Goal: Check status: Check status

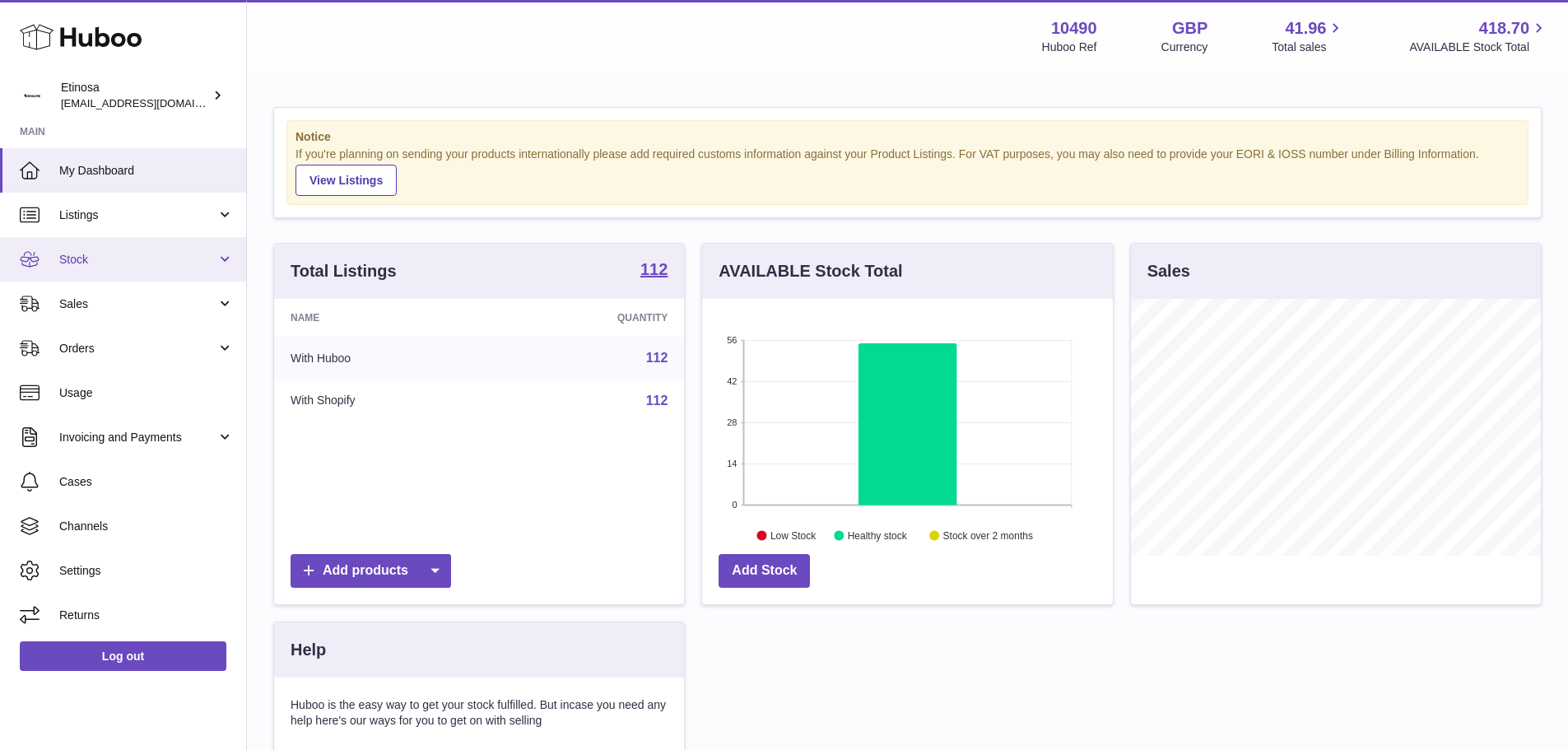
scroll to position [822894, 822603]
click at [107, 220] on span "Listings" at bounding box center [137, 215] width 157 height 16
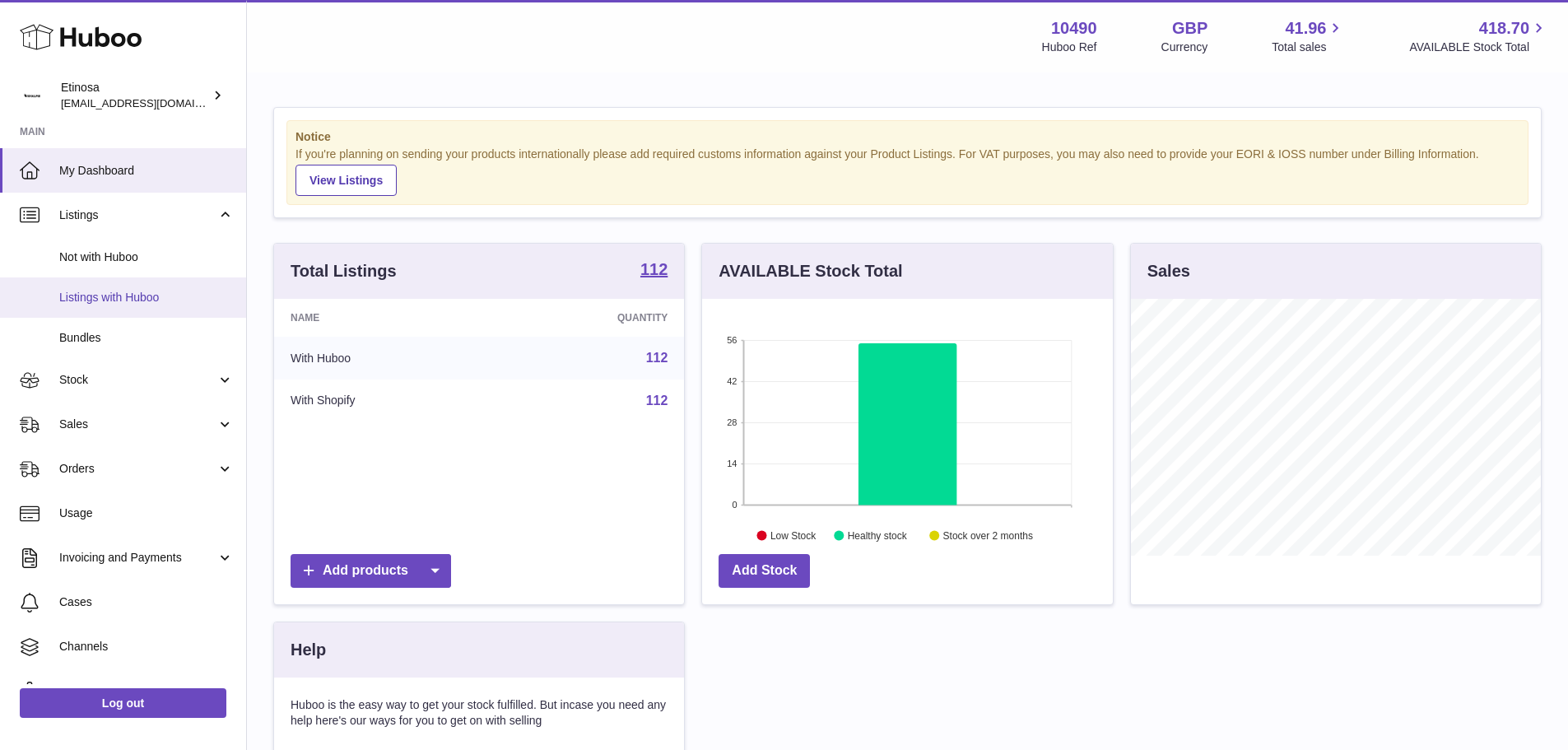
click at [119, 301] on span "Listings with Huboo" at bounding box center [146, 298] width 175 height 16
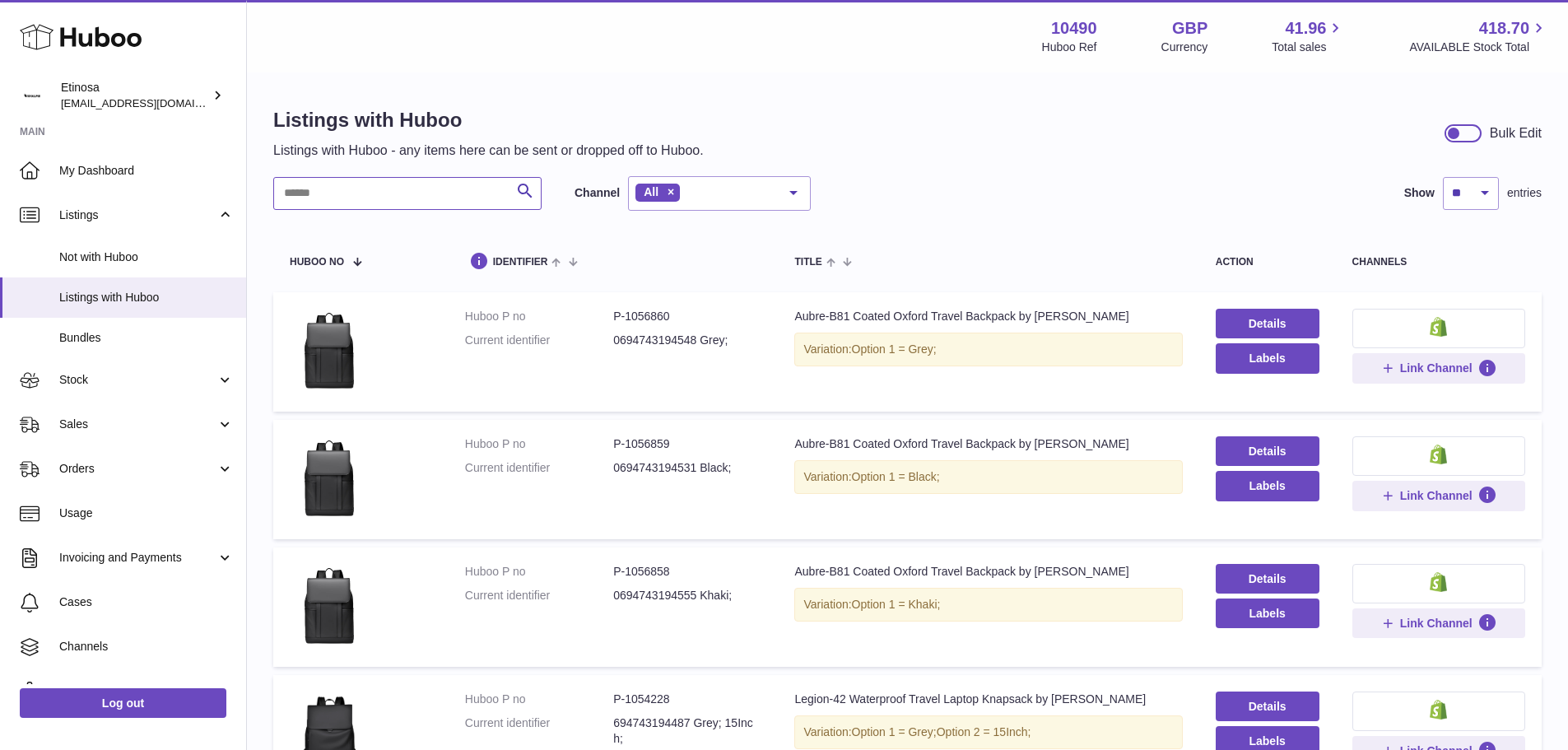
click at [353, 187] on input "text" at bounding box center [407, 193] width 269 height 33
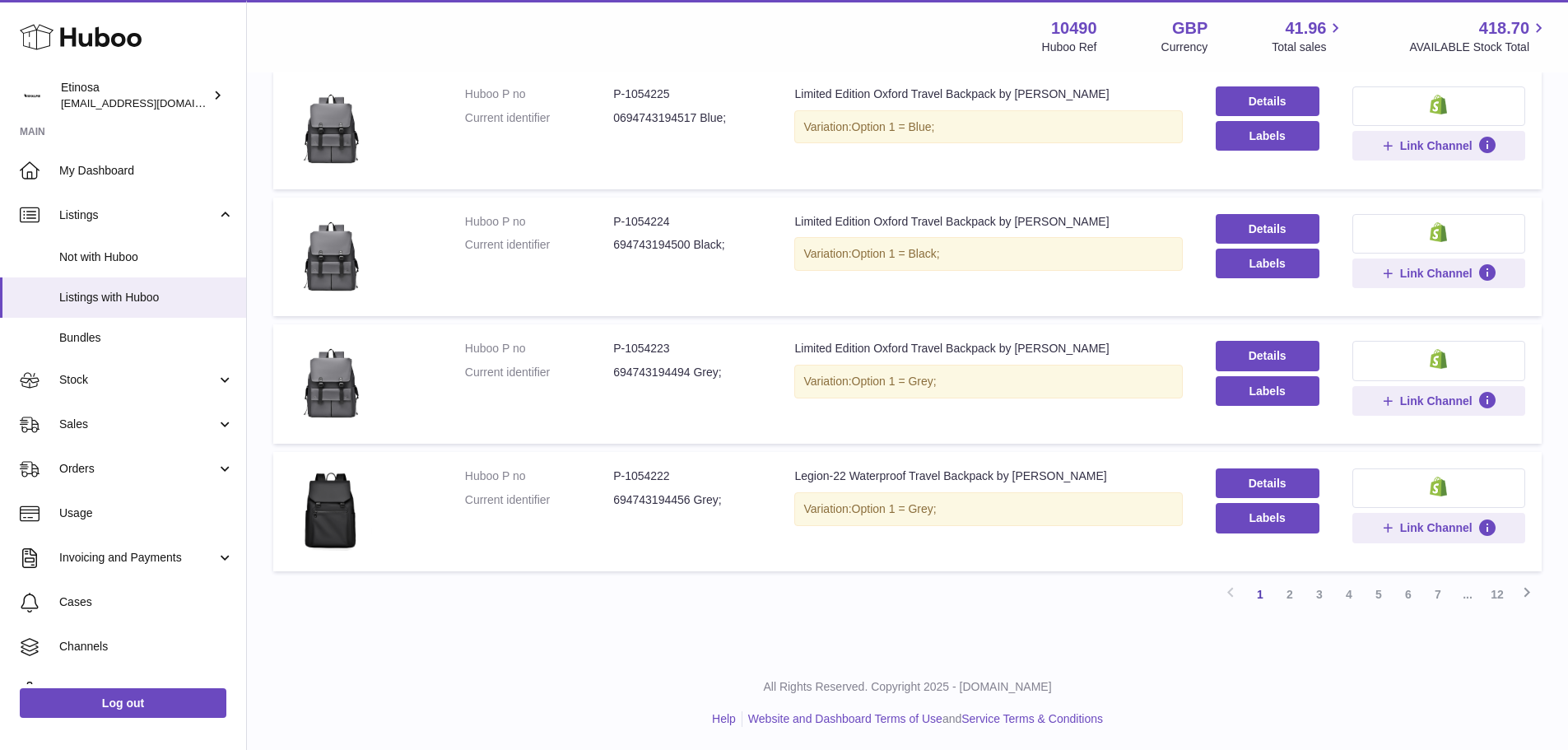
scroll to position [989, 0]
click at [1298, 585] on link "2" at bounding box center [1289, 592] width 29 height 29
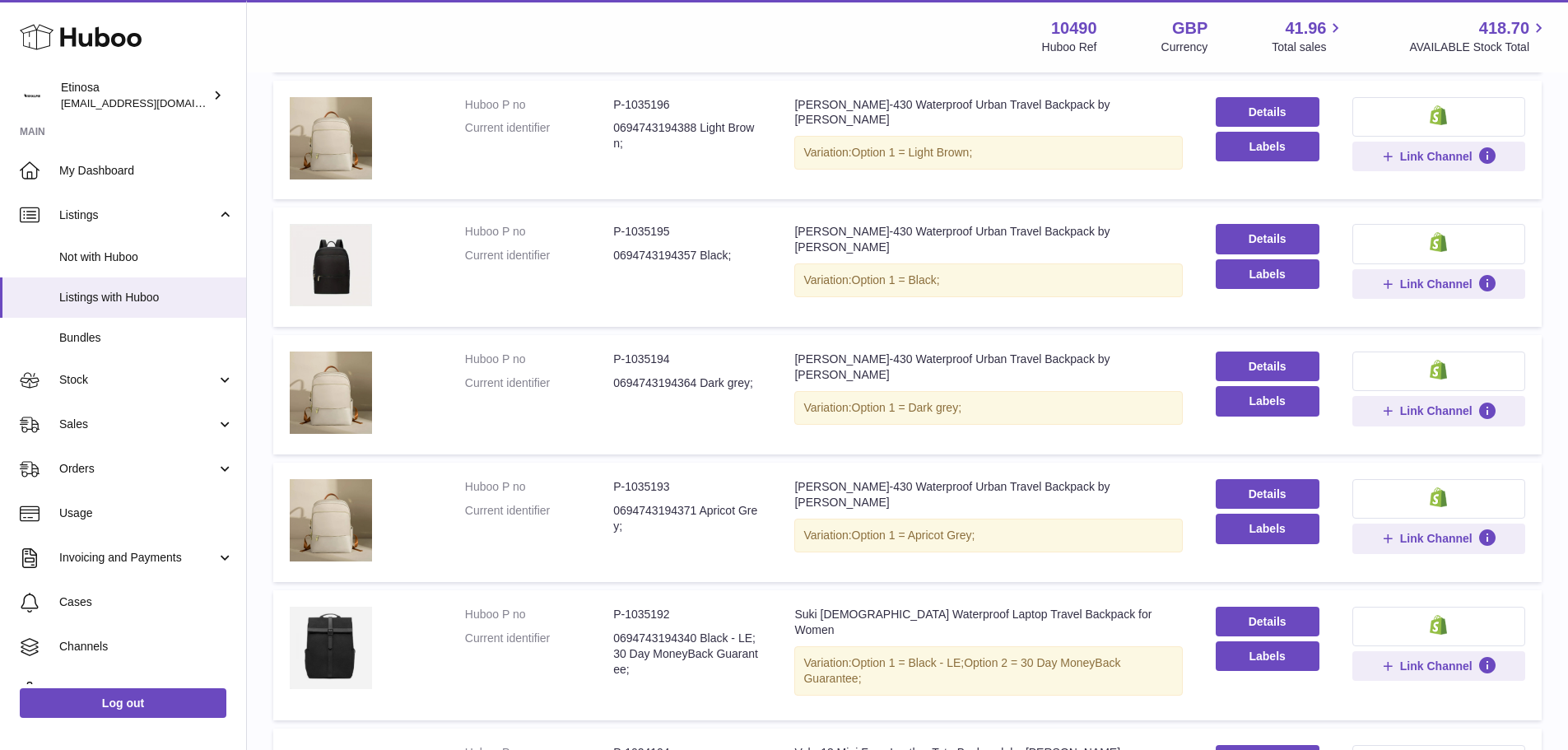
scroll to position [989, 0]
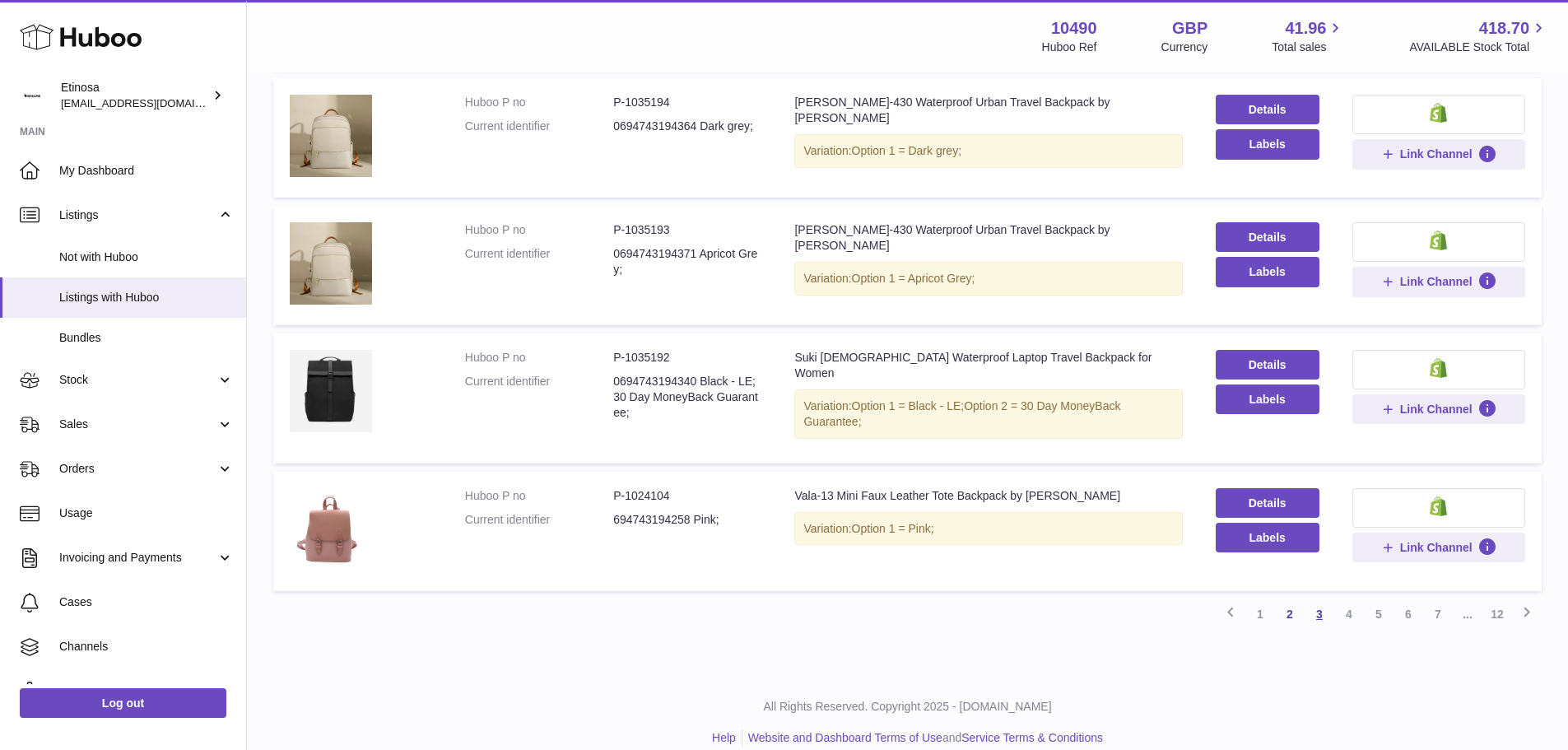
click at [1318, 599] on link "3" at bounding box center [1319, 613] width 29 height 29
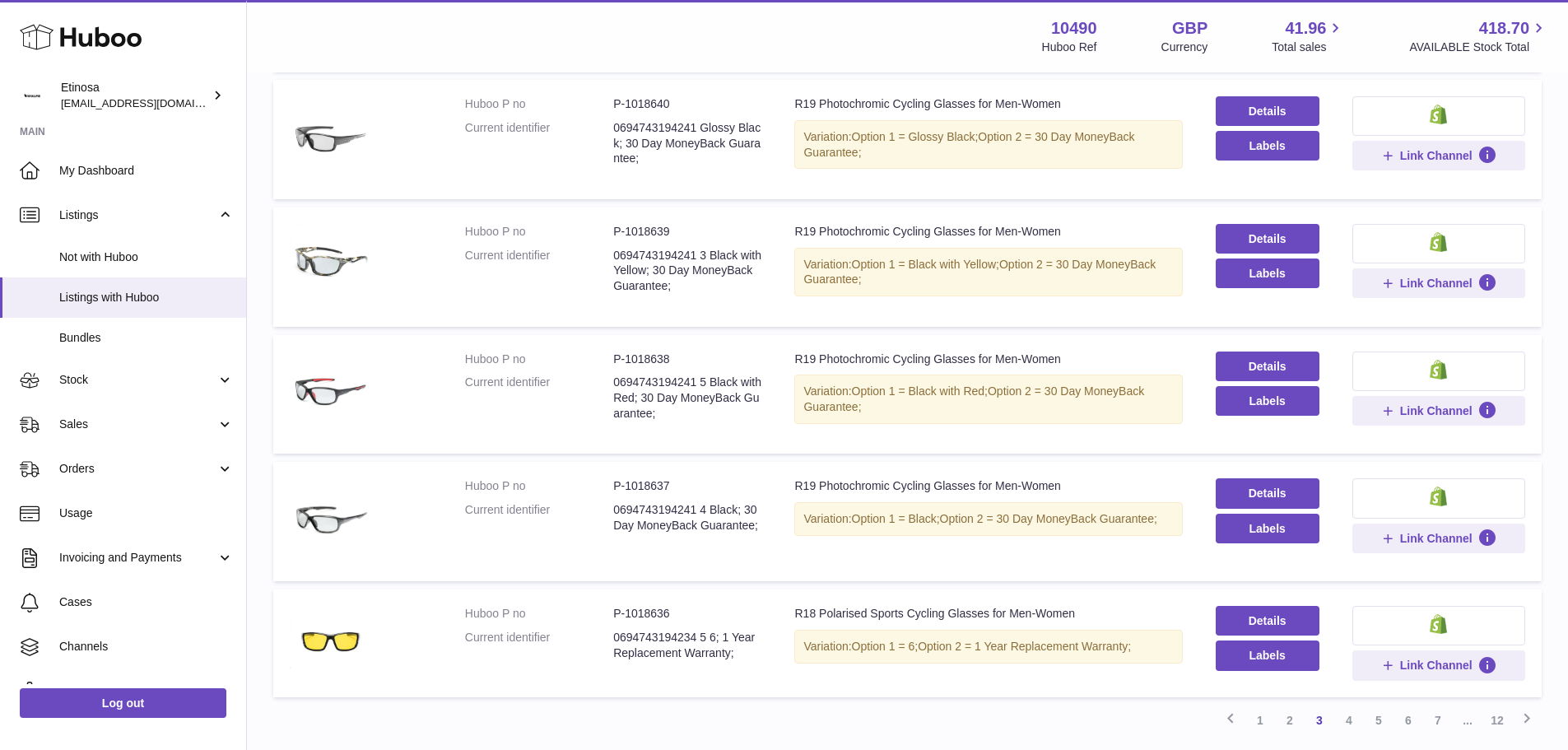
scroll to position [978, 0]
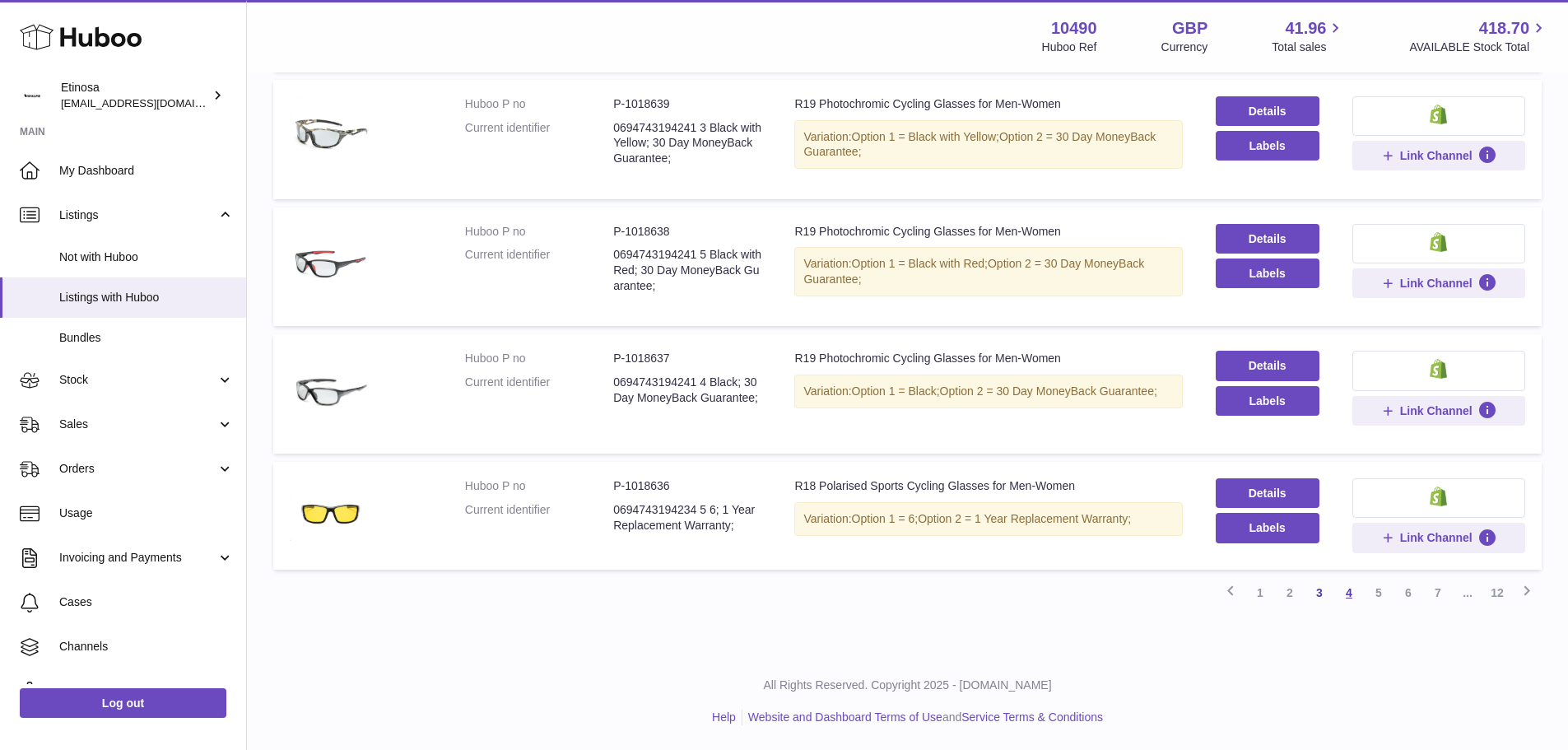
click at [1346, 590] on link "4" at bounding box center [1348, 592] width 29 height 29
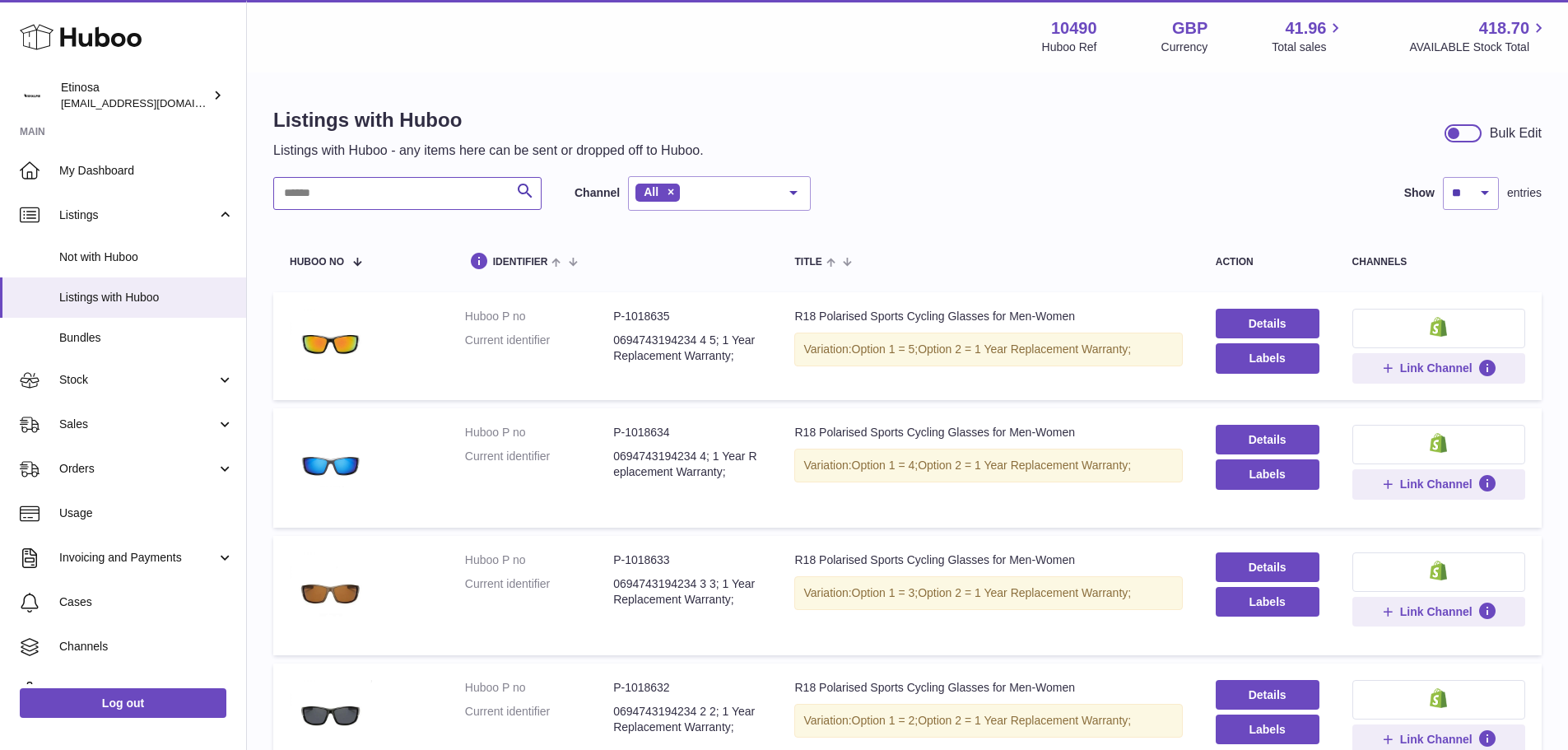
click at [422, 189] on input "text" at bounding box center [407, 193] width 269 height 33
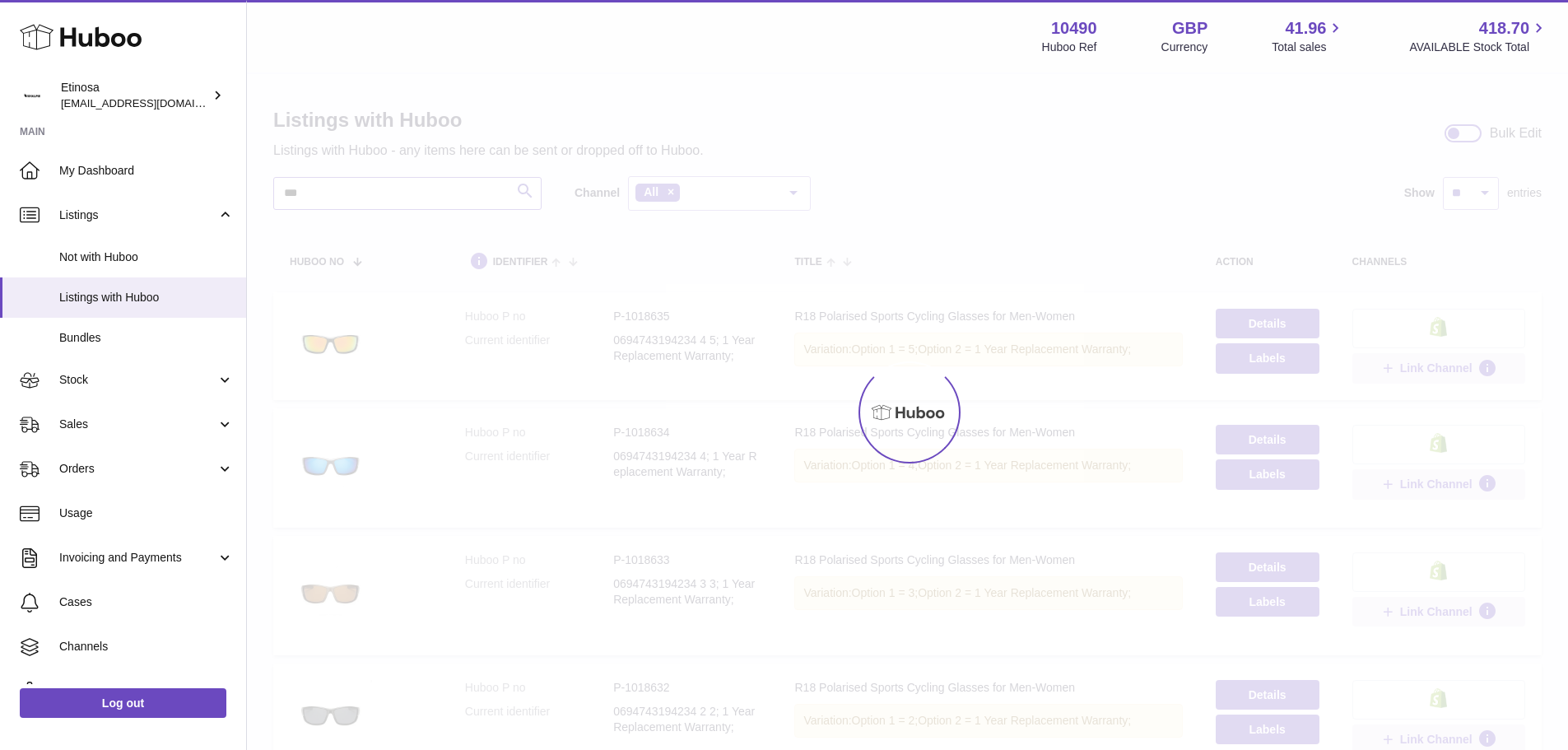
type input "***"
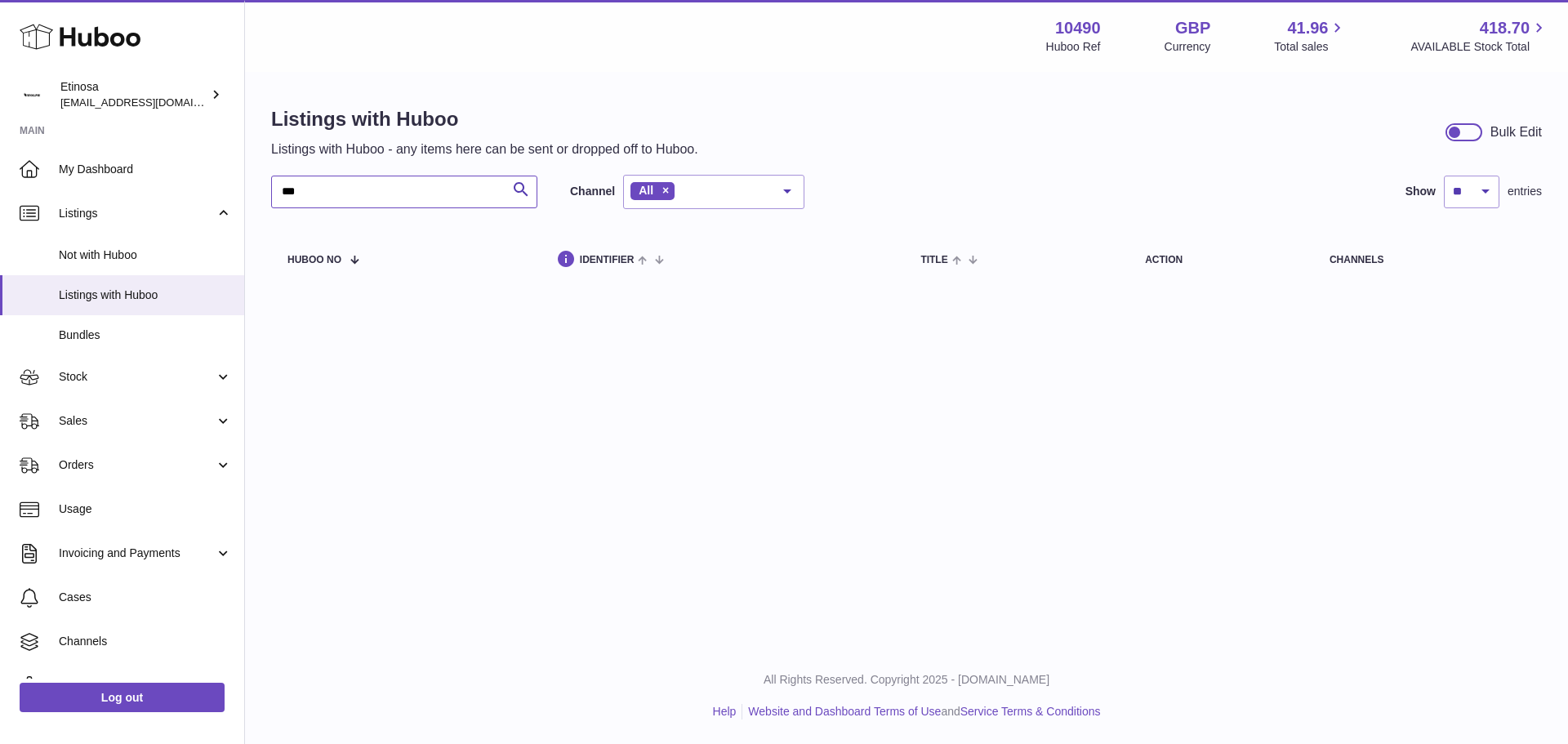
click at [419, 187] on input "***" at bounding box center [404, 192] width 266 height 33
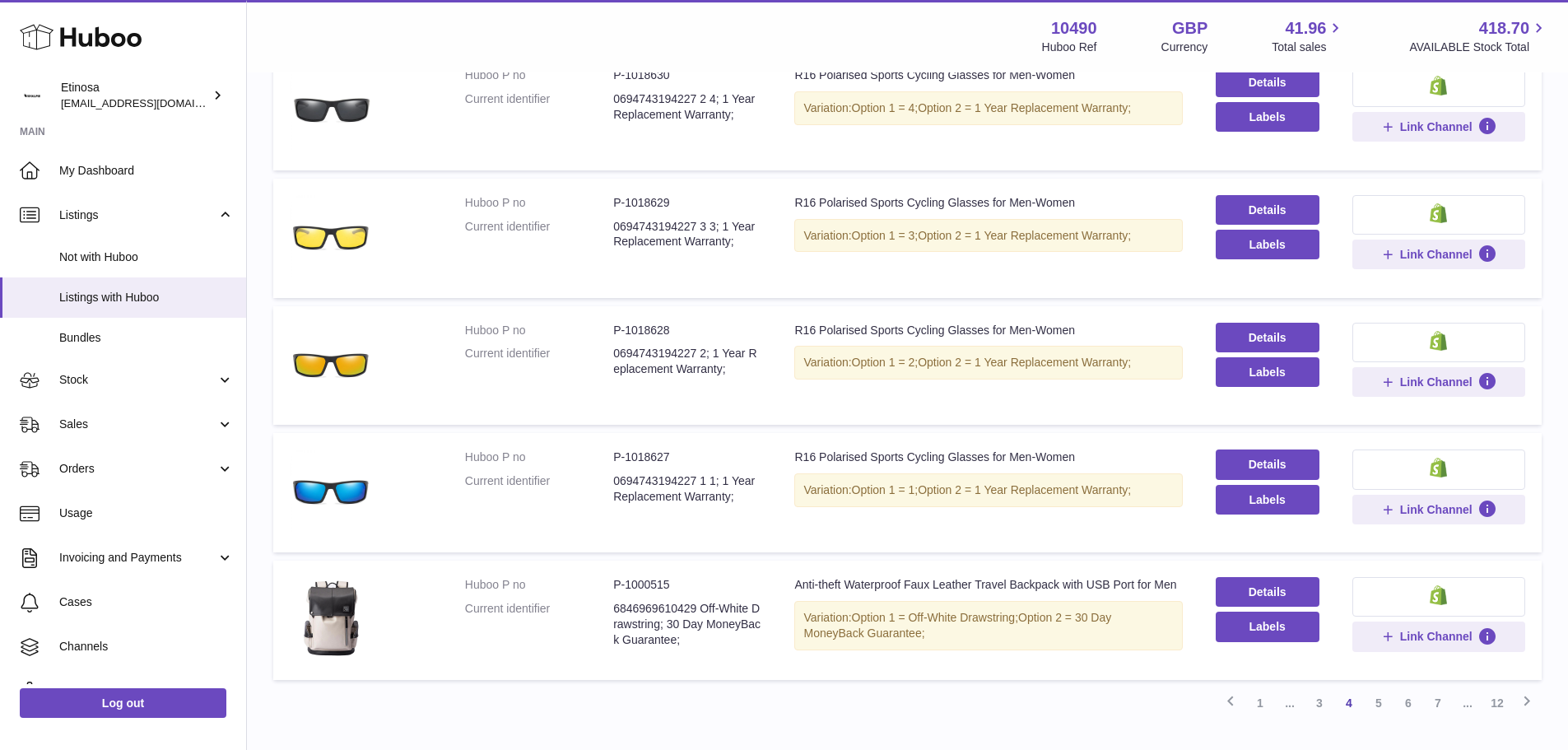
scroll to position [965, 0]
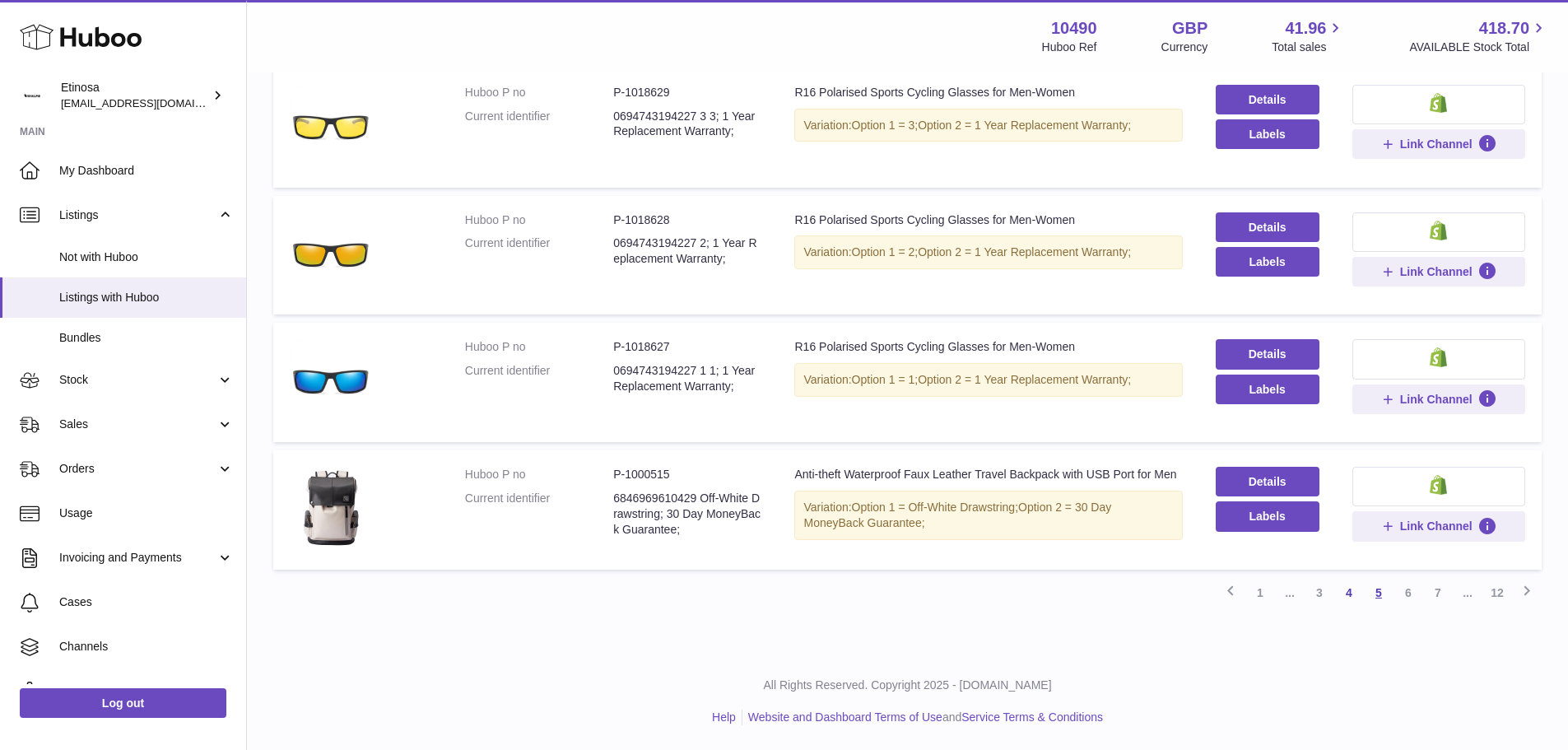
click at [1376, 597] on link "5" at bounding box center [1378, 592] width 29 height 29
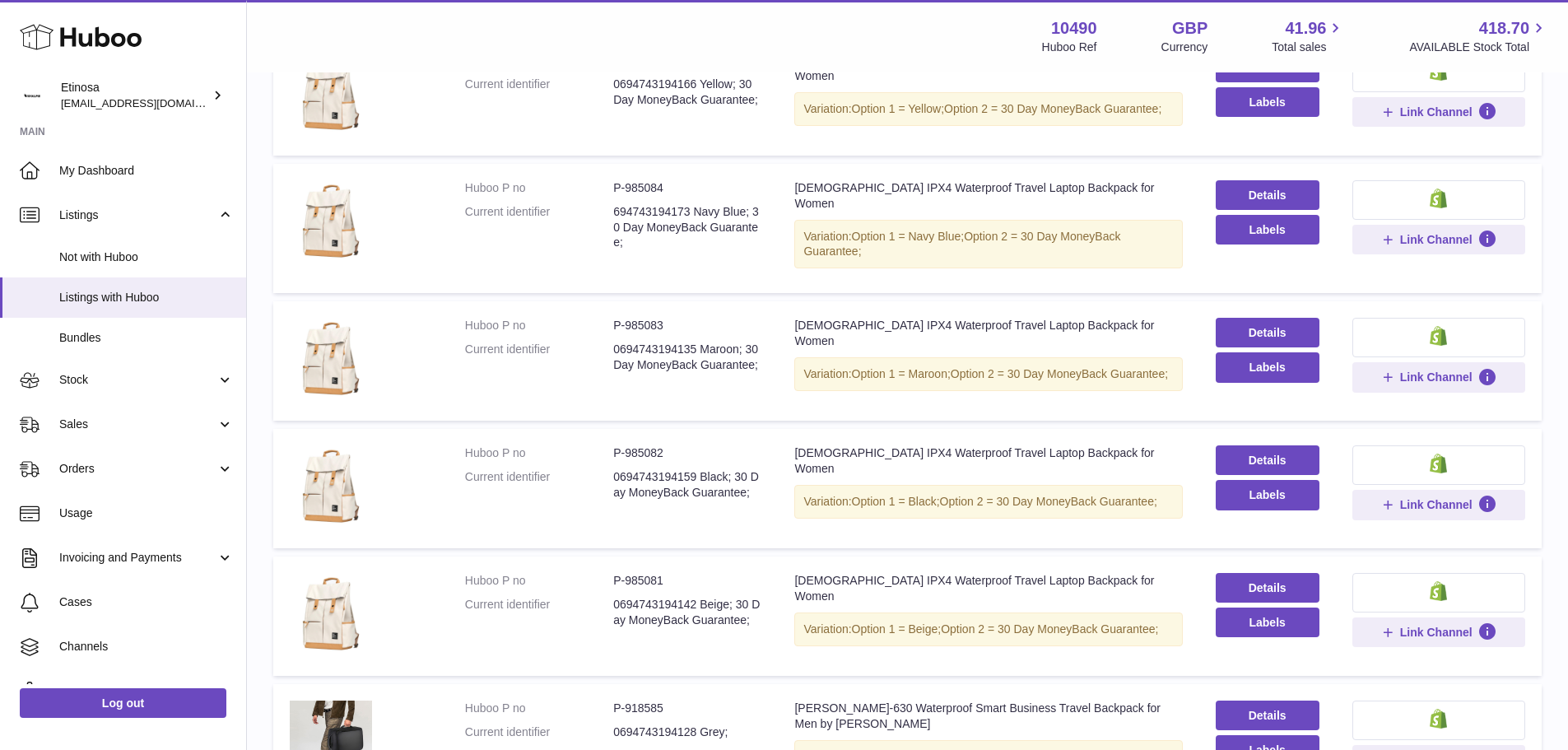
scroll to position [1030, 0]
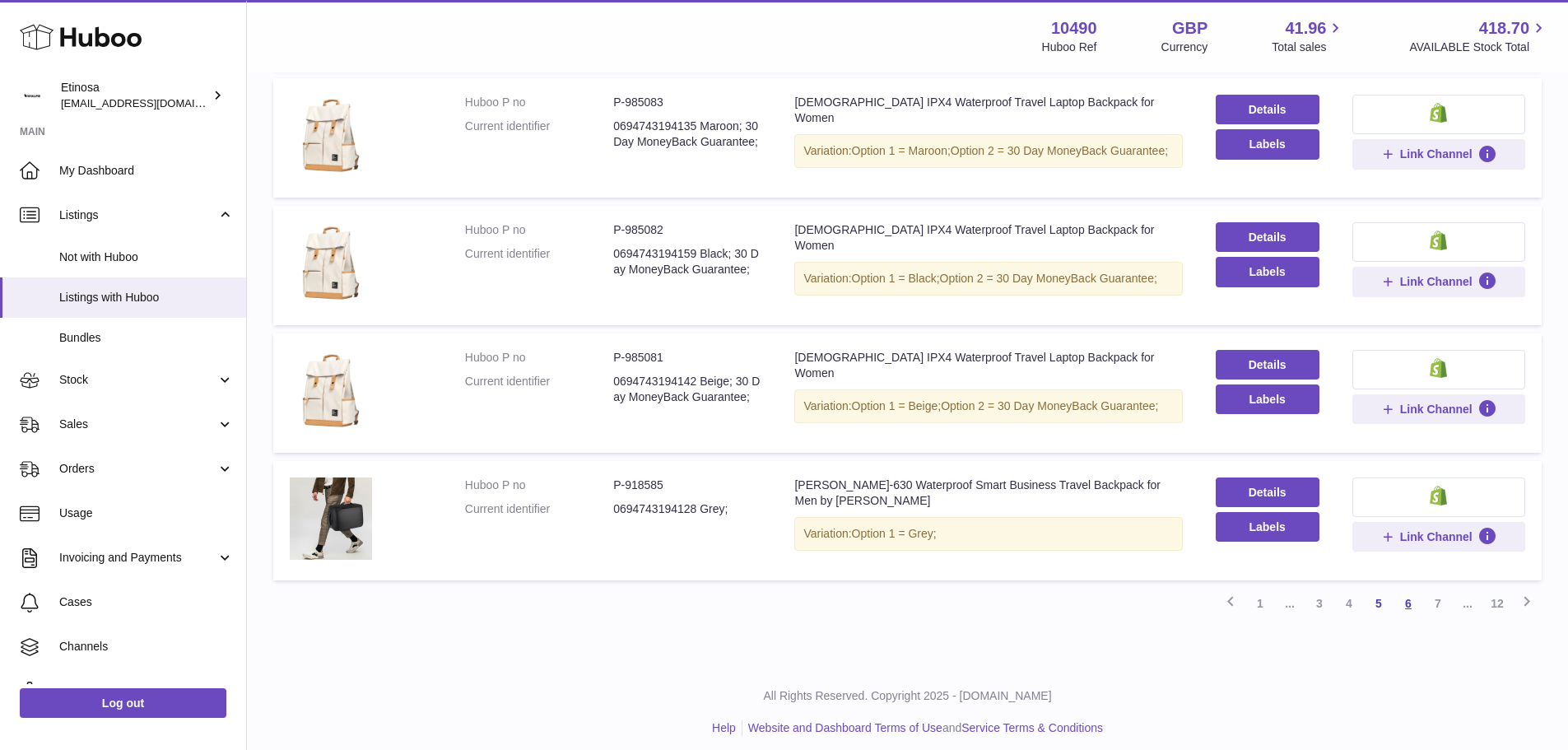
click at [1408, 593] on link "6" at bounding box center [1408, 603] width 29 height 29
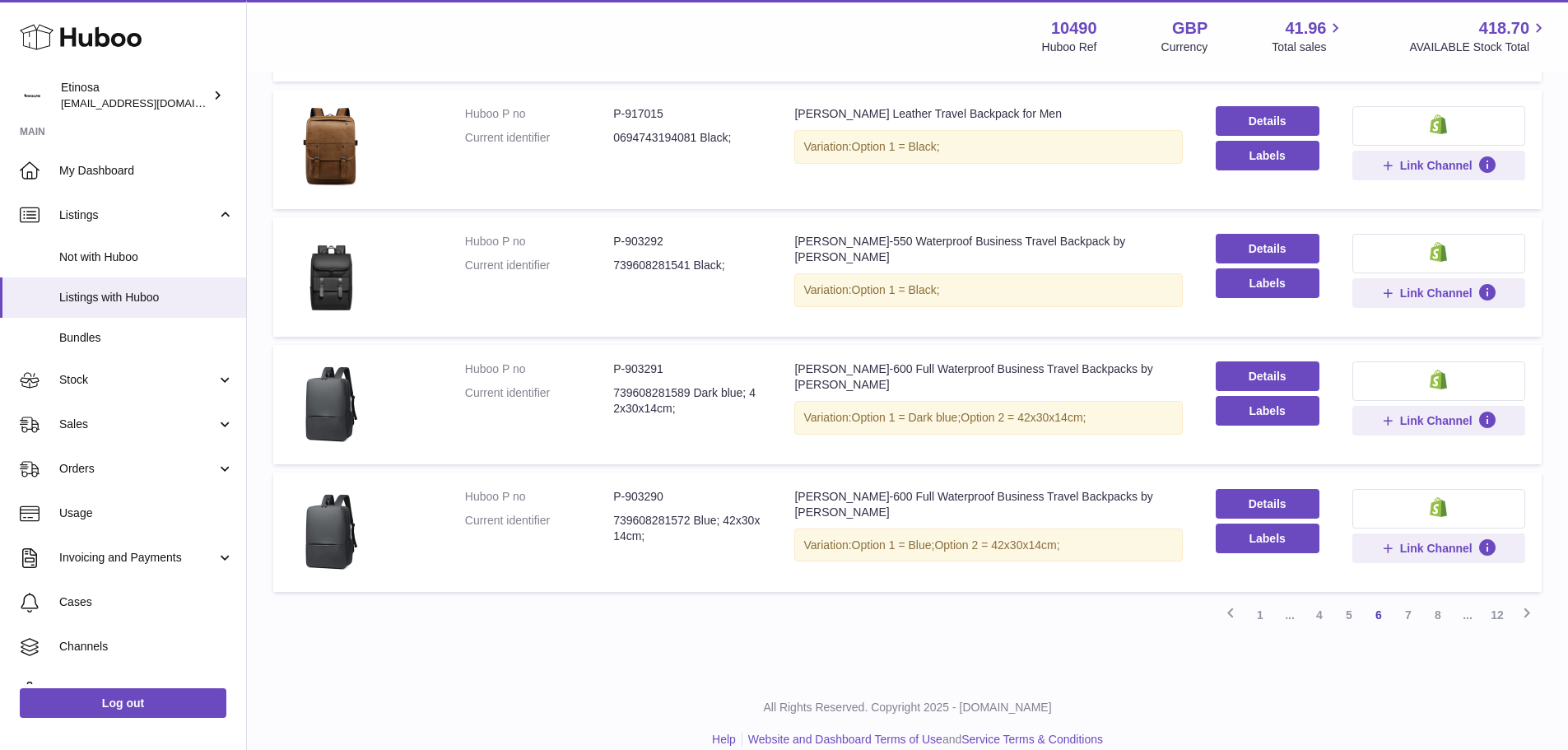
scroll to position [1043, 0]
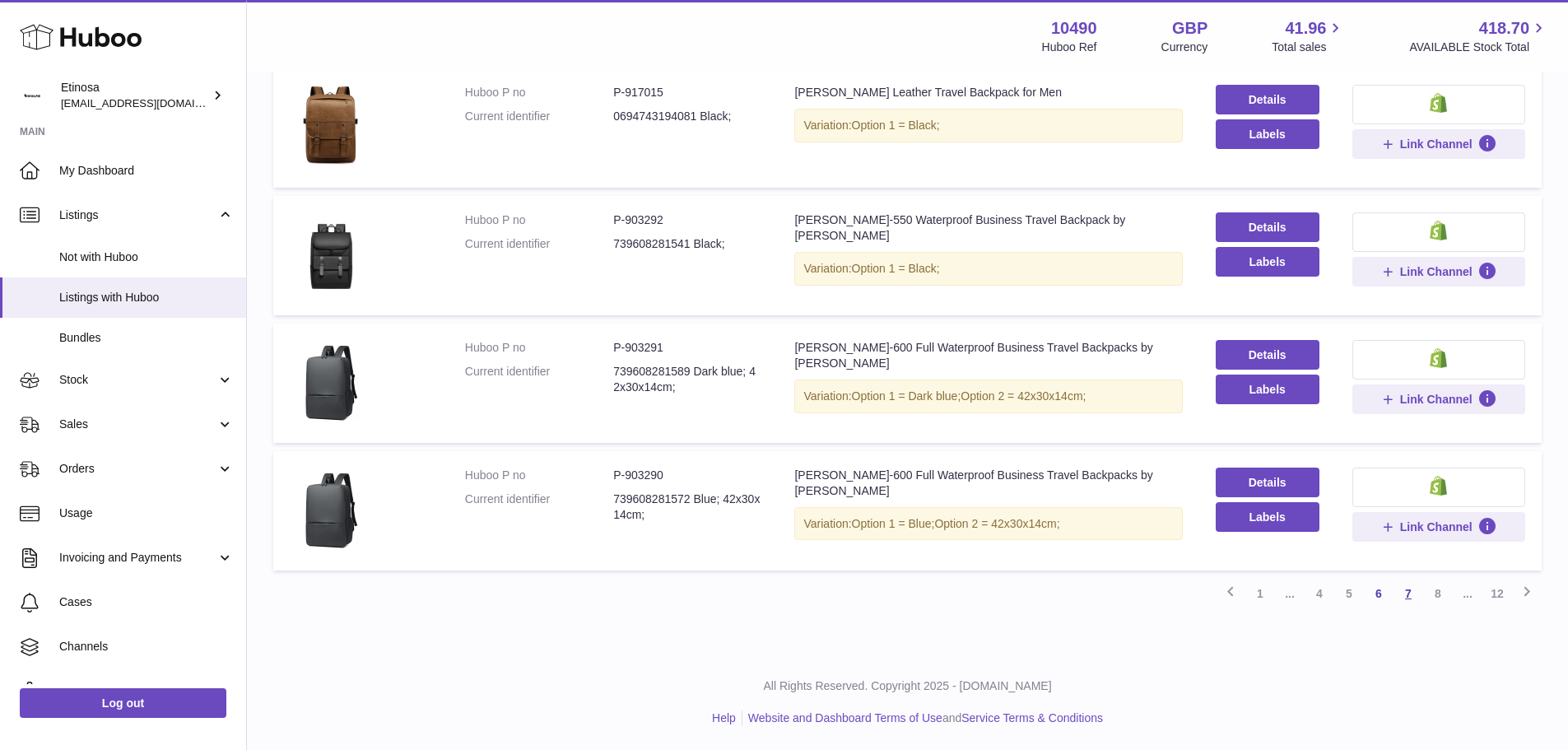
click at [1408, 593] on link "7" at bounding box center [1408, 593] width 29 height 29
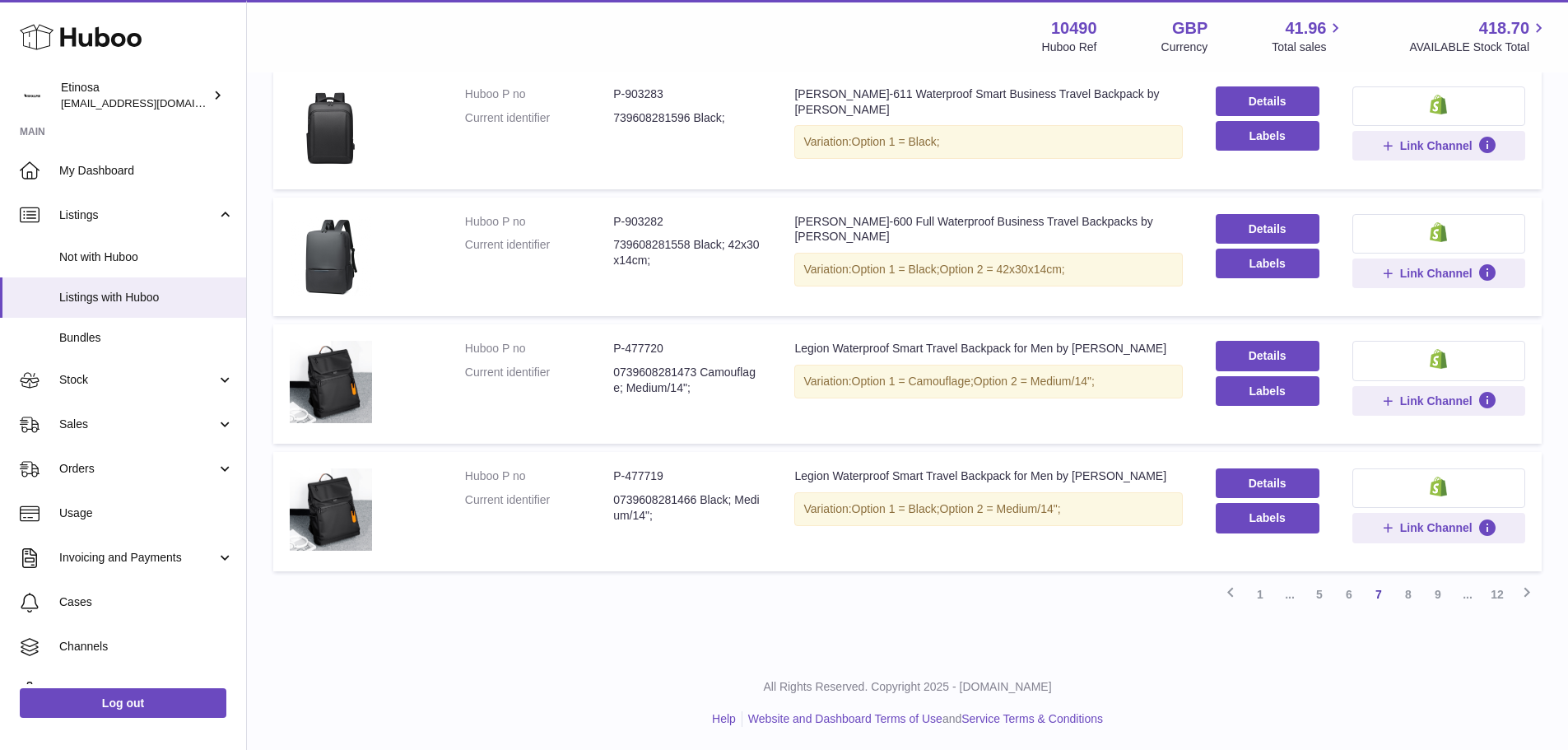
scroll to position [989, 0]
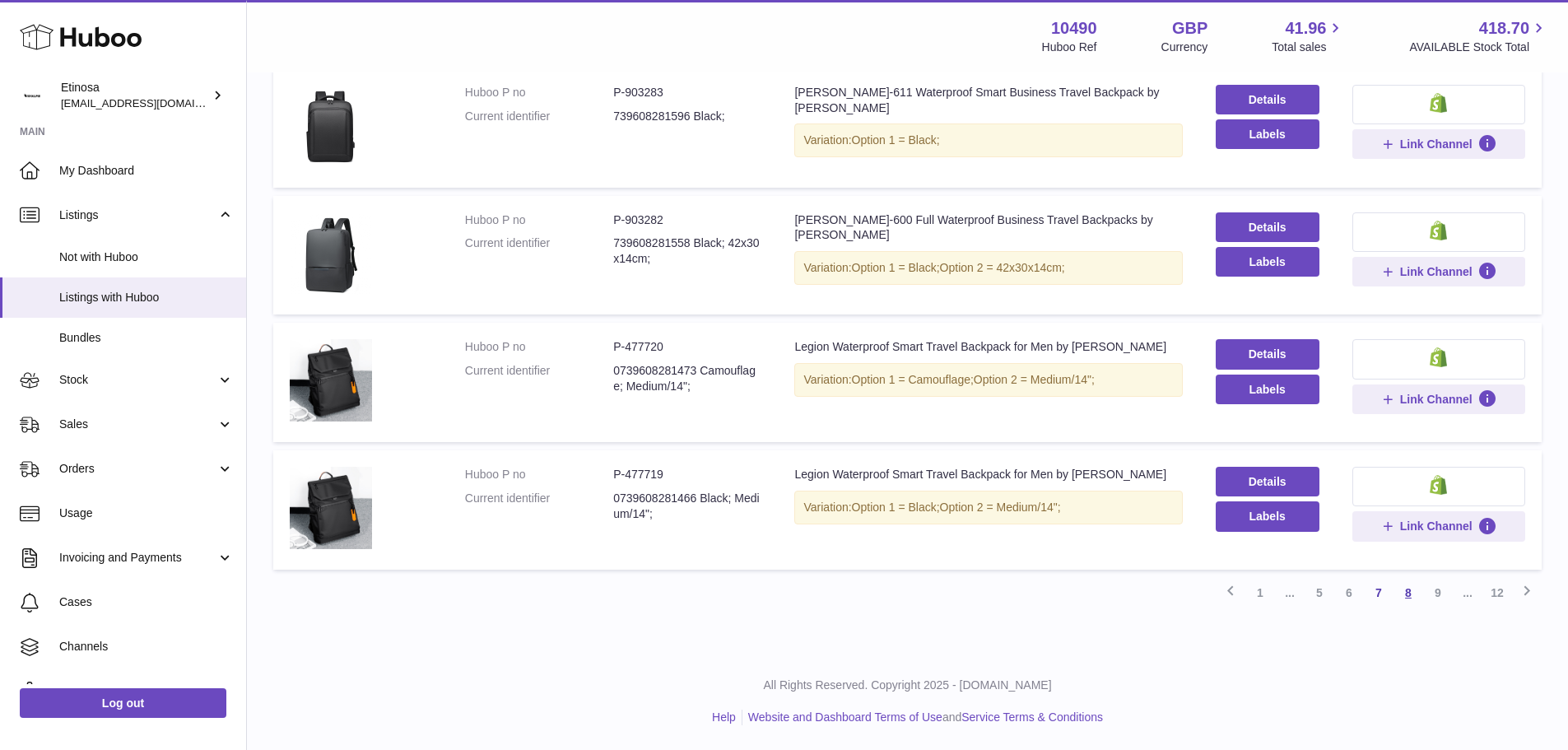
click at [1413, 588] on link "8" at bounding box center [1408, 592] width 29 height 29
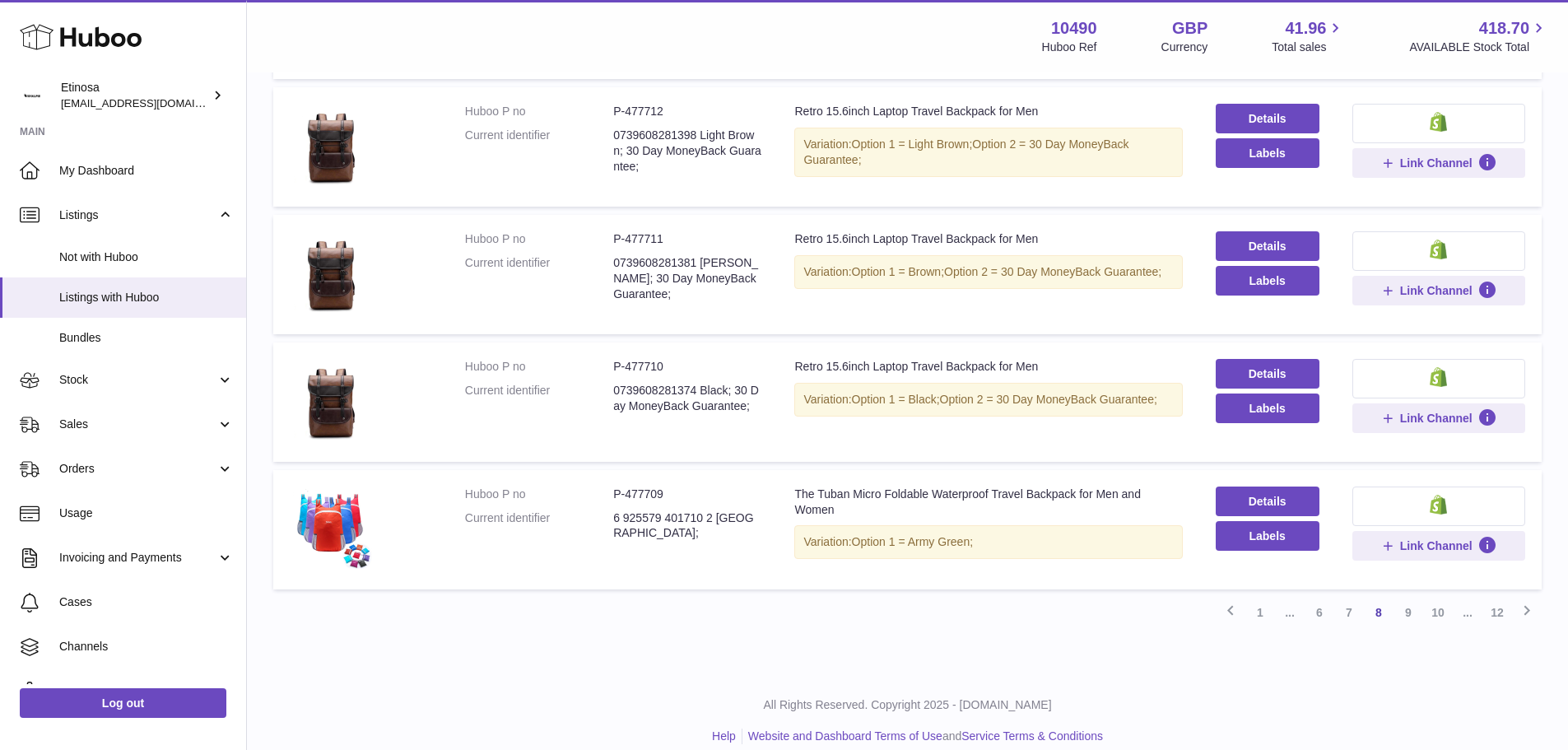
scroll to position [1010, 0]
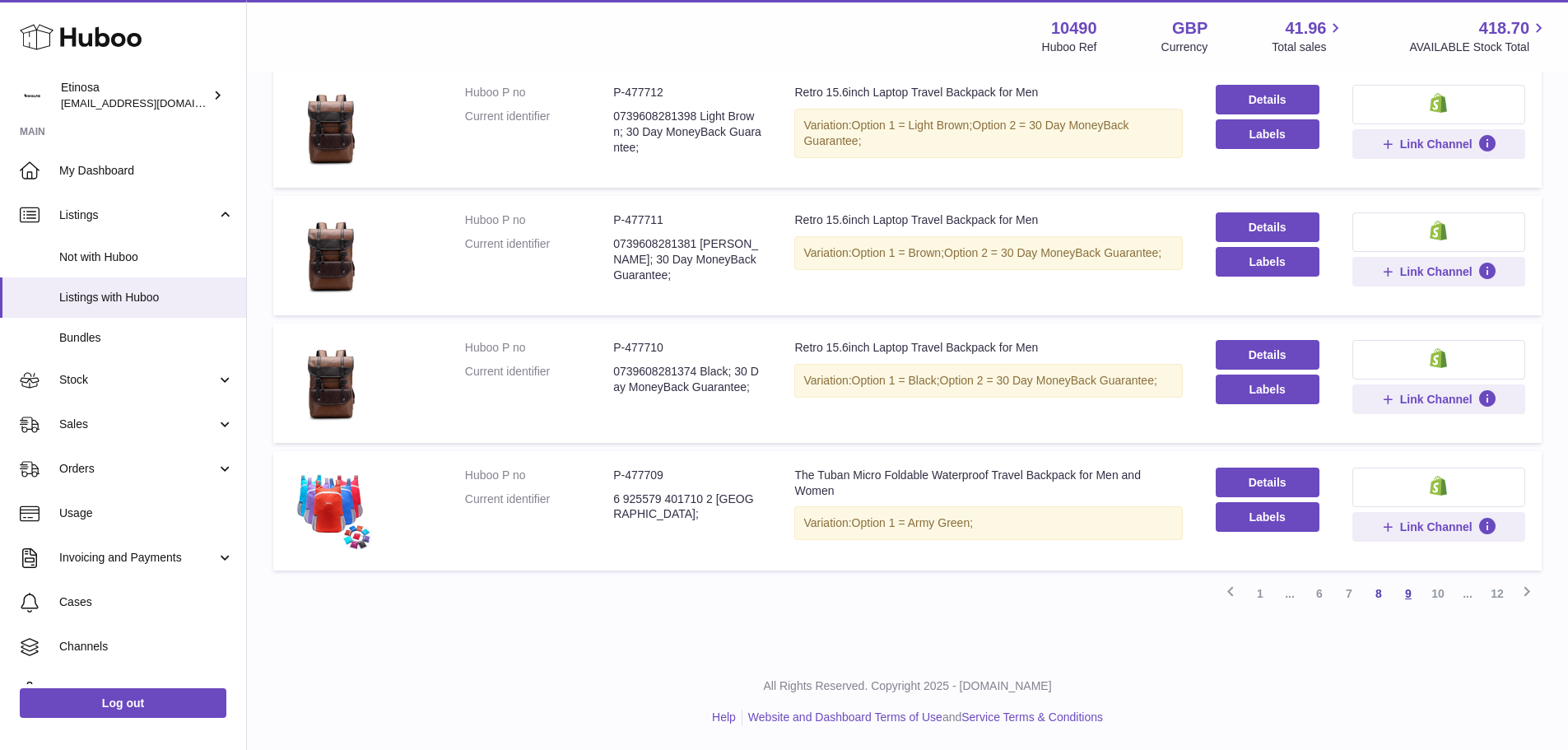
click at [1409, 593] on link "9" at bounding box center [1408, 593] width 29 height 29
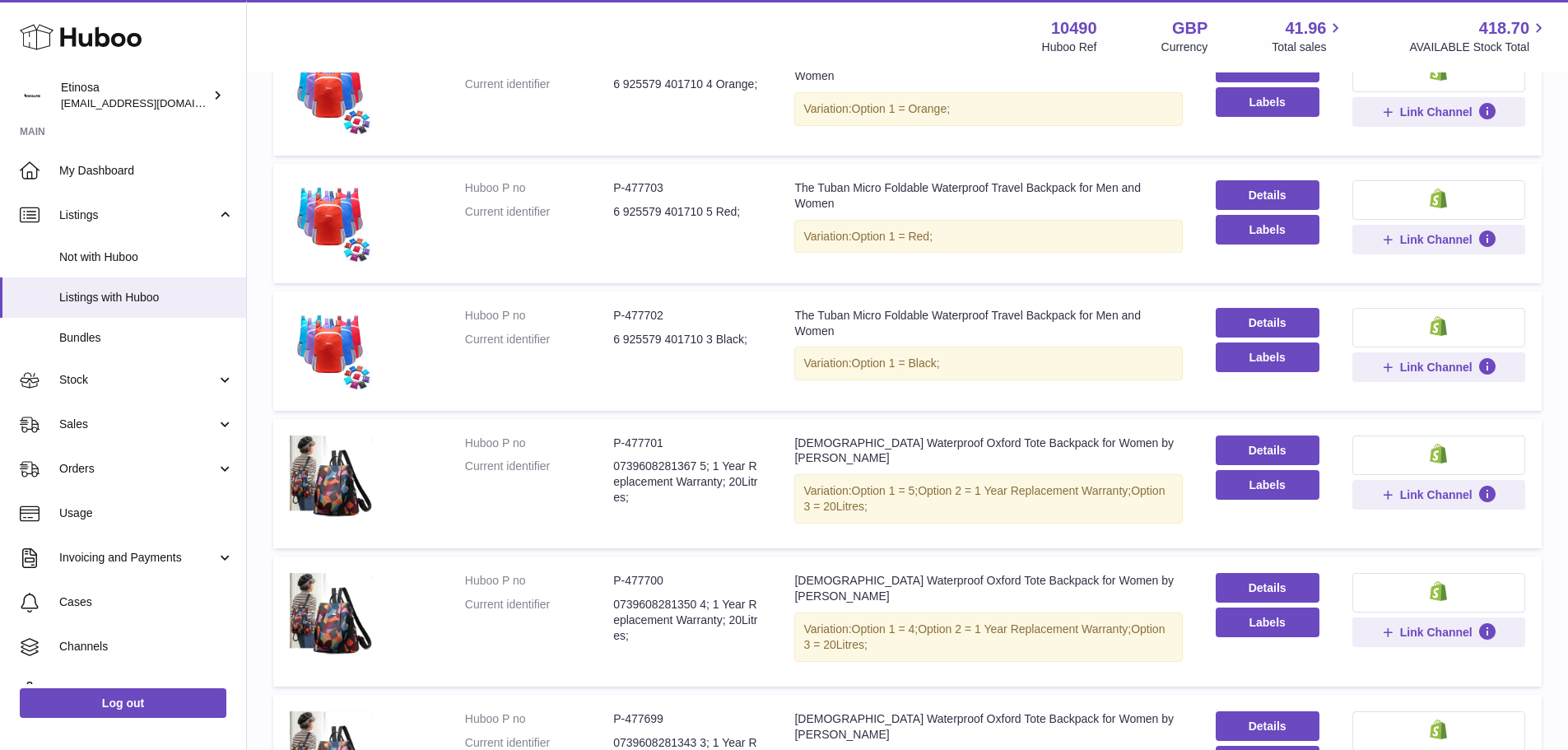
scroll to position [989, 0]
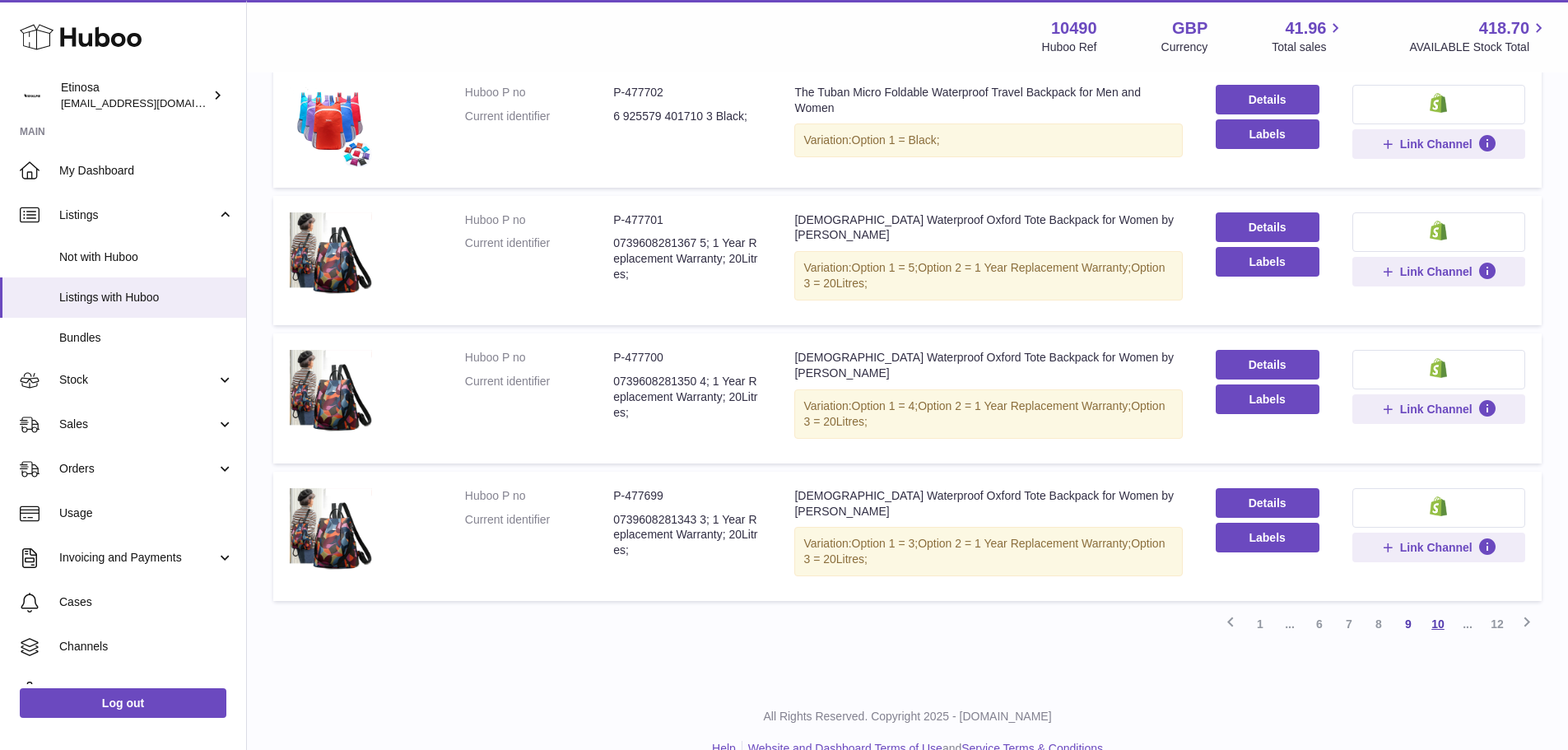
click at [1433, 609] on link "10" at bounding box center [1437, 623] width 29 height 29
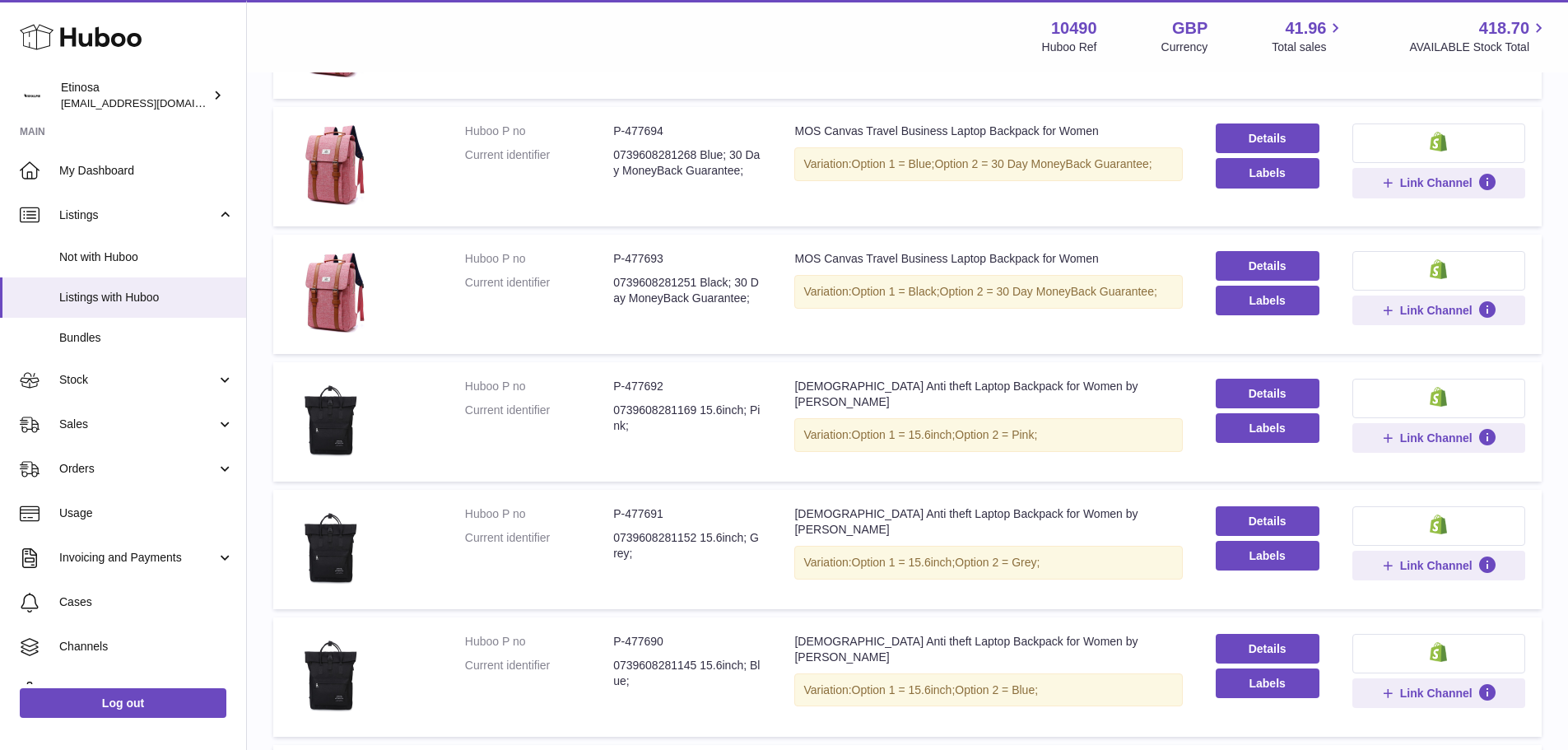
scroll to position [980, 0]
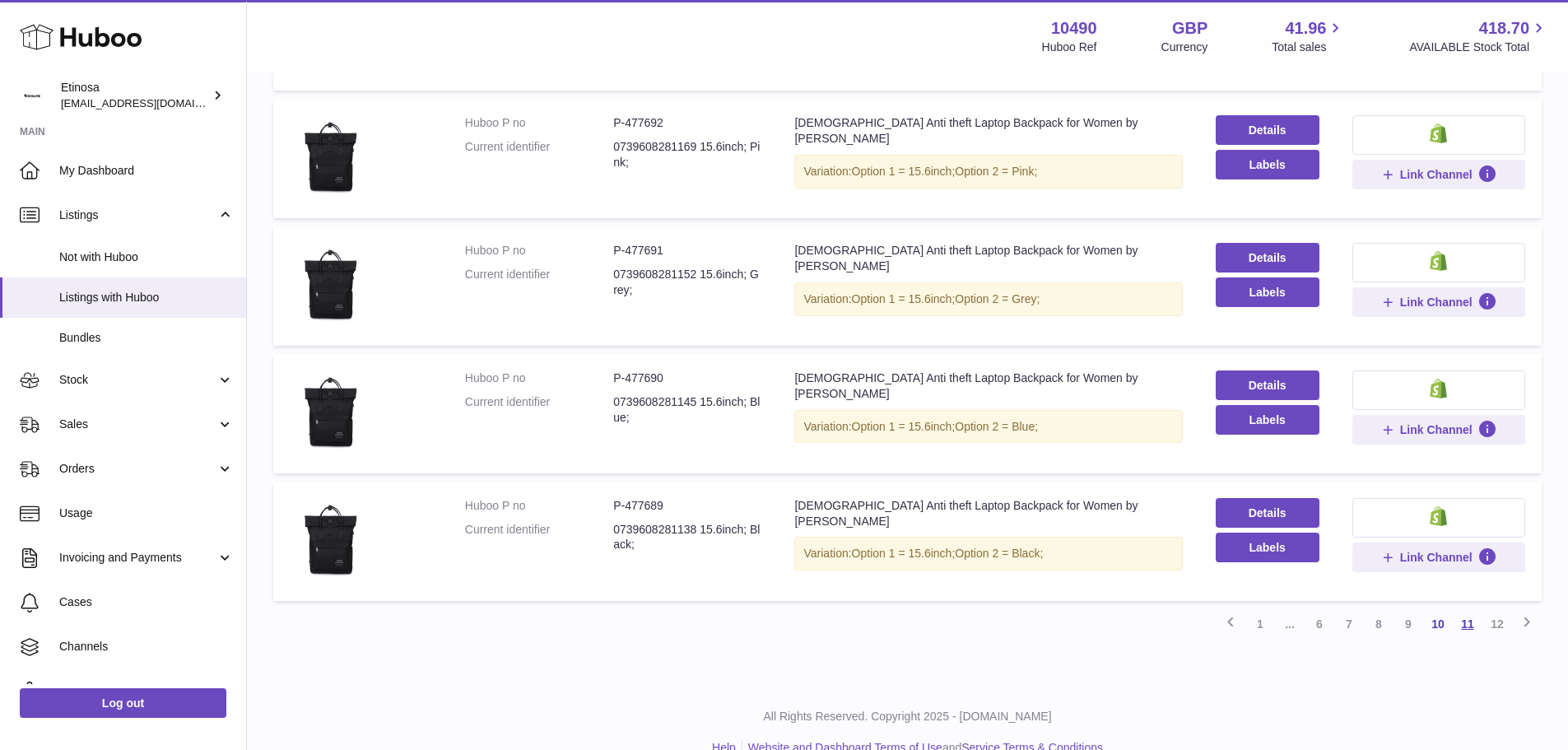
click at [1460, 609] on link "11" at bounding box center [1467, 623] width 29 height 29
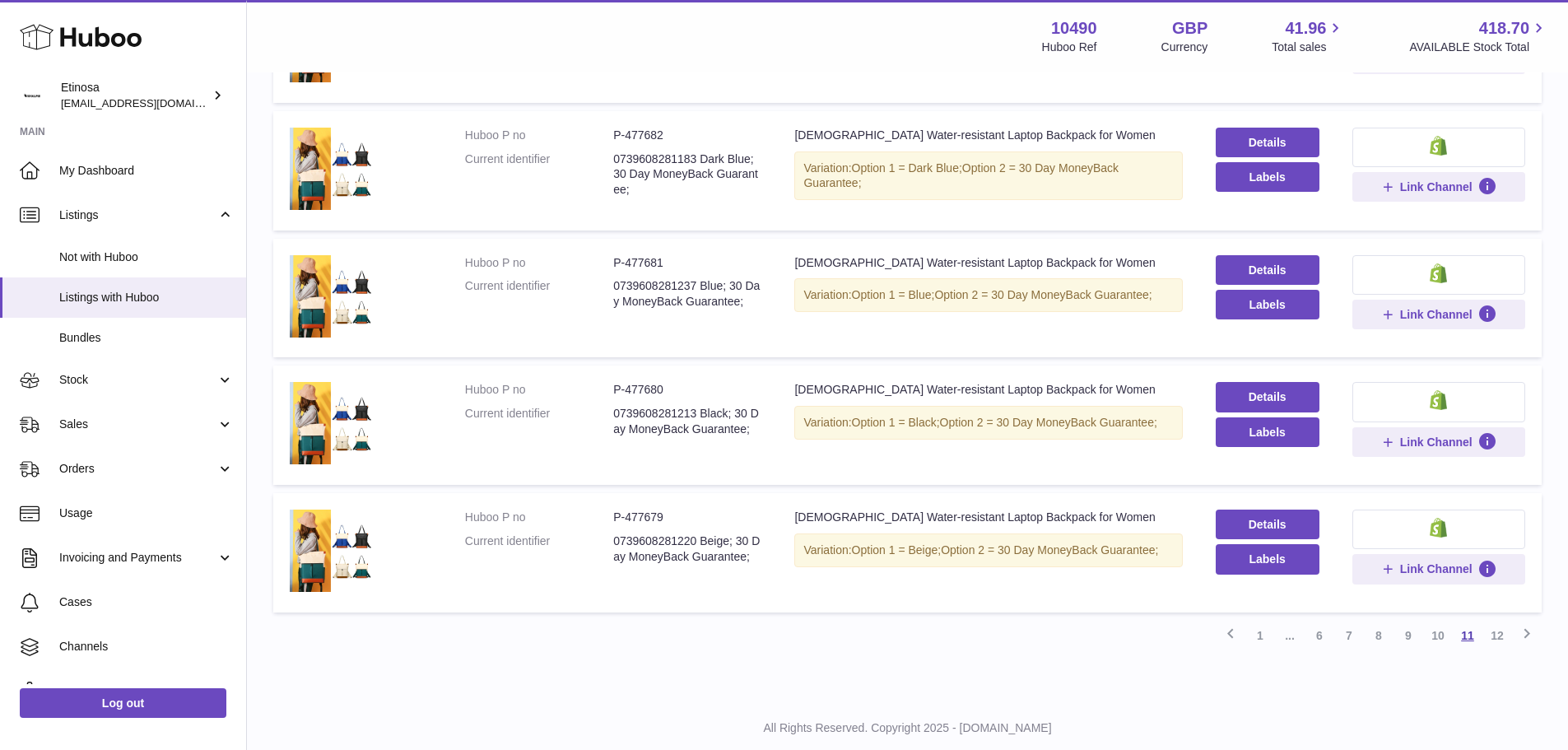
scroll to position [980, 0]
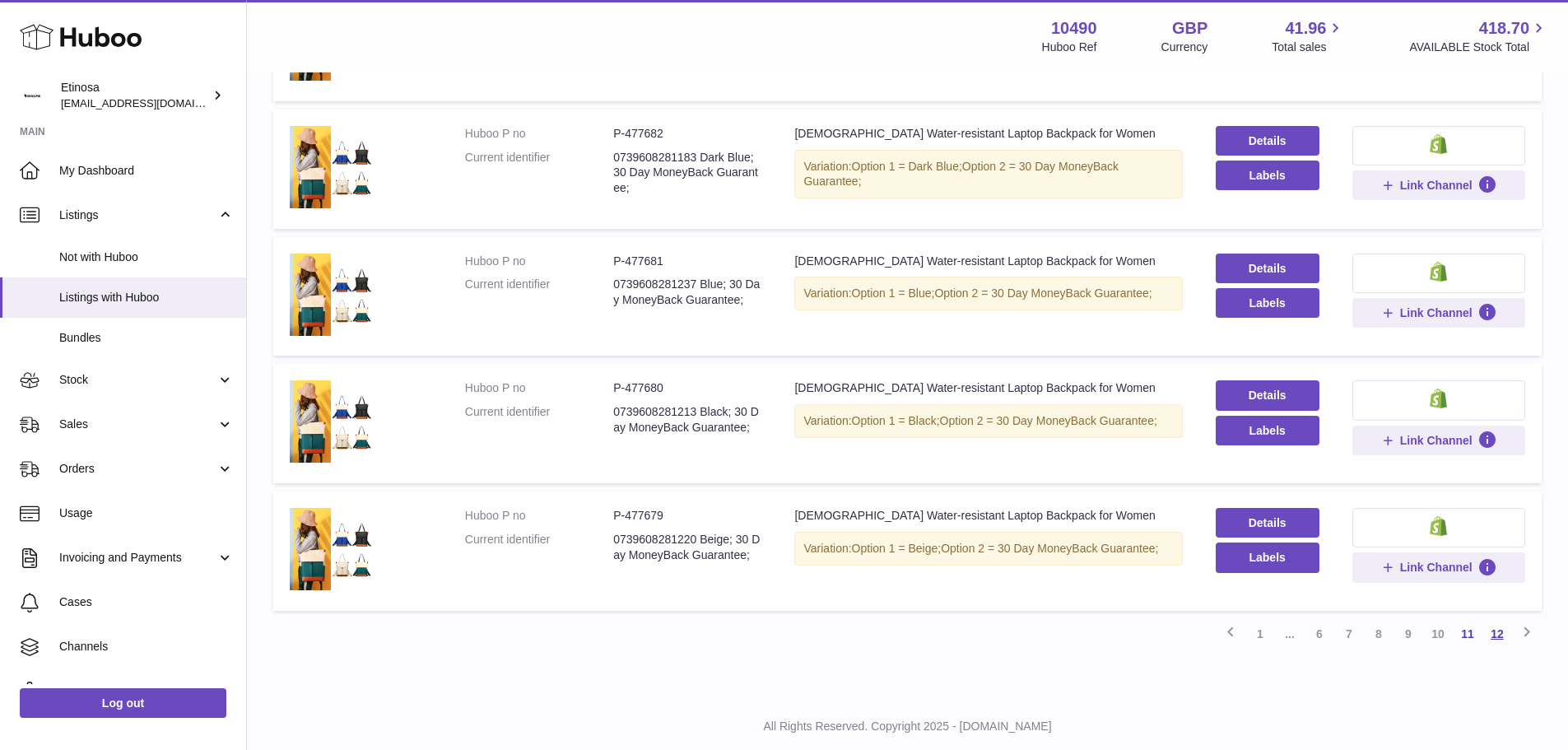
click at [1485, 619] on link "12" at bounding box center [1496, 633] width 29 height 29
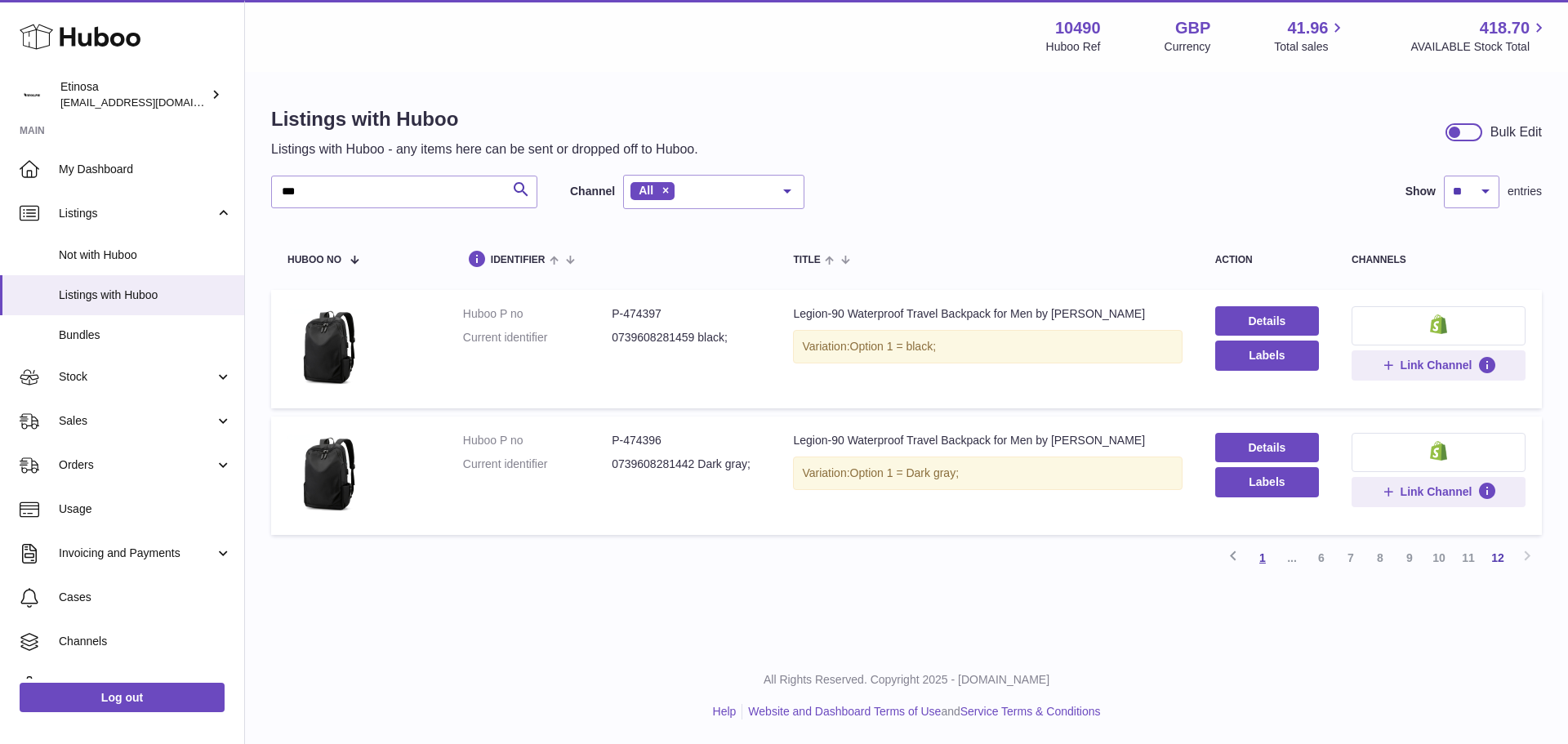
click at [1261, 558] on link "1" at bounding box center [1262, 557] width 29 height 29
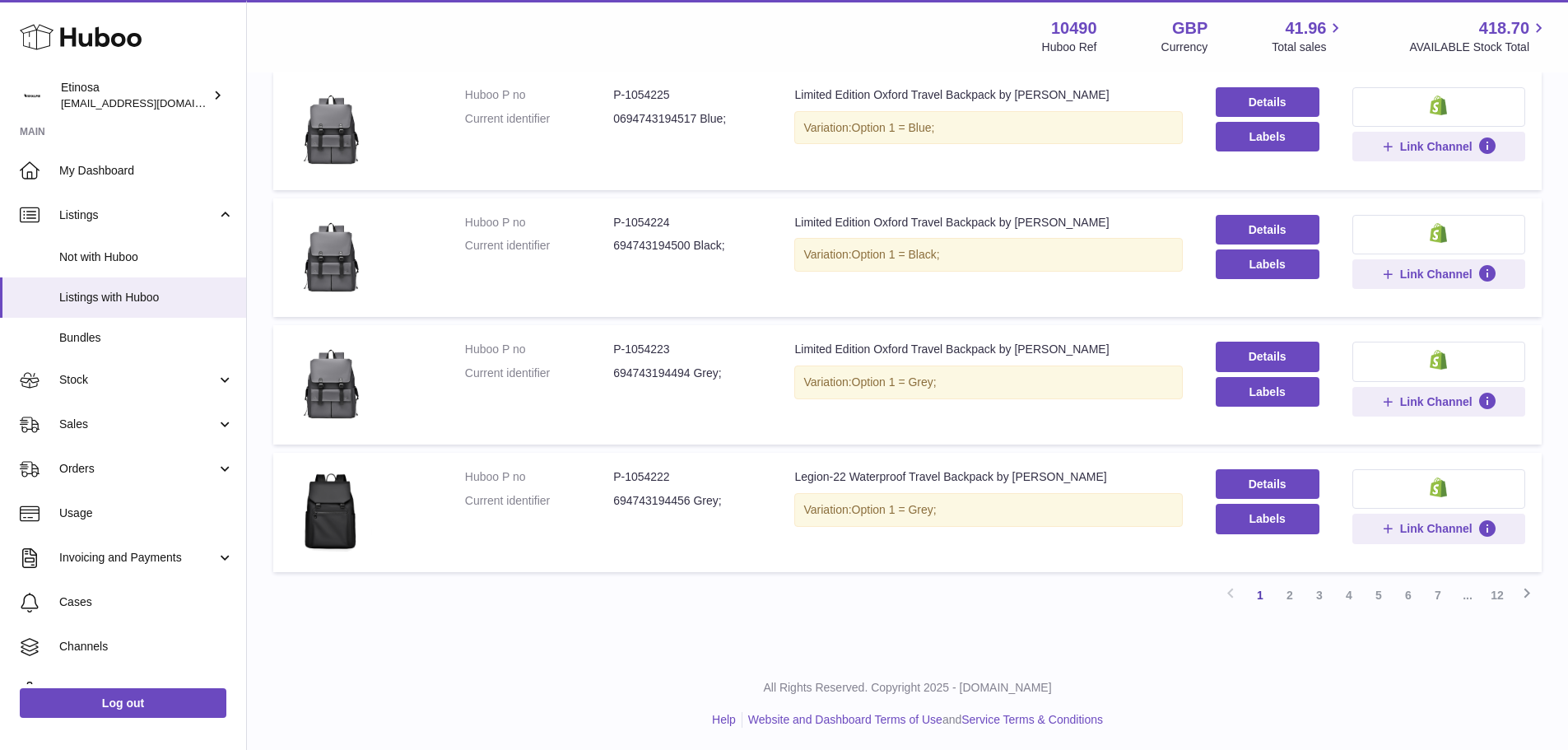
scroll to position [989, 0]
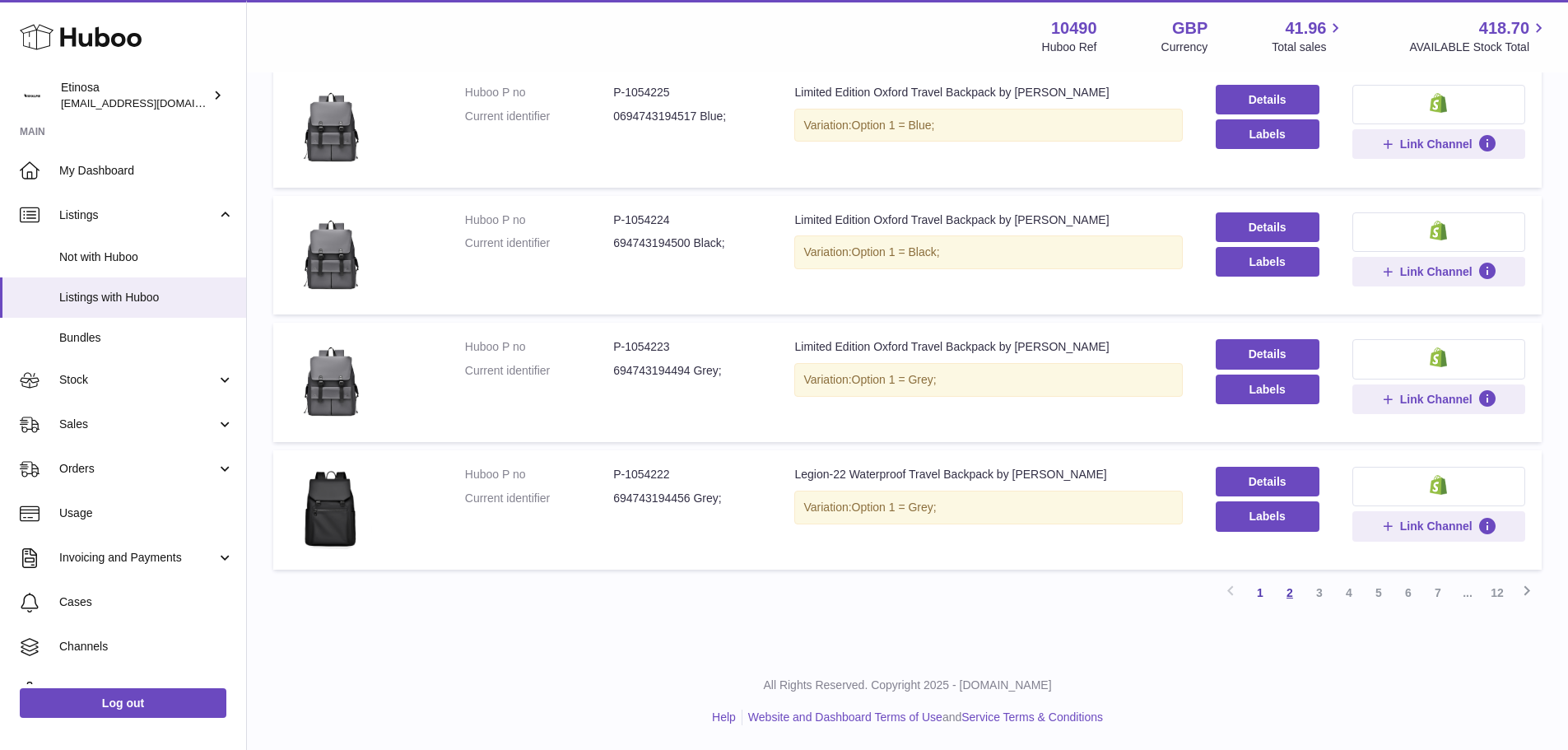
click at [1284, 596] on link "2" at bounding box center [1289, 592] width 29 height 29
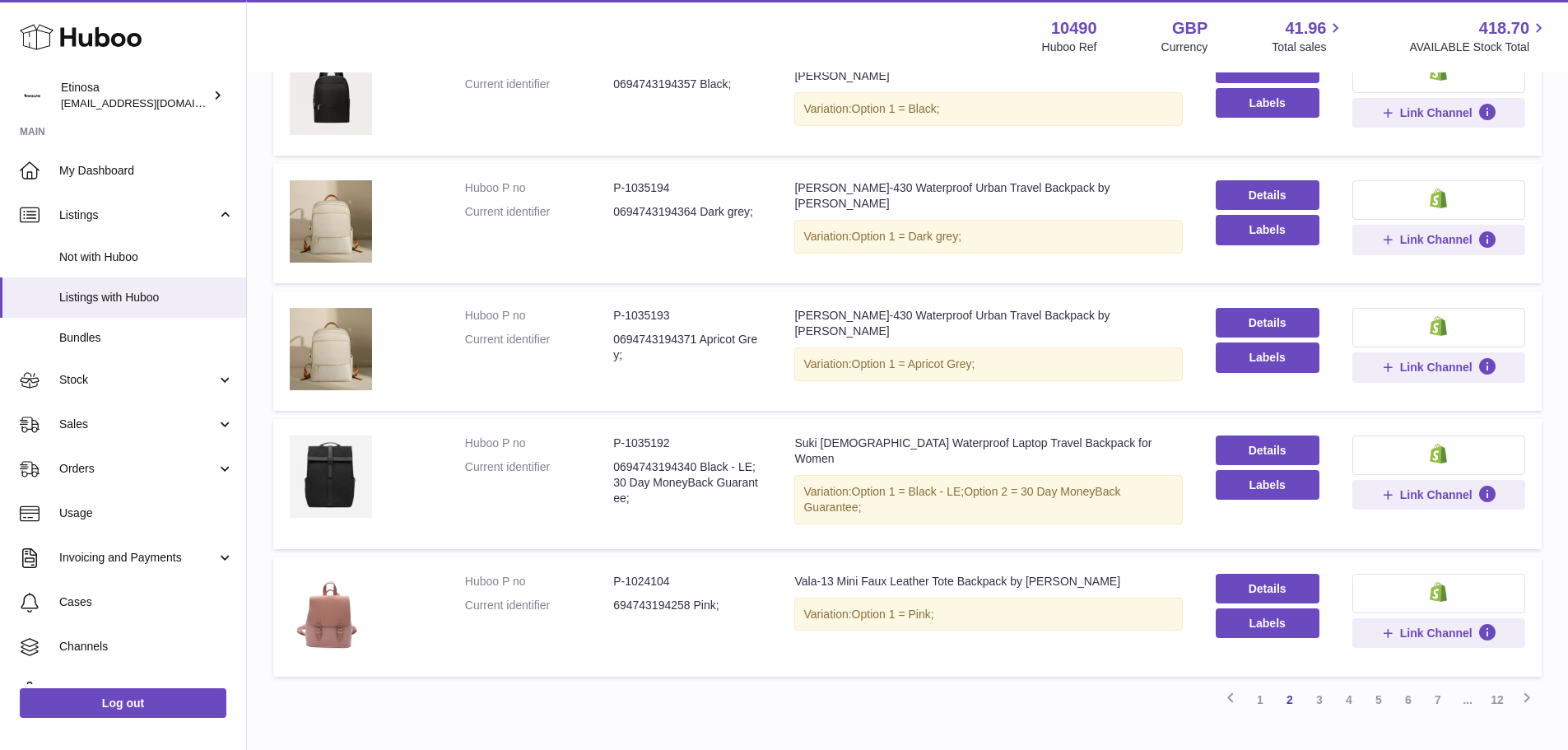
scroll to position [989, 0]
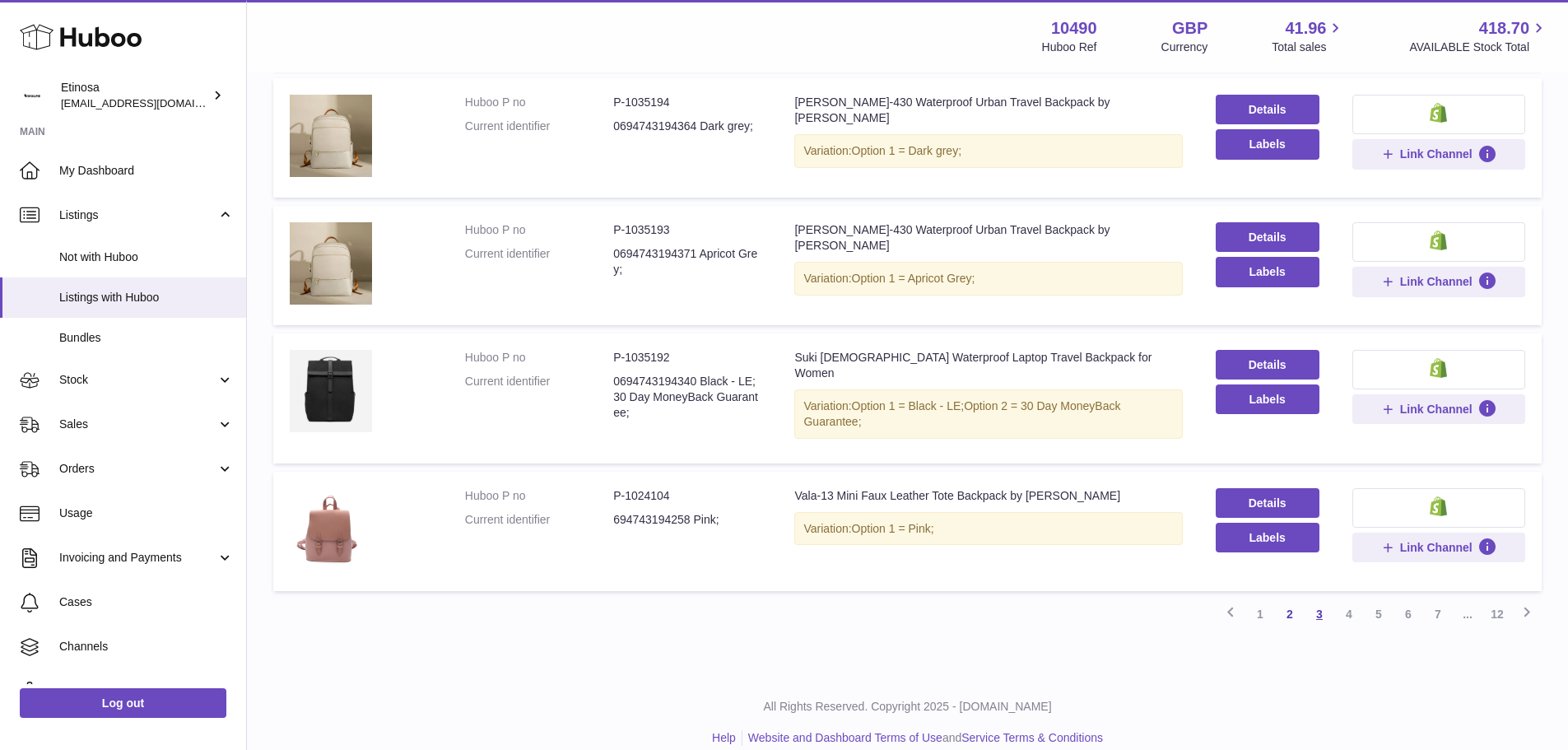
click at [1313, 599] on link "3" at bounding box center [1319, 613] width 29 height 29
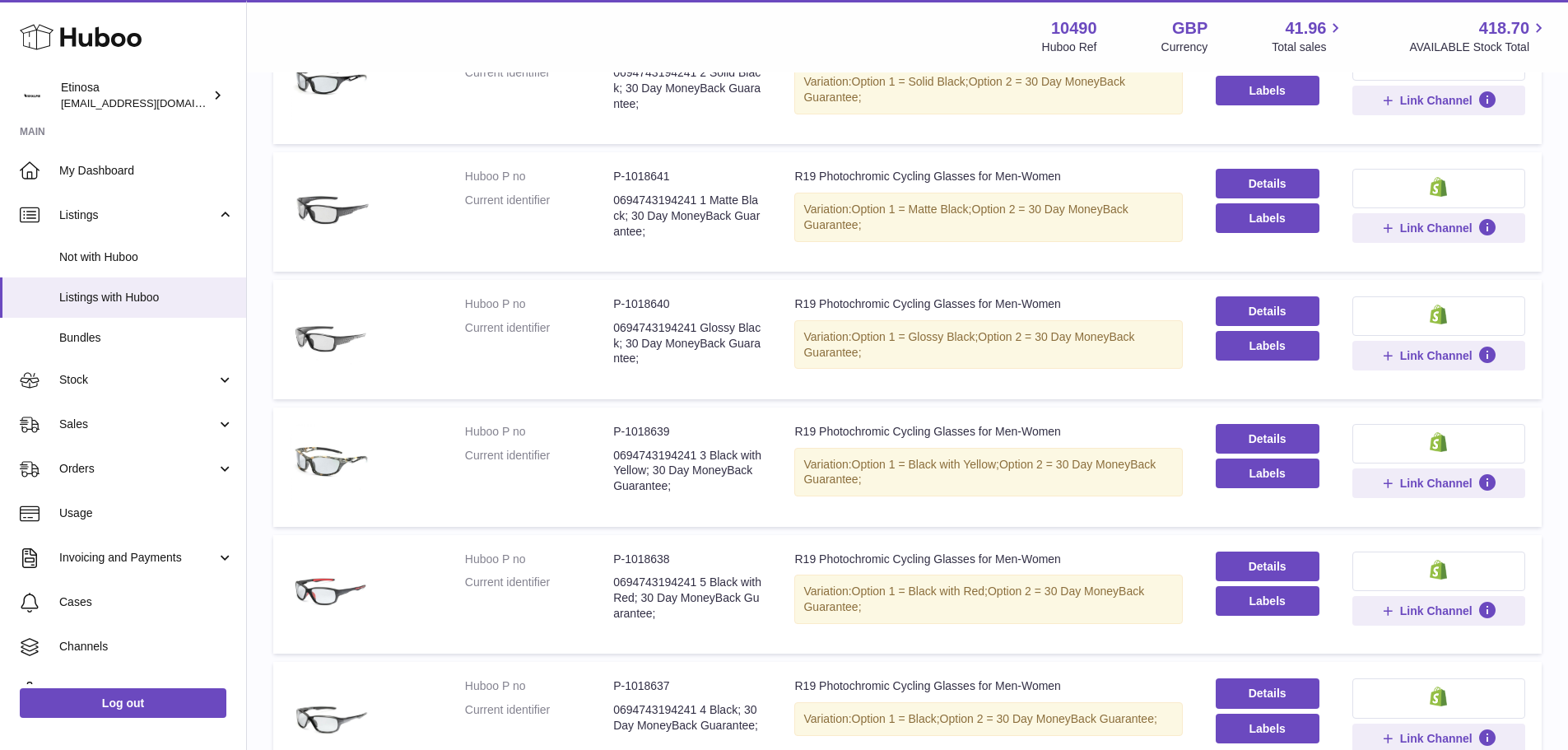
scroll to position [978, 0]
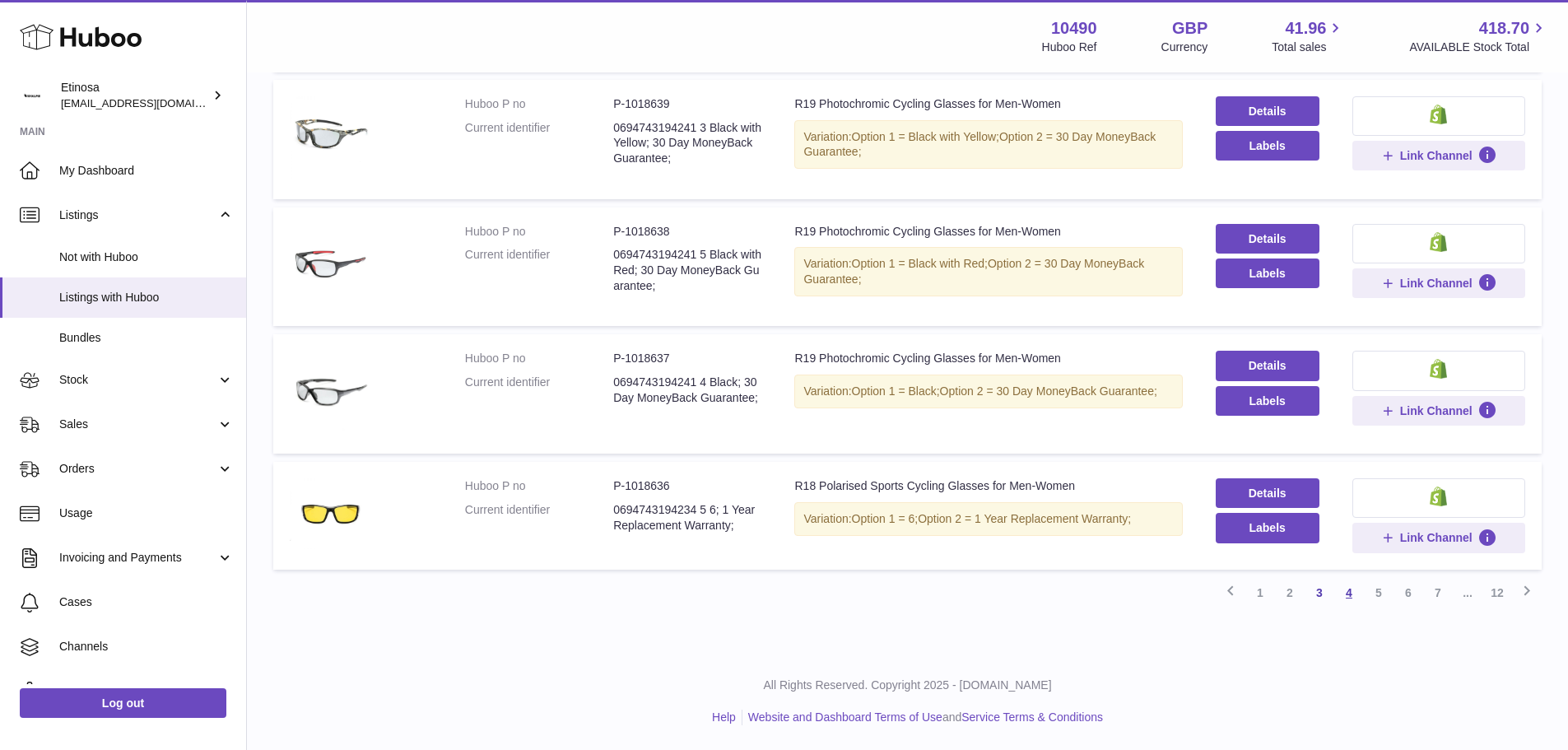
click at [1346, 592] on link "4" at bounding box center [1348, 592] width 29 height 29
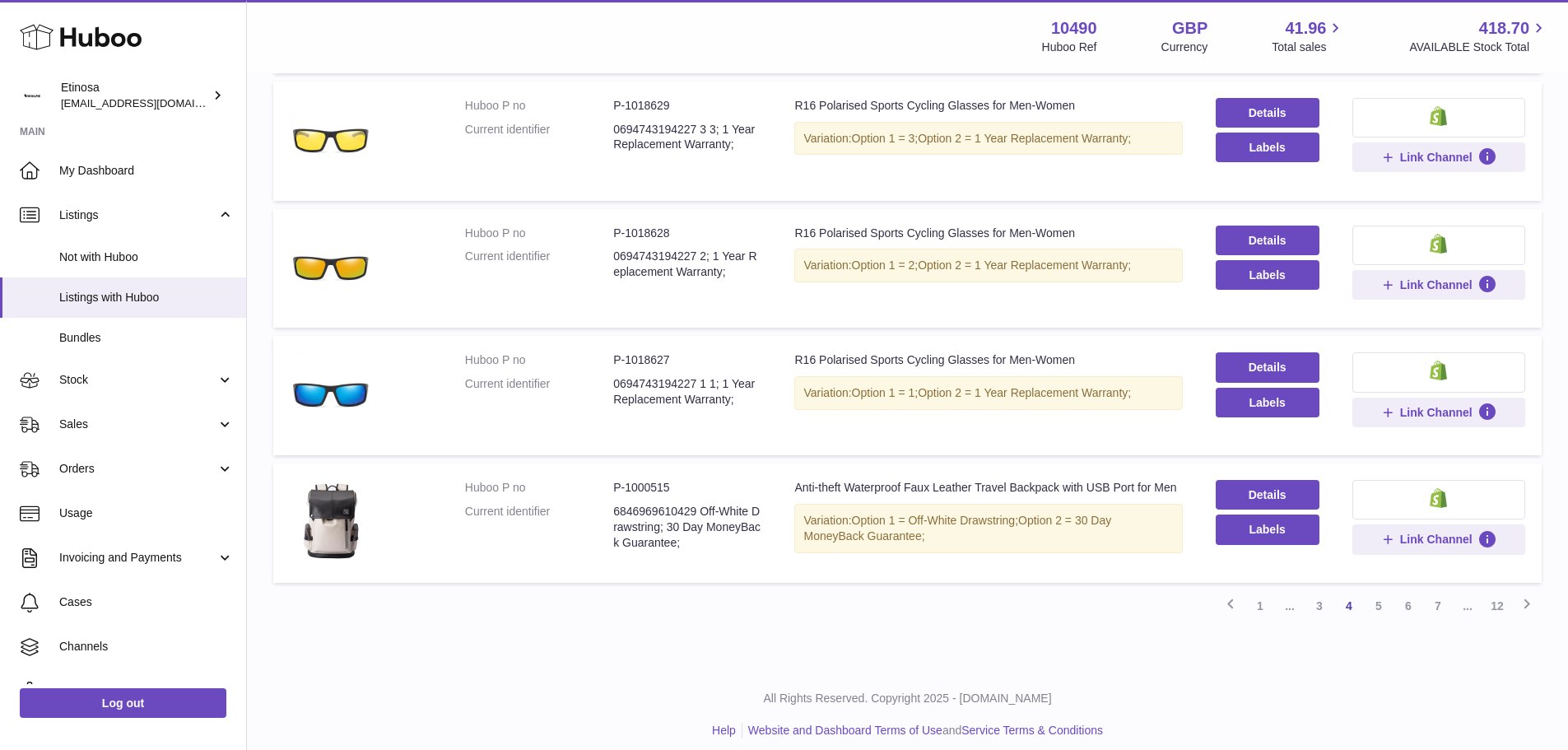
scroll to position [965, 0]
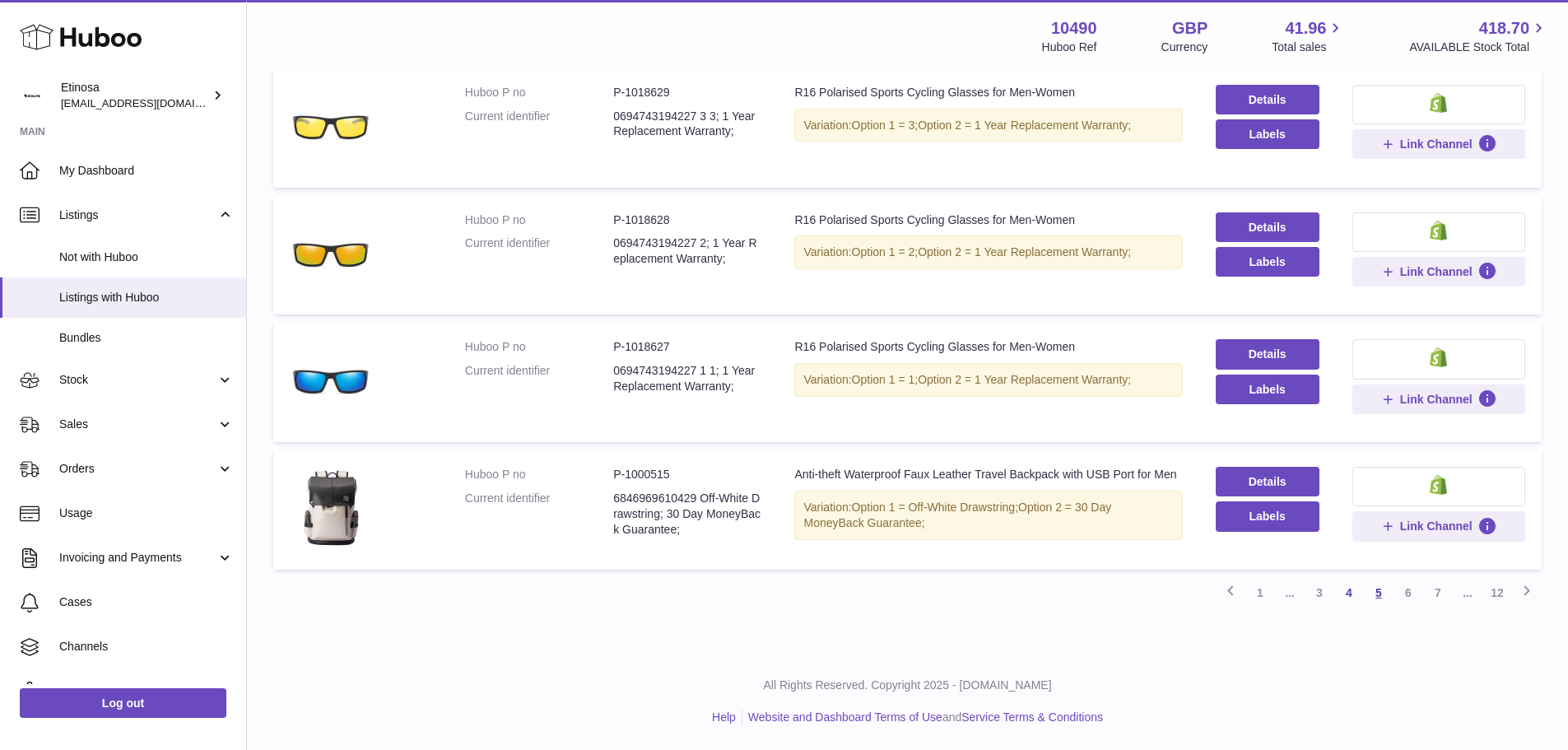
click at [1385, 597] on link "5" at bounding box center [1378, 592] width 29 height 29
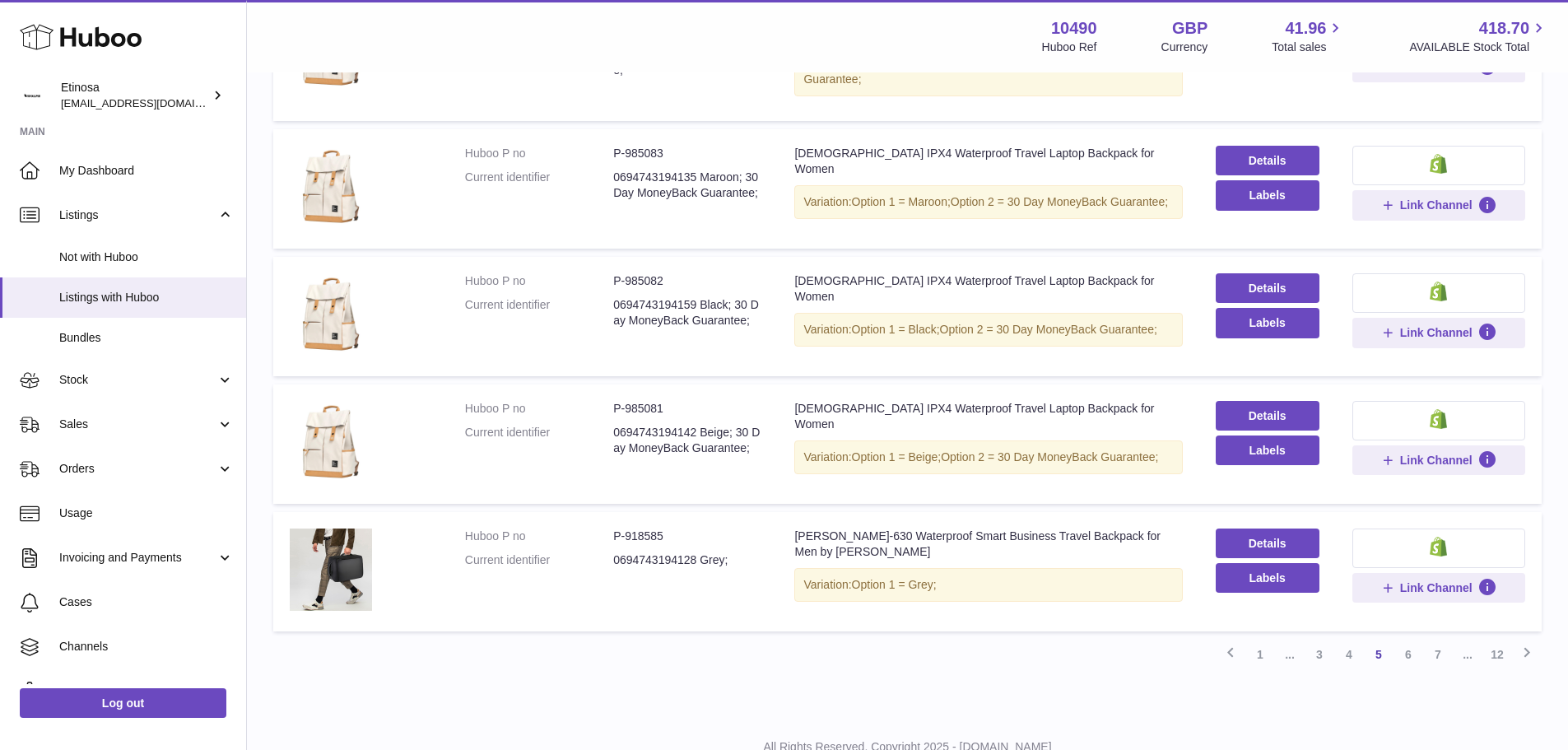
scroll to position [1030, 0]
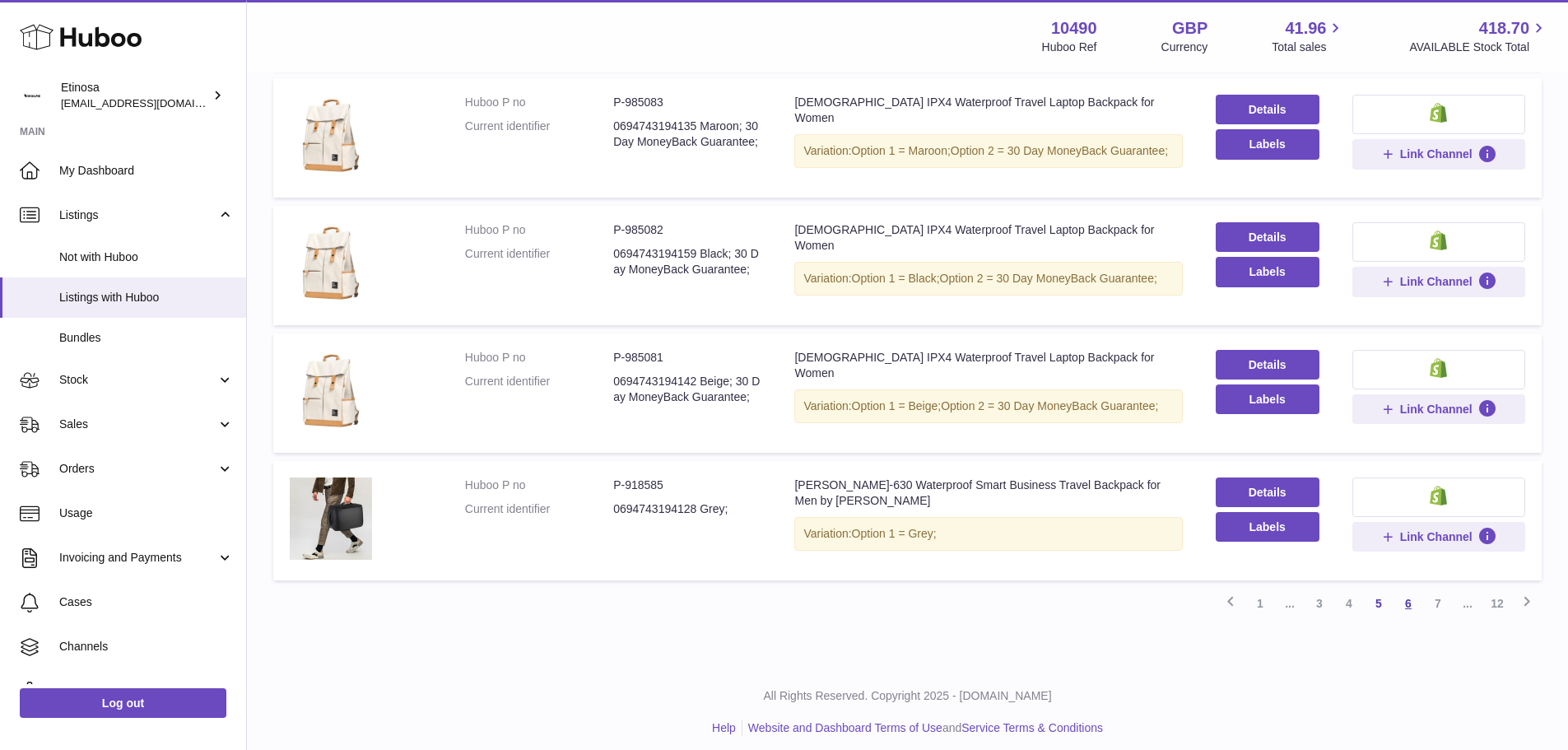
click at [1400, 590] on link "6" at bounding box center [1408, 603] width 29 height 29
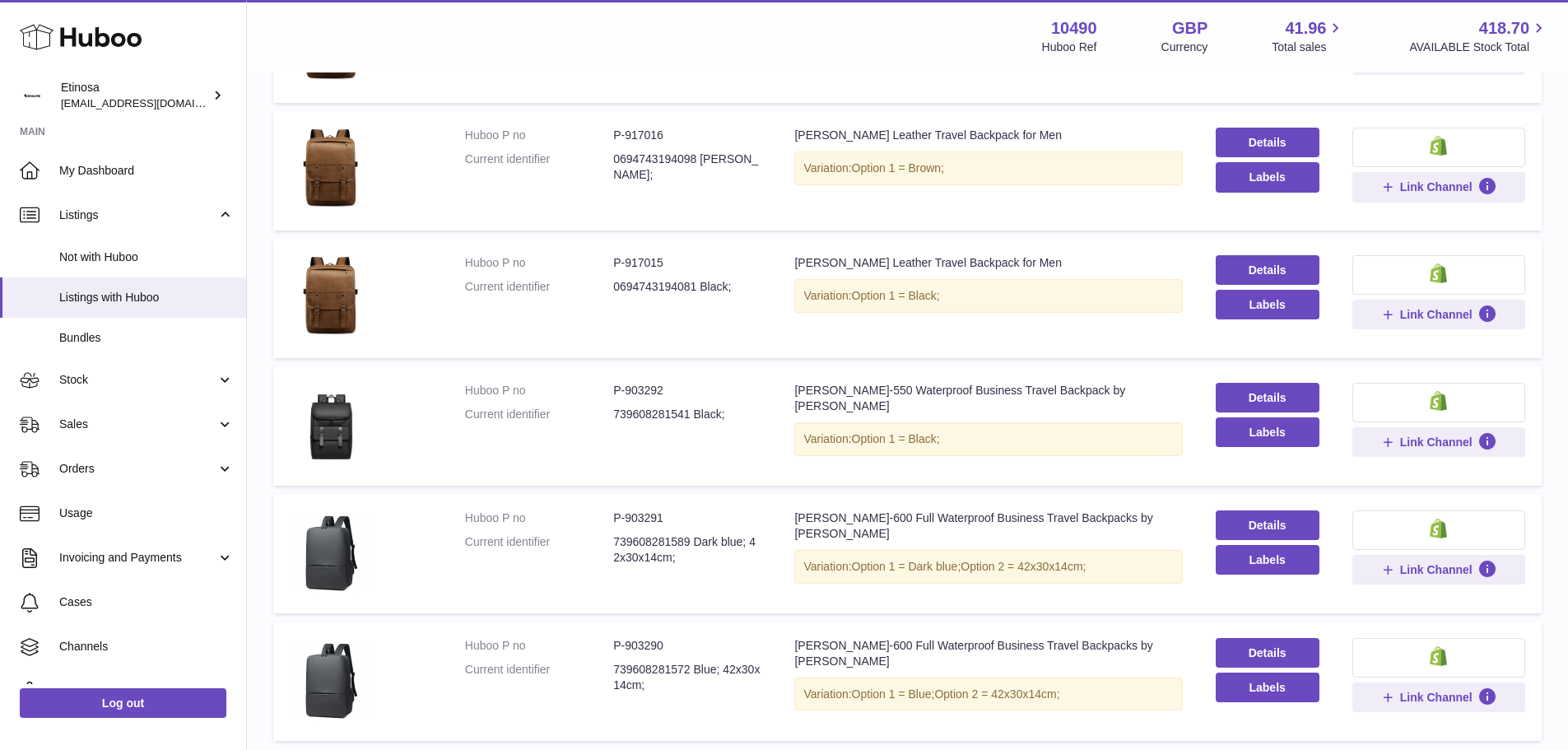
scroll to position [1043, 0]
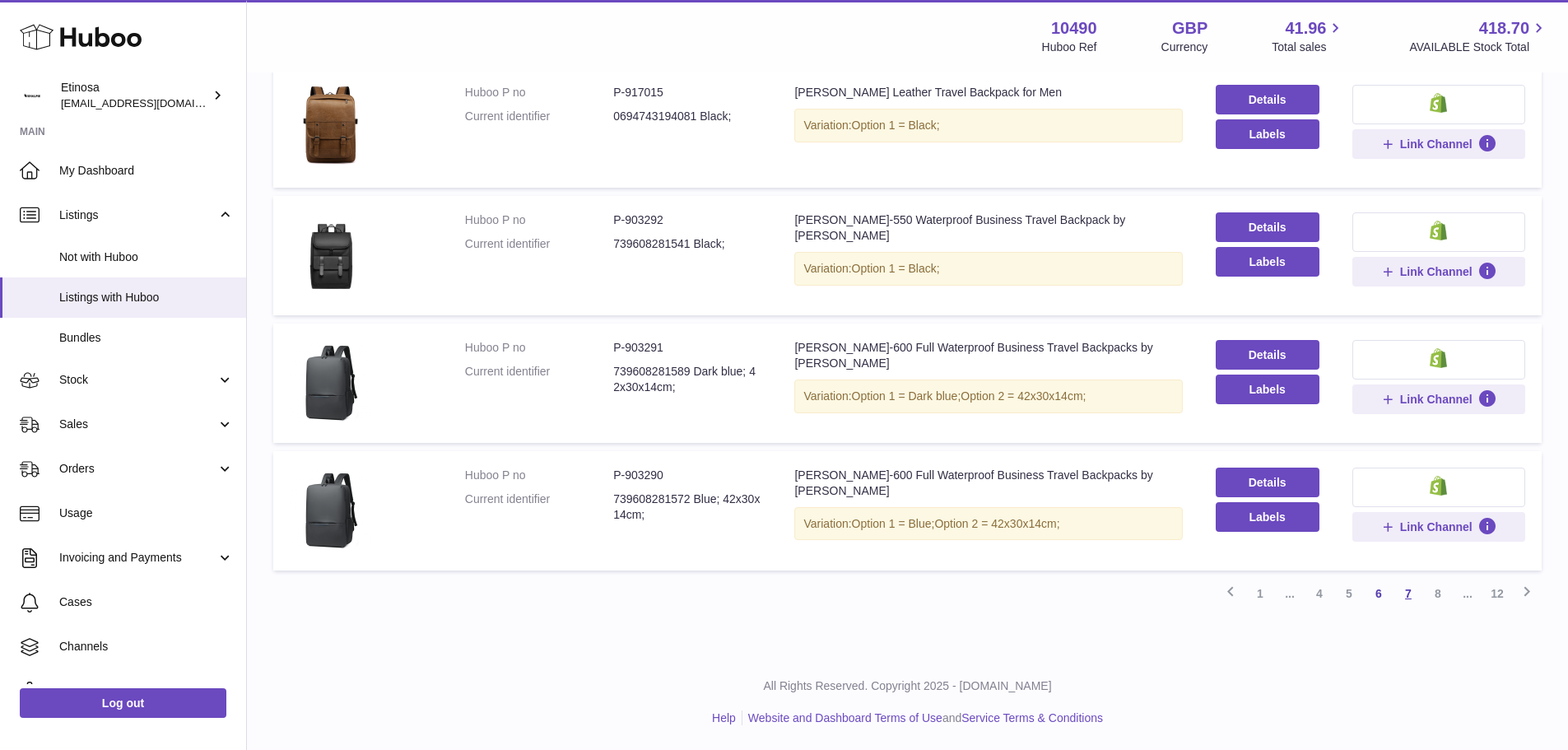
click at [1413, 597] on link "7" at bounding box center [1408, 593] width 29 height 29
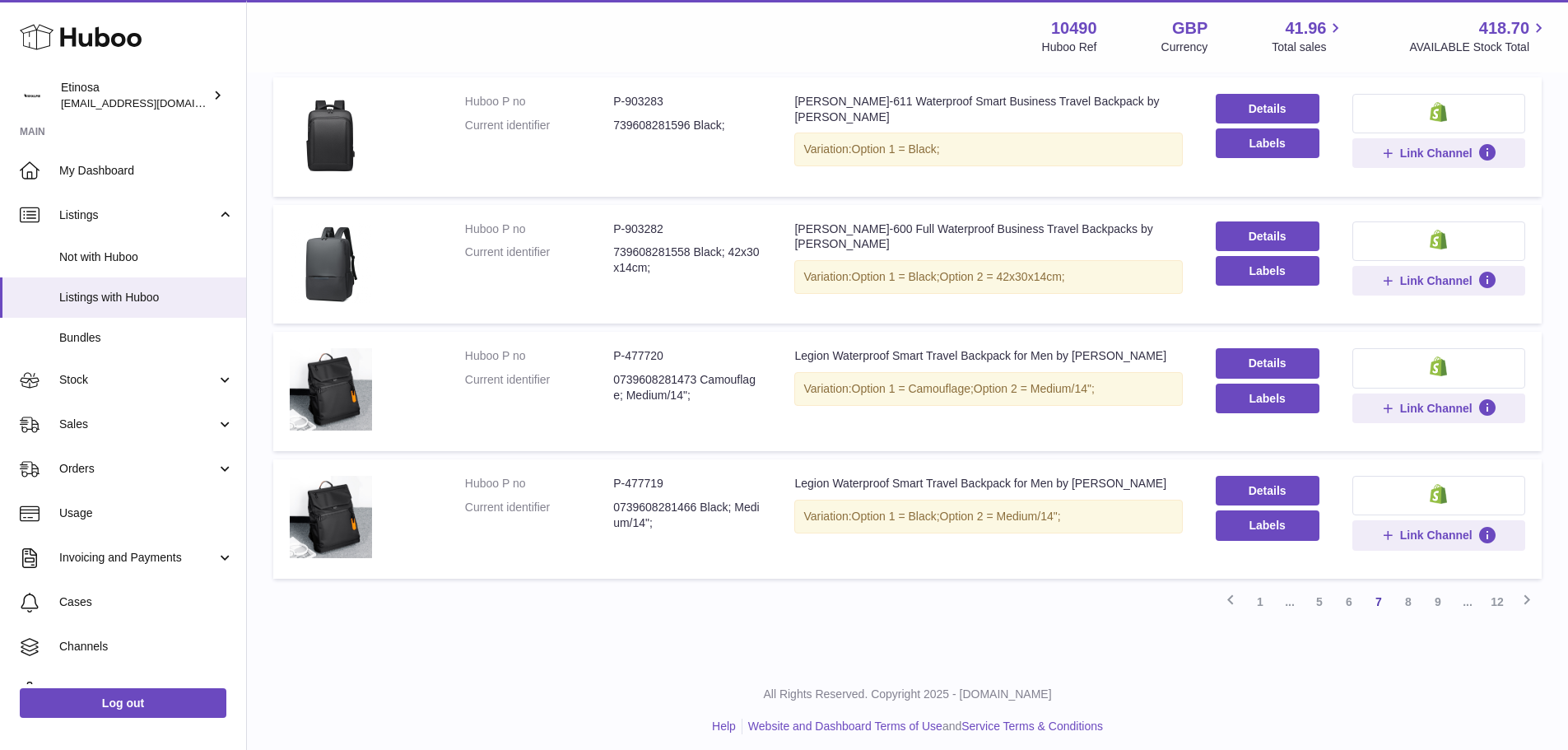
scroll to position [989, 0]
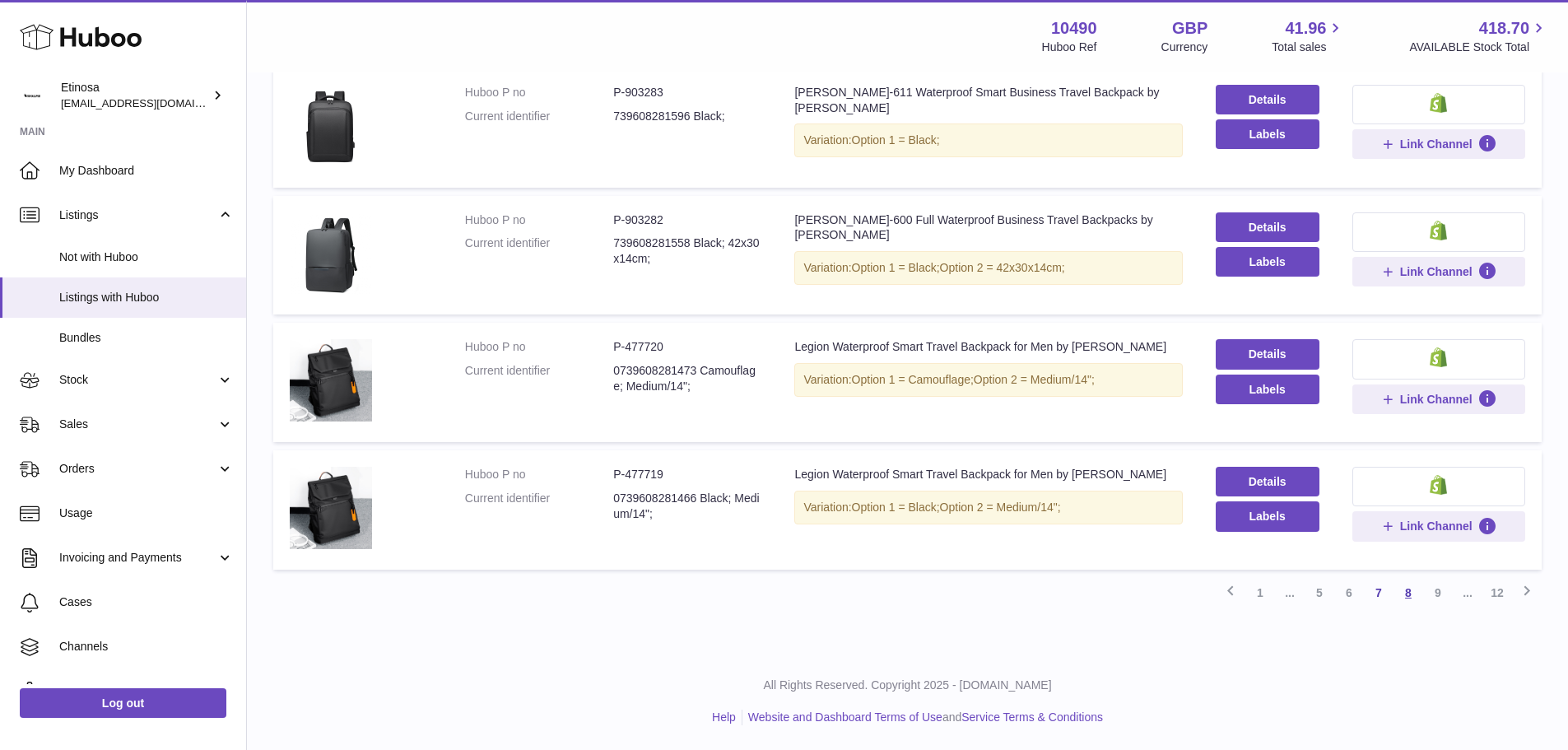
click at [1403, 597] on link "8" at bounding box center [1408, 592] width 29 height 29
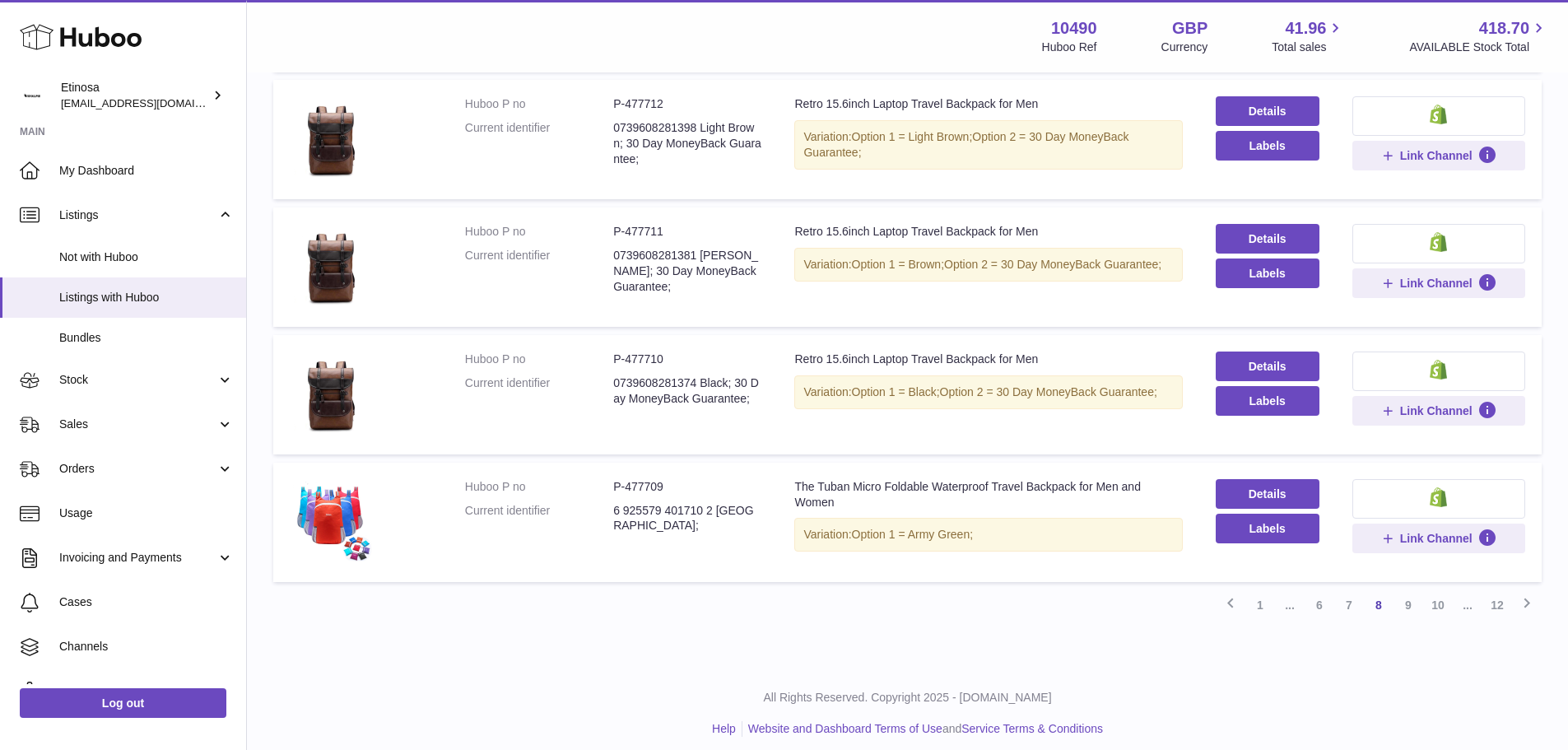
scroll to position [1010, 0]
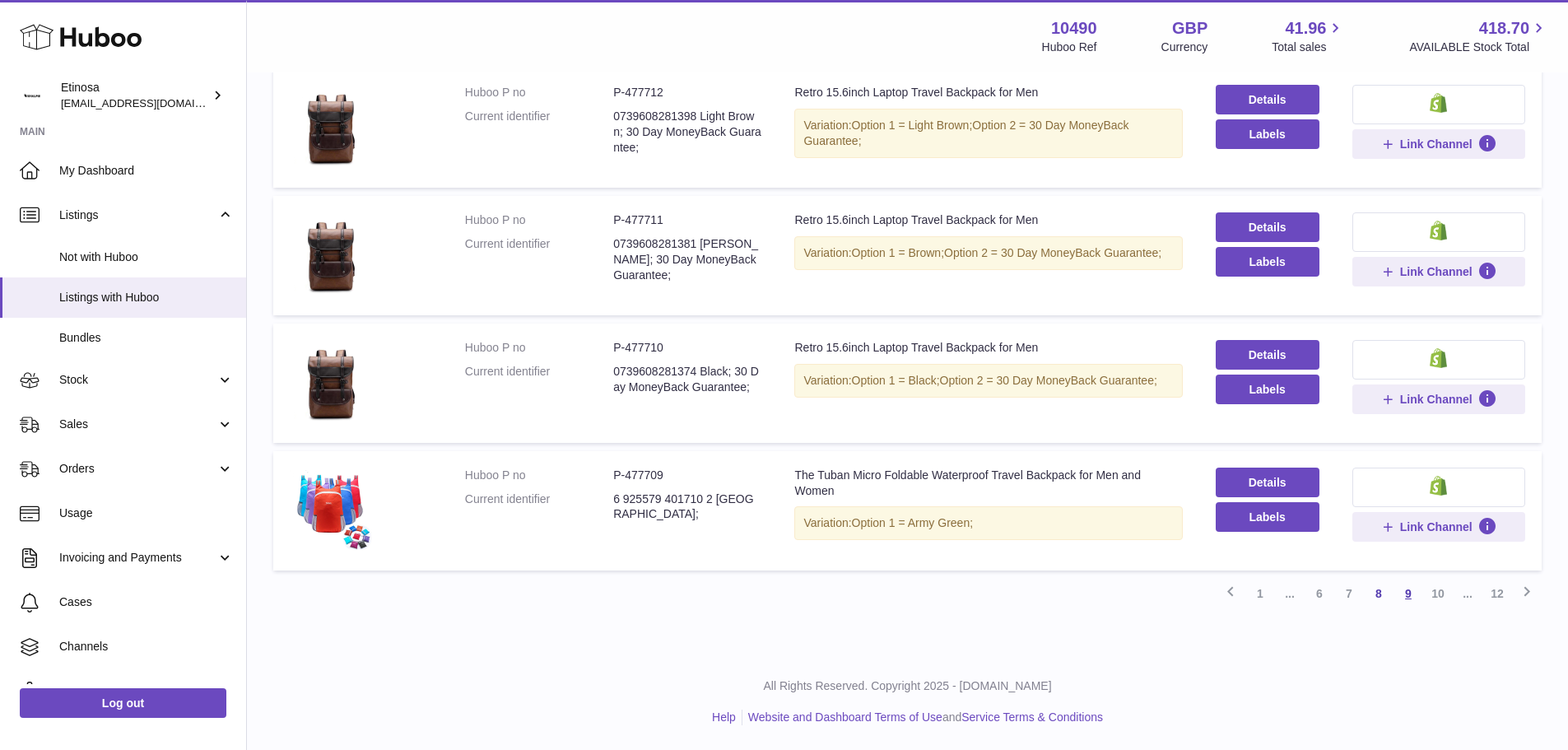
click at [1418, 592] on link "9" at bounding box center [1408, 593] width 29 height 29
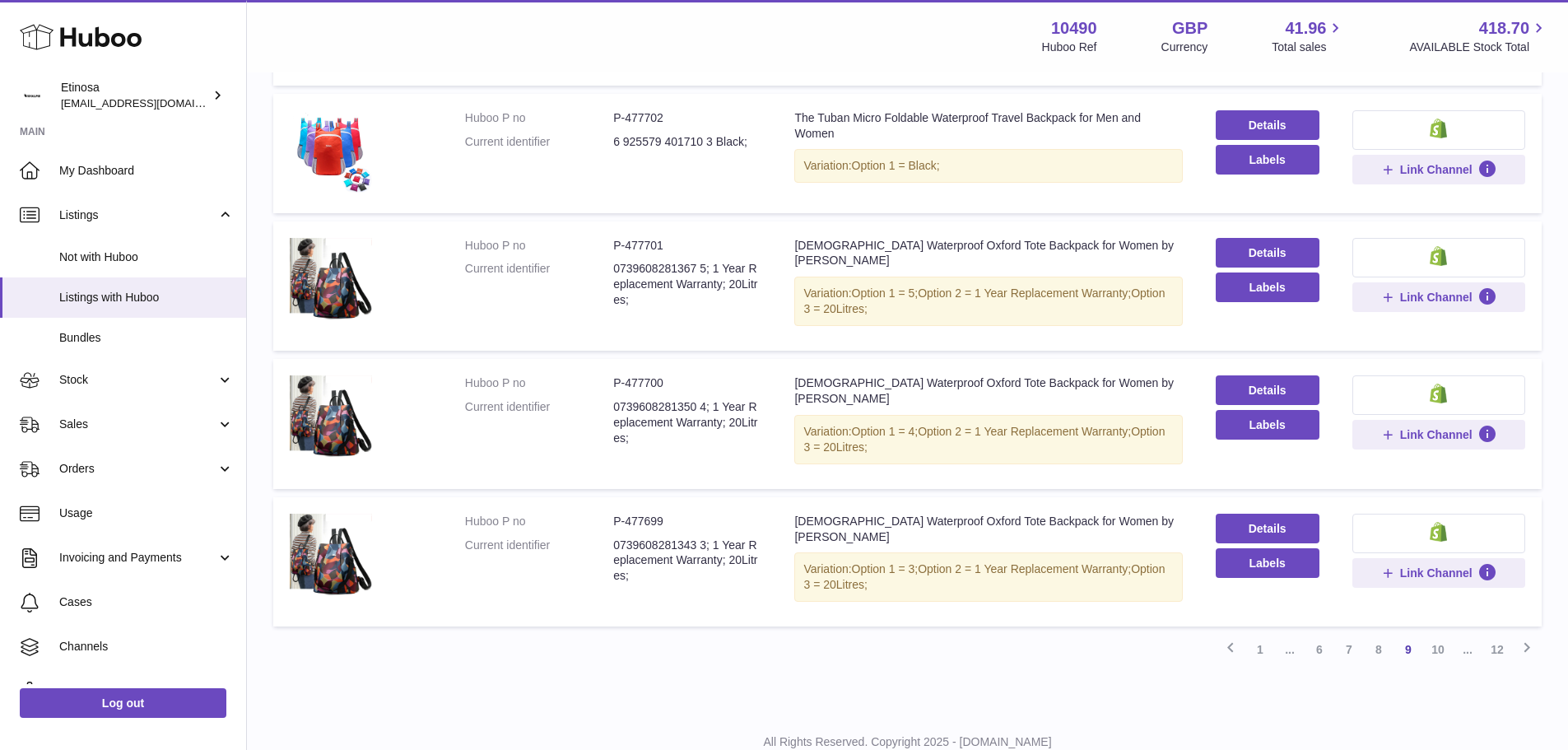
scroll to position [989, 0]
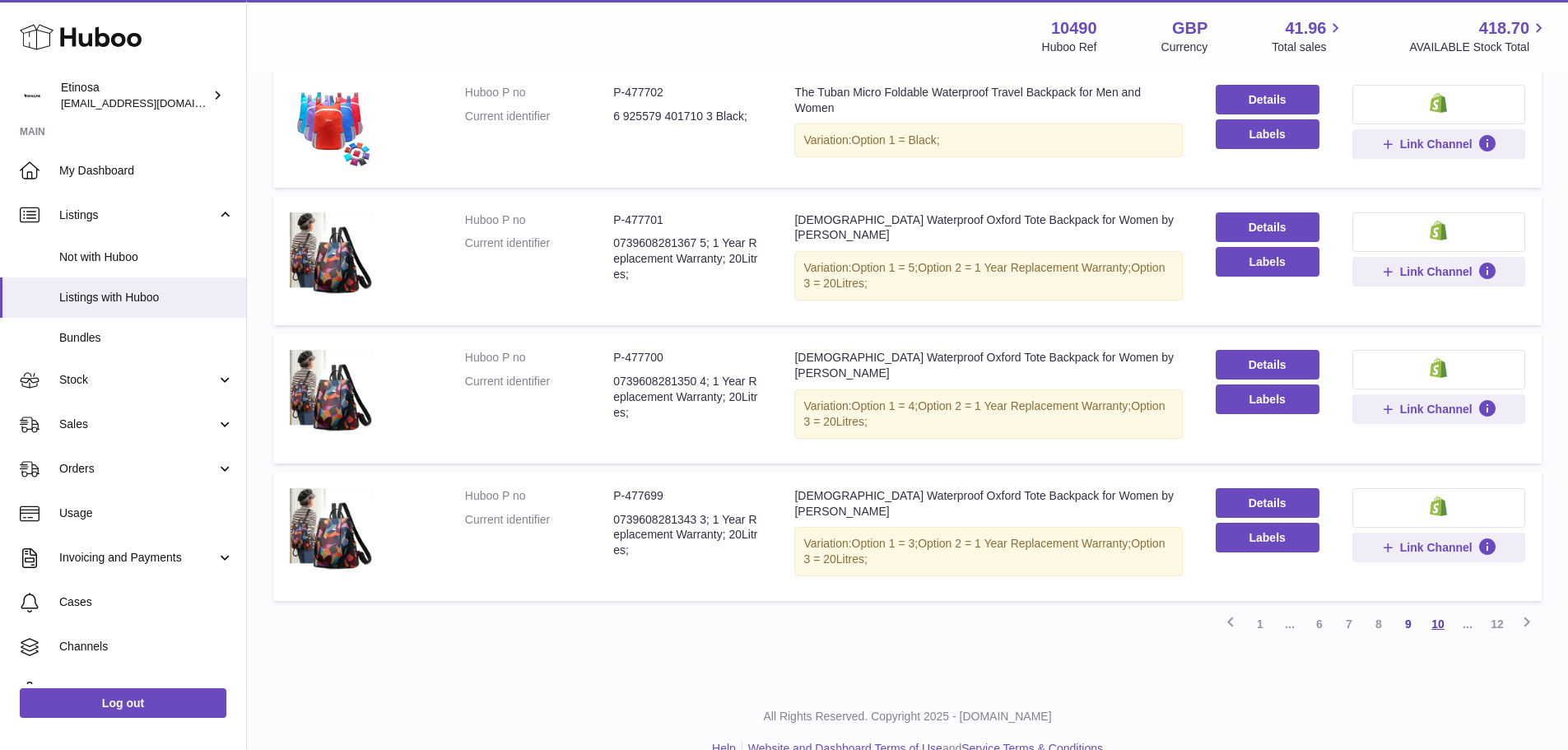
click at [1441, 609] on link "10" at bounding box center [1437, 623] width 29 height 29
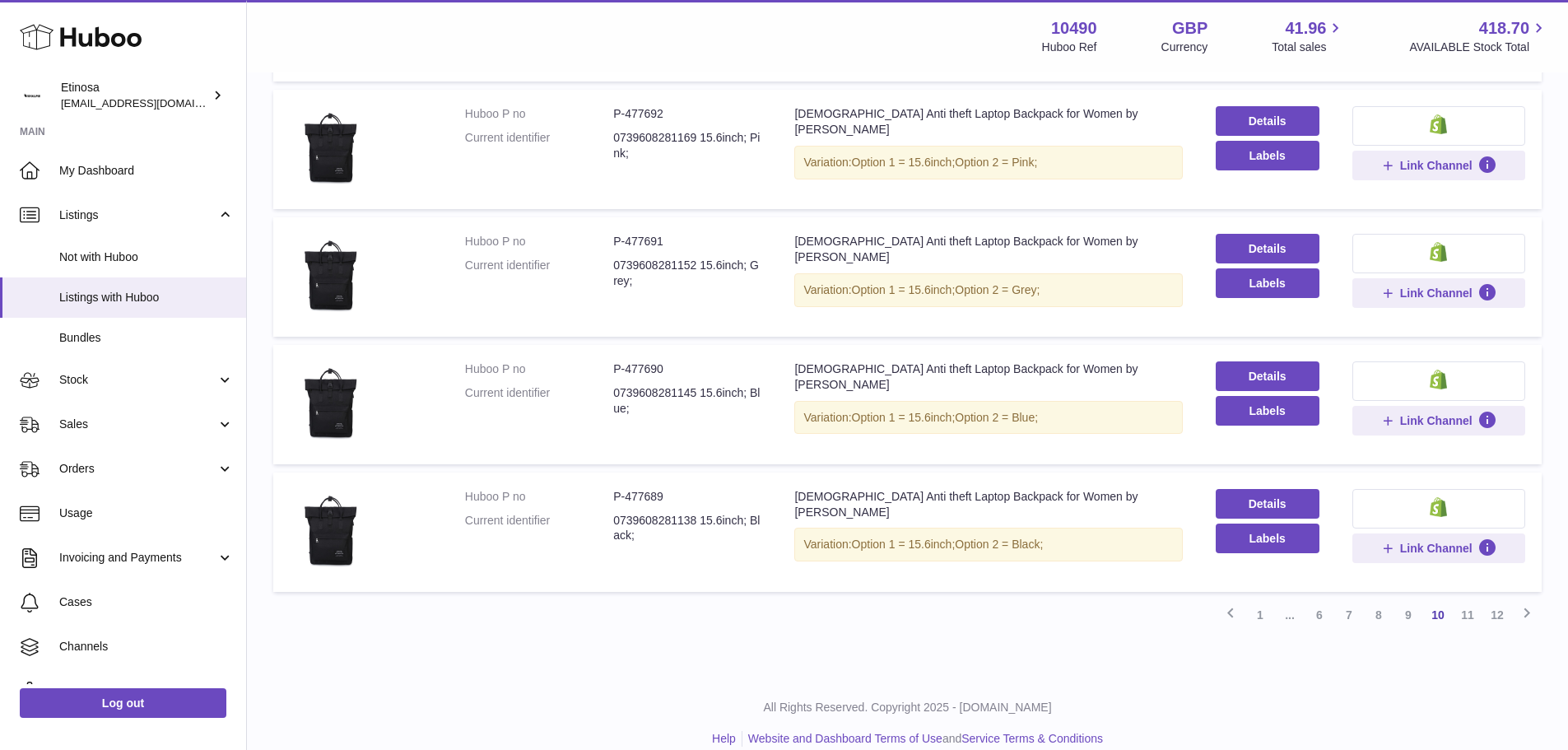
scroll to position [989, 0]
click at [1465, 599] on link "11" at bounding box center [1467, 613] width 29 height 29
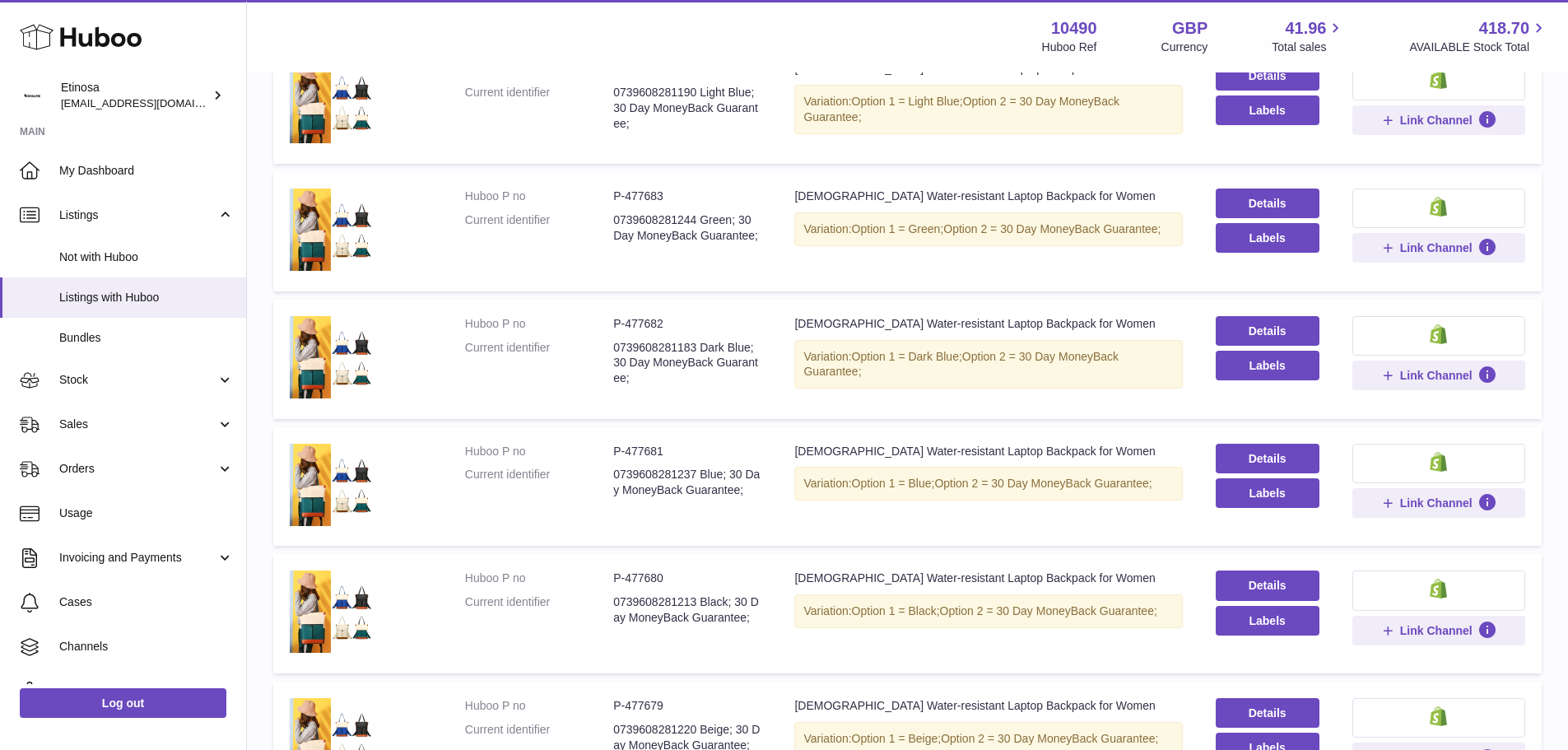
scroll to position [897, 0]
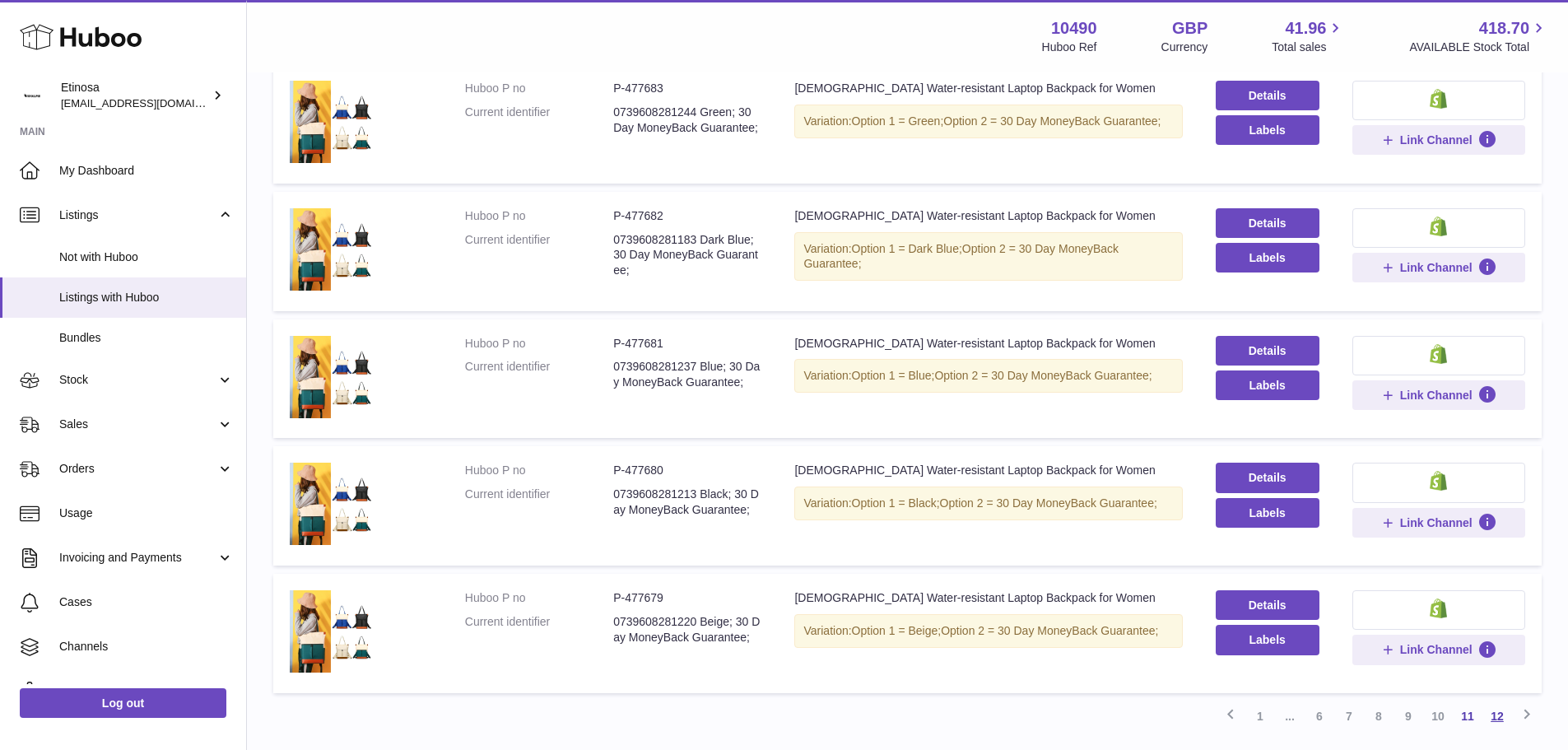
click at [1494, 701] on link "12" at bounding box center [1496, 715] width 29 height 29
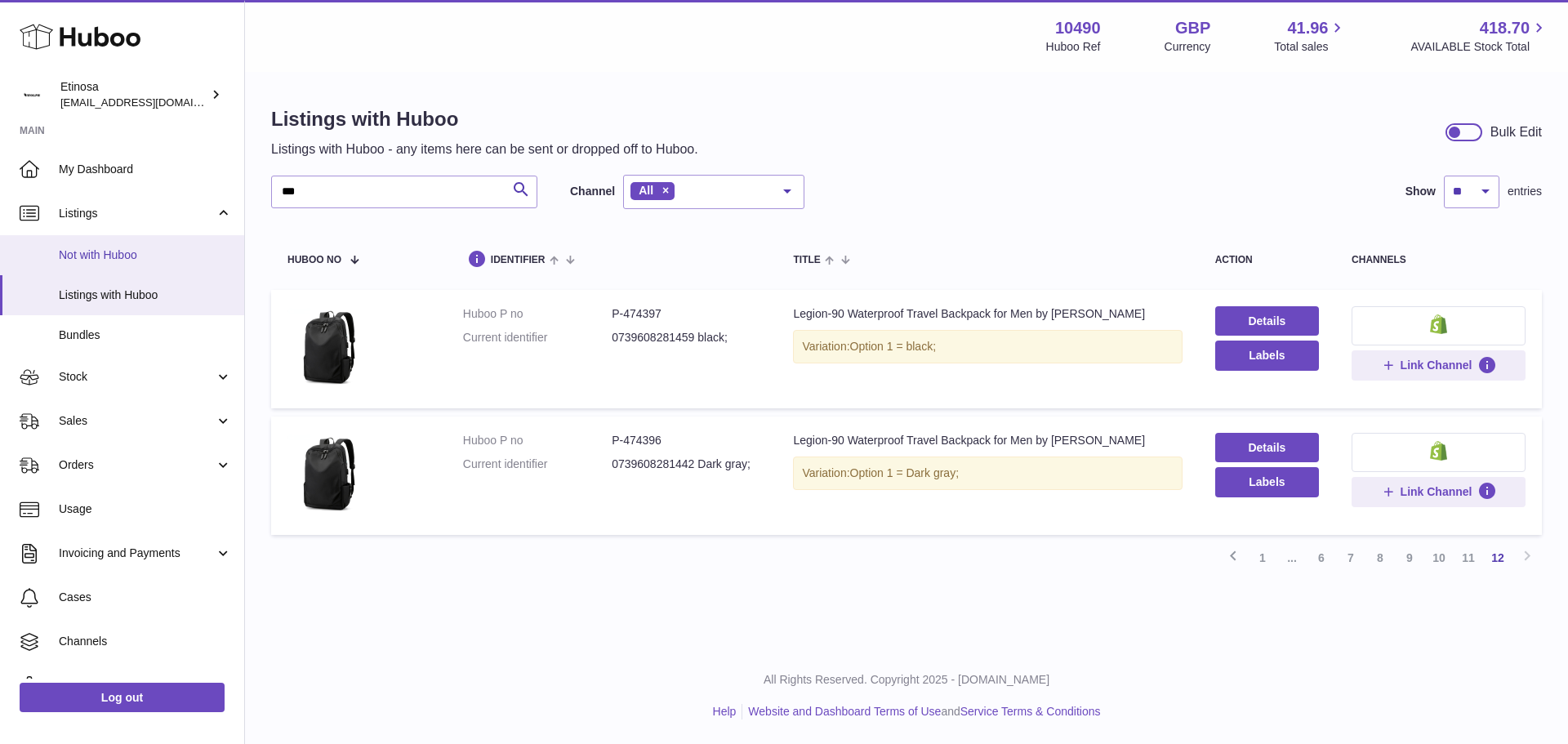
click at [134, 265] on link "Not with Huboo" at bounding box center [122, 254] width 244 height 40
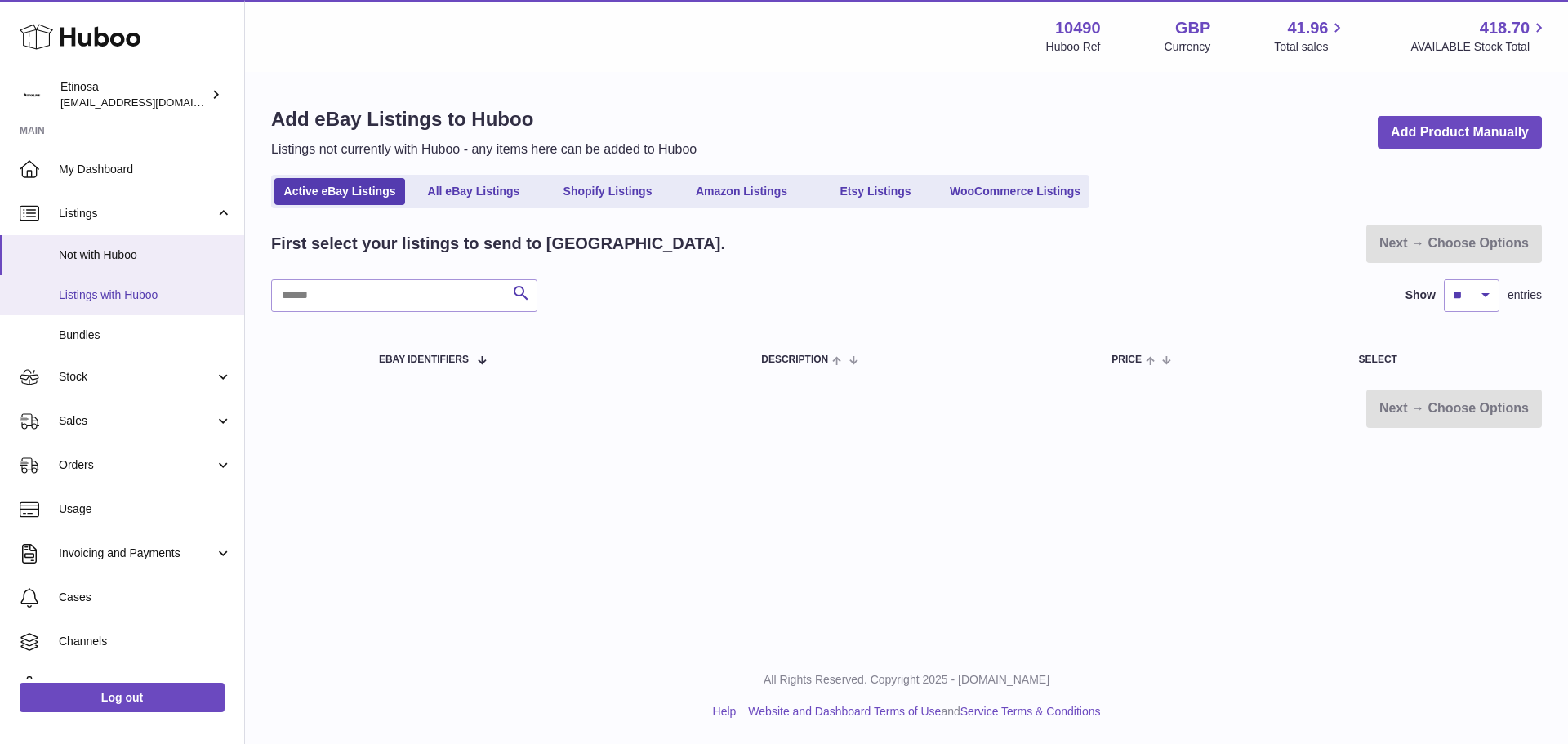
click at [125, 294] on span "Listings with Huboo" at bounding box center [145, 295] width 173 height 16
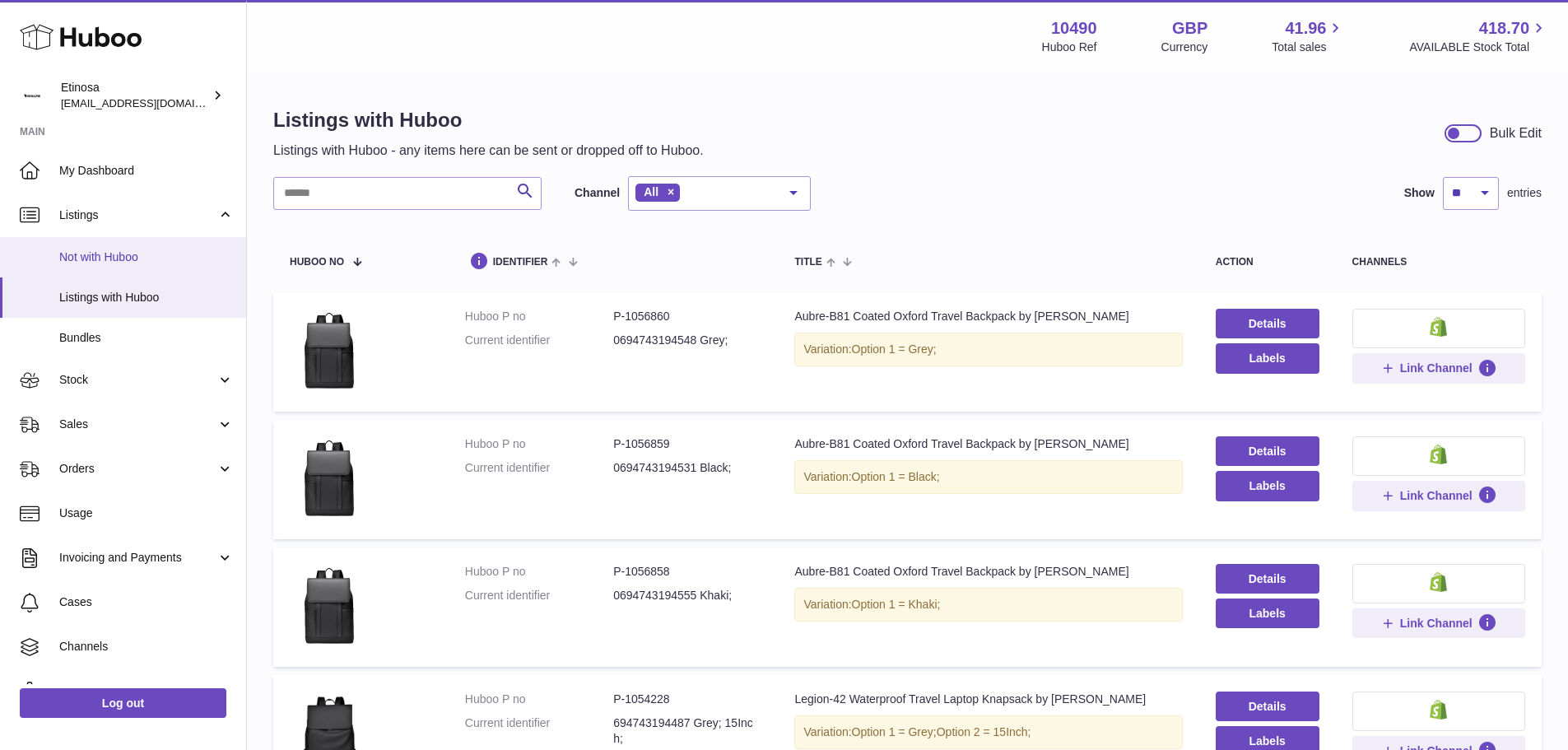
click at [121, 250] on span "Not with Huboo" at bounding box center [146, 257] width 175 height 16
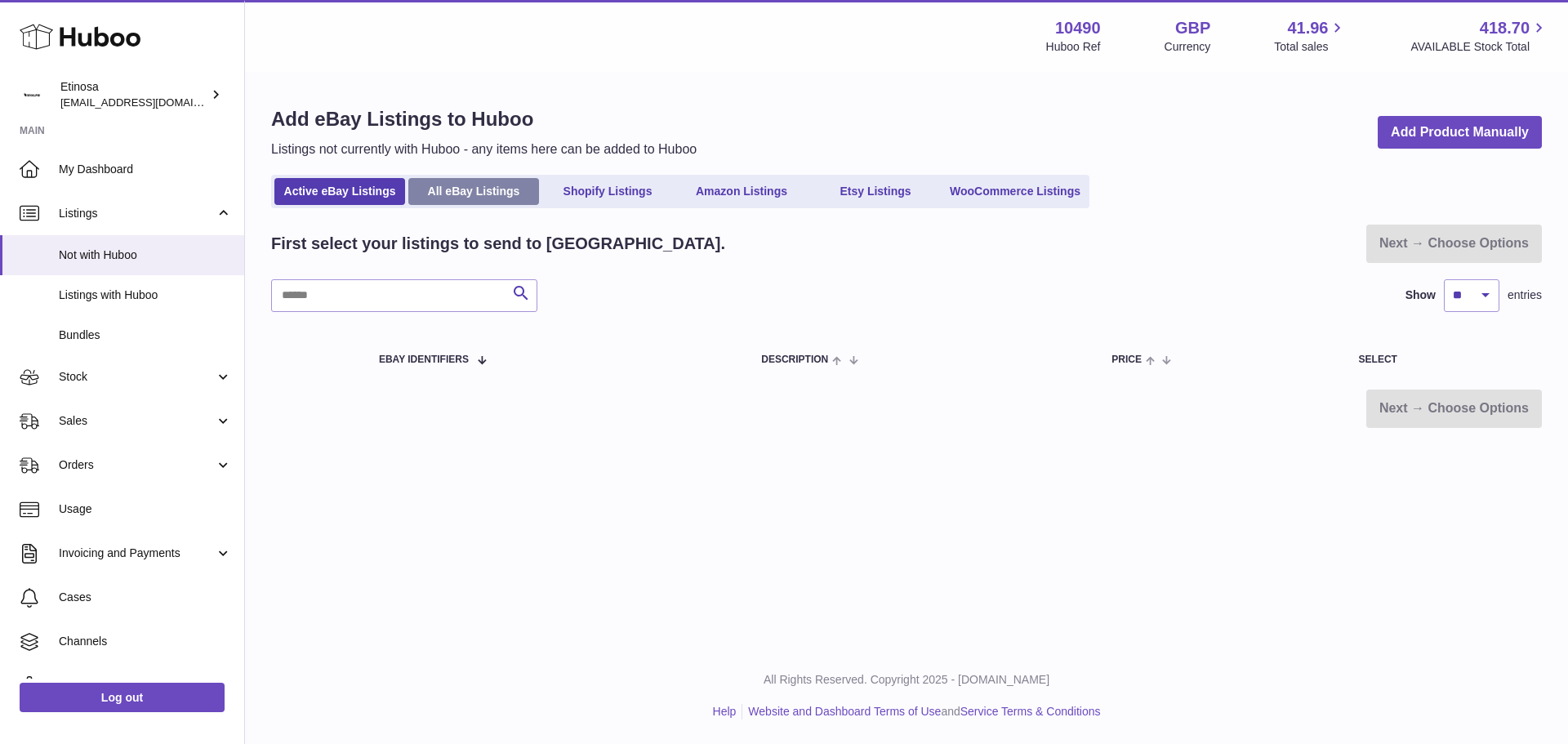
click at [497, 199] on link "All eBay Listings" at bounding box center [473, 191] width 131 height 27
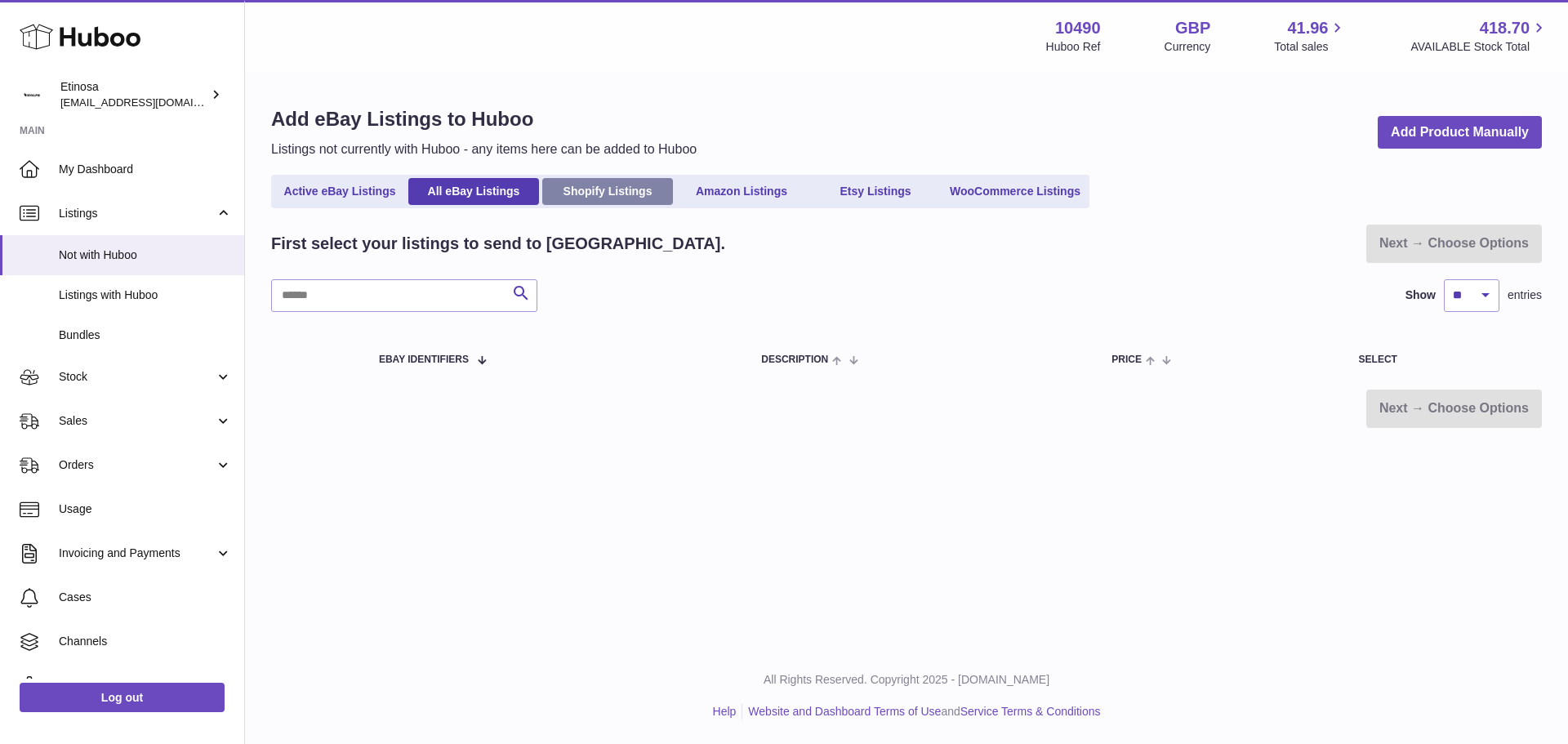
click at [574, 193] on link "Shopify Listings" at bounding box center [608, 191] width 131 height 27
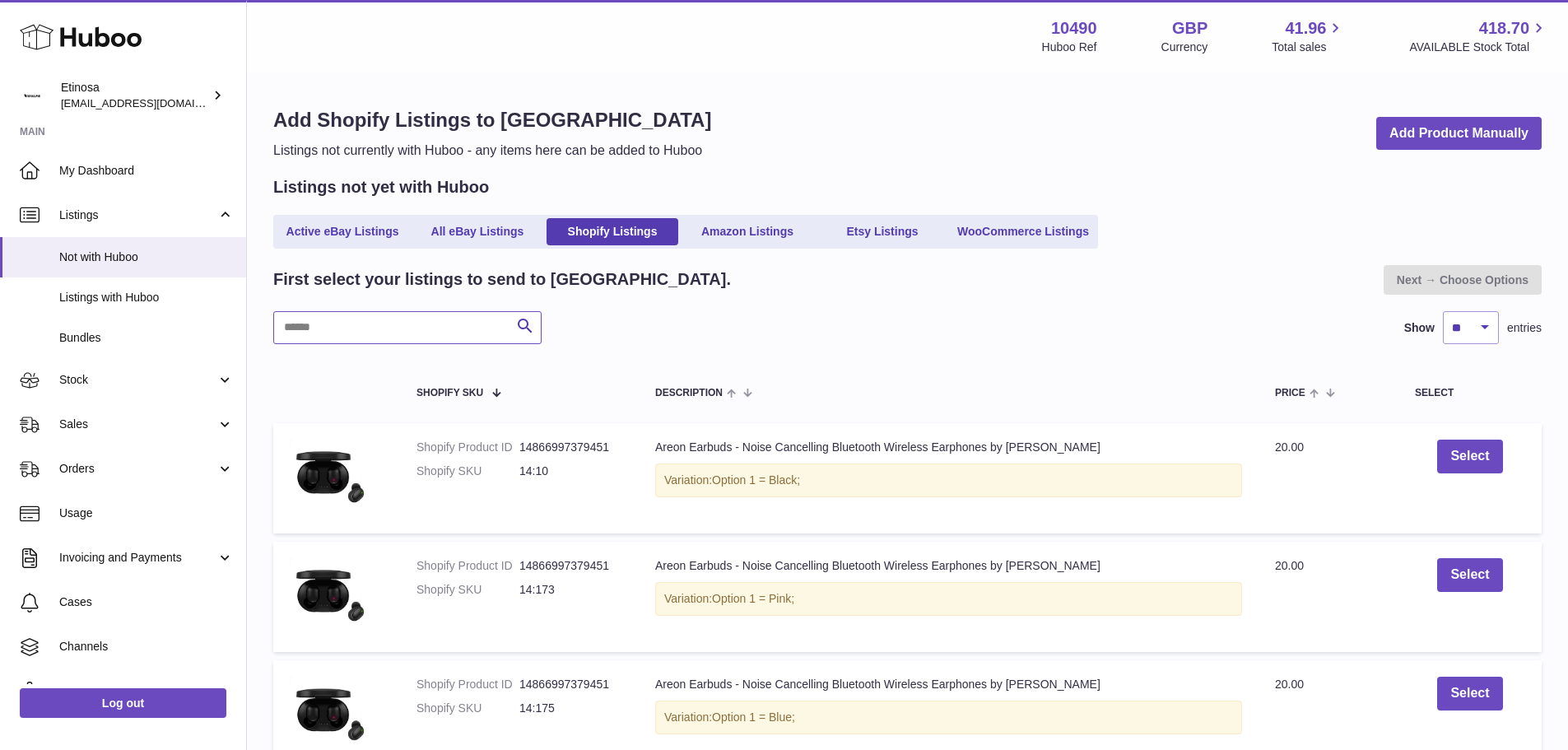
click at [388, 320] on input "text" at bounding box center [407, 327] width 269 height 33
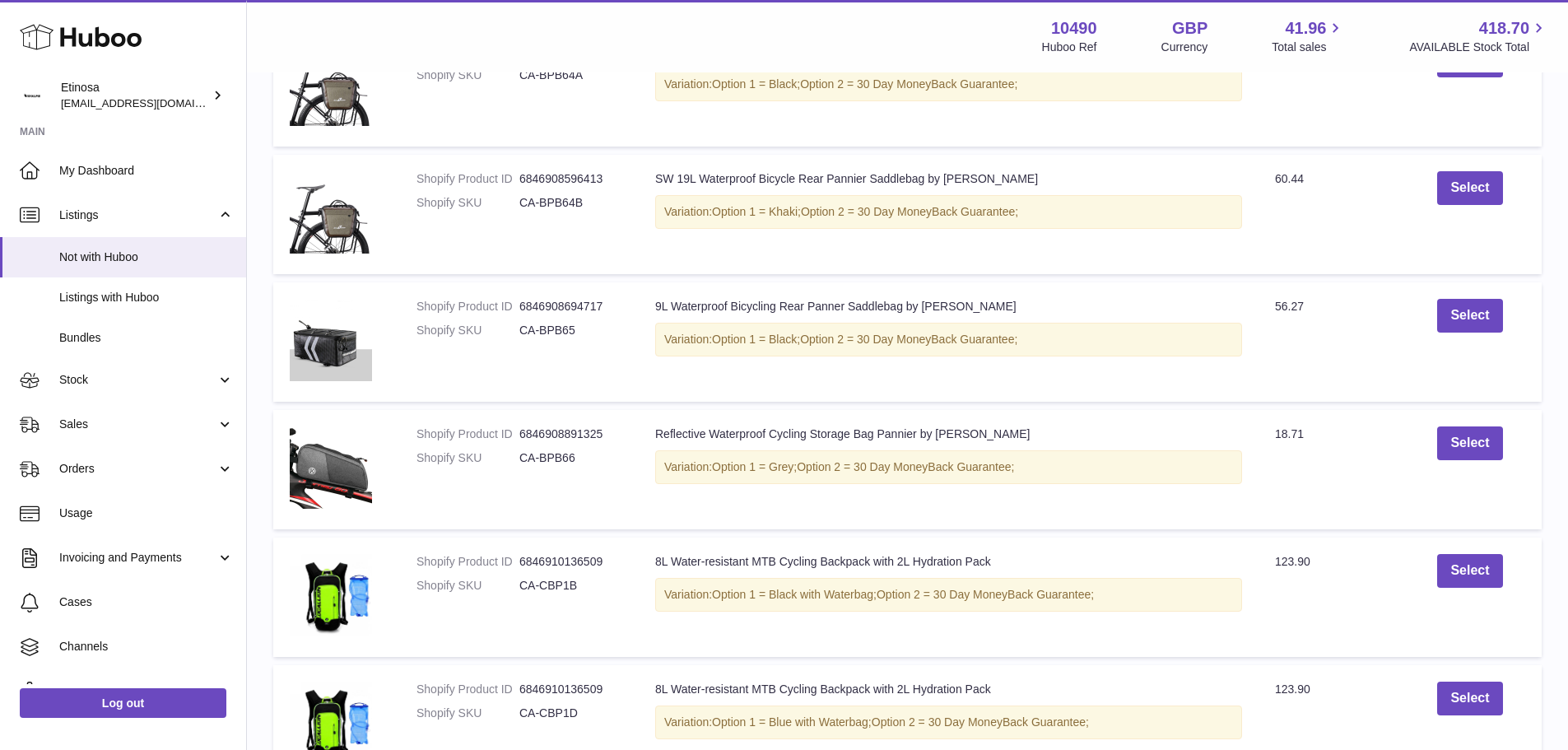
scroll to position [1167, 0]
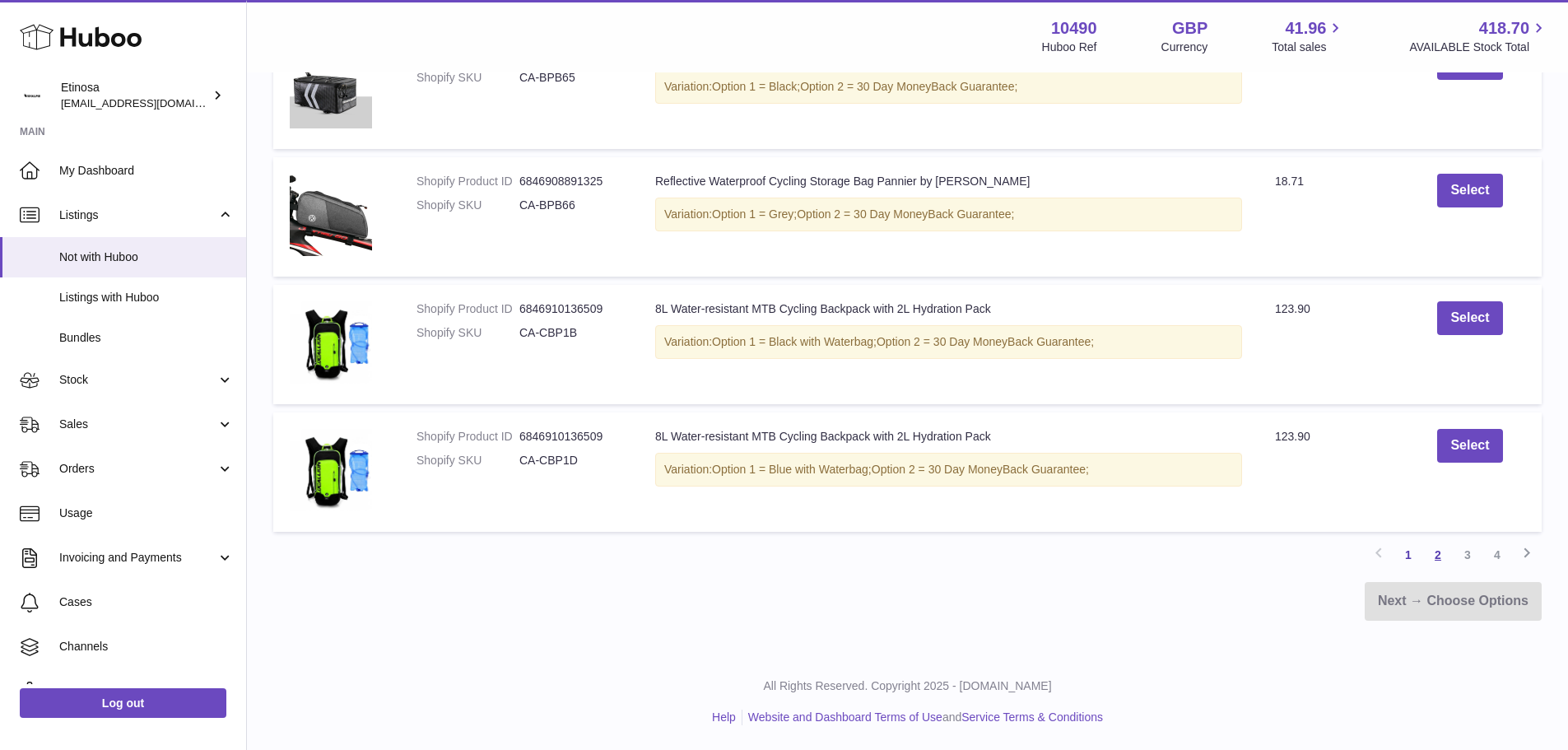
type input "***"
click at [1443, 559] on link "2" at bounding box center [1437, 554] width 29 height 29
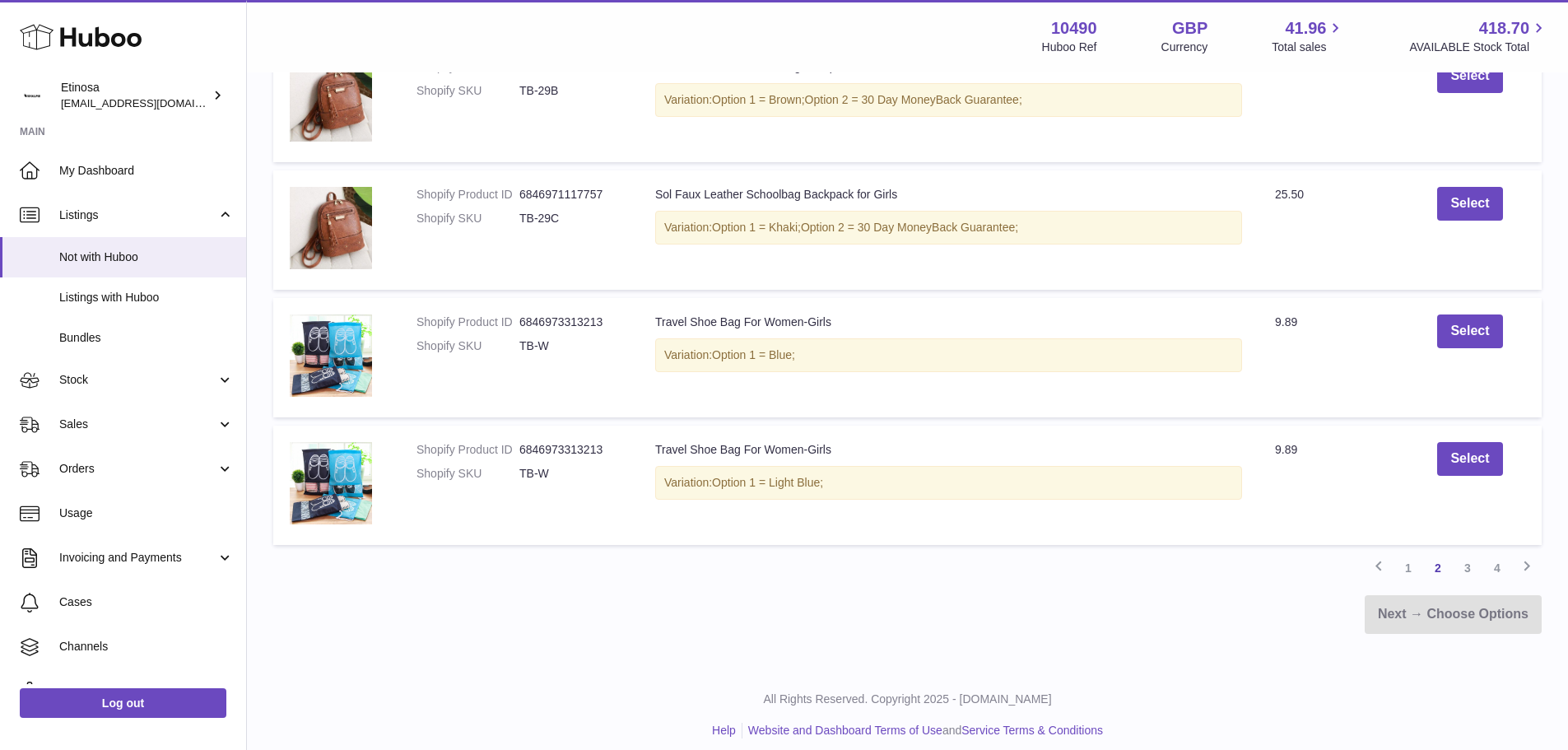
scroll to position [1158, 0]
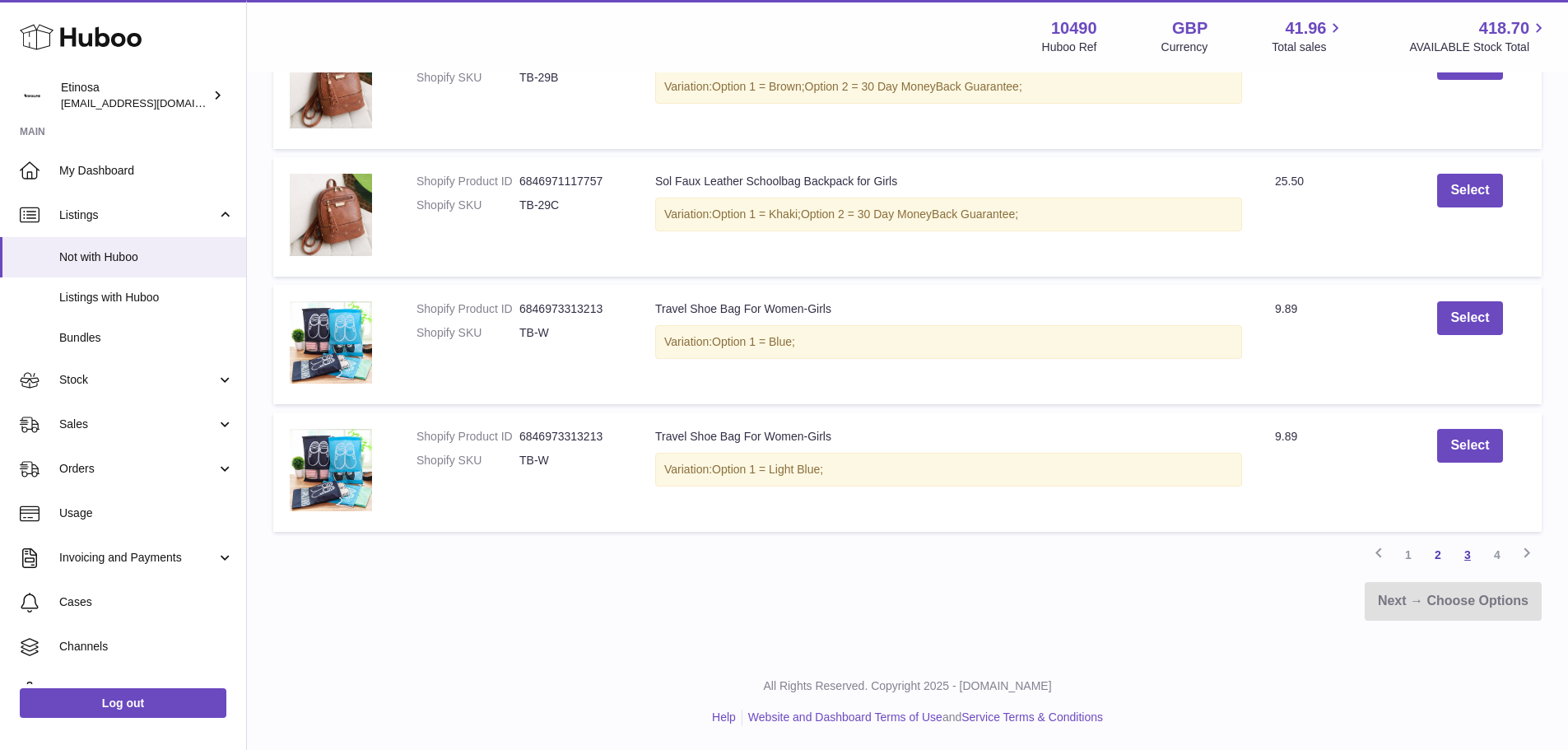
click at [1466, 557] on link "3" at bounding box center [1467, 554] width 29 height 29
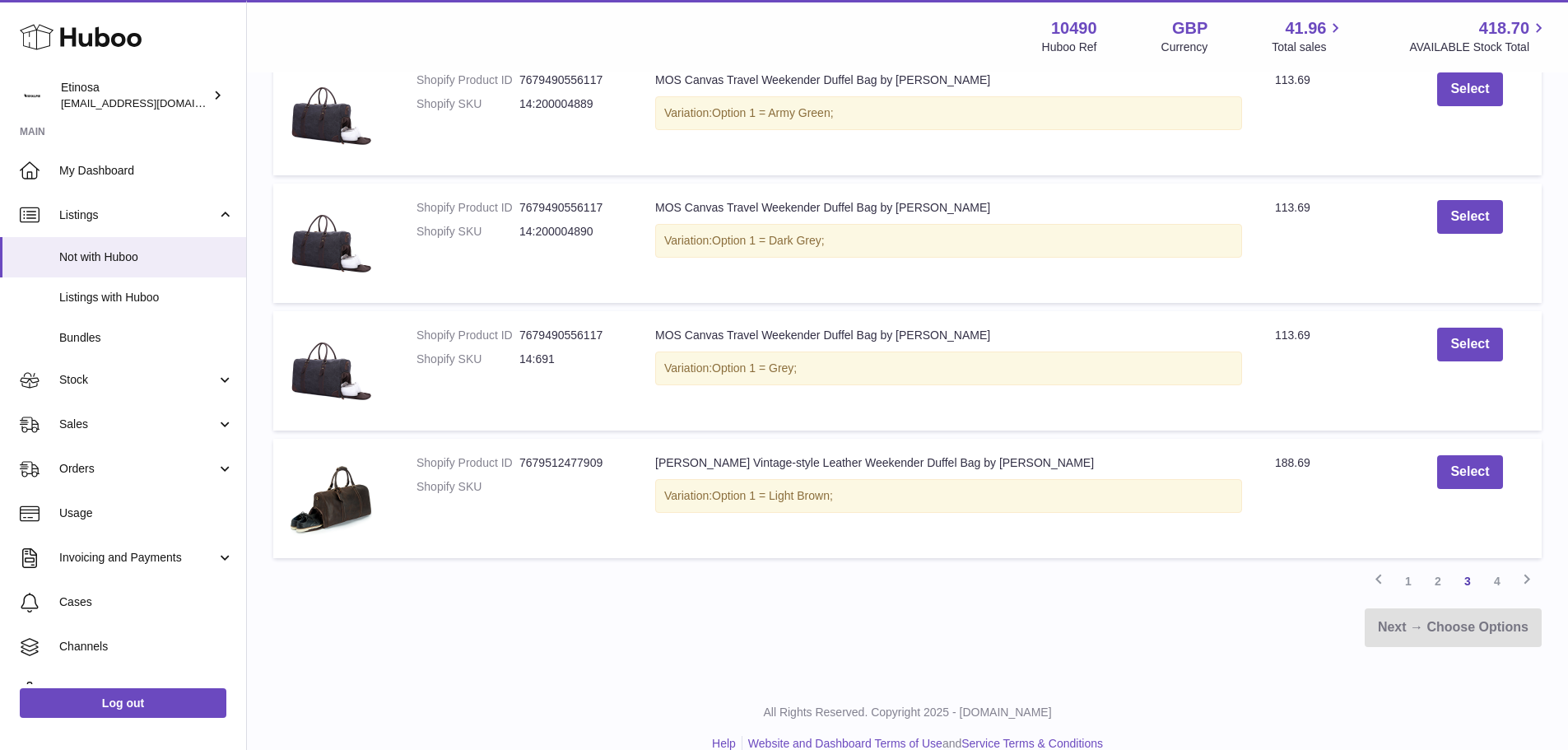
scroll to position [1158, 0]
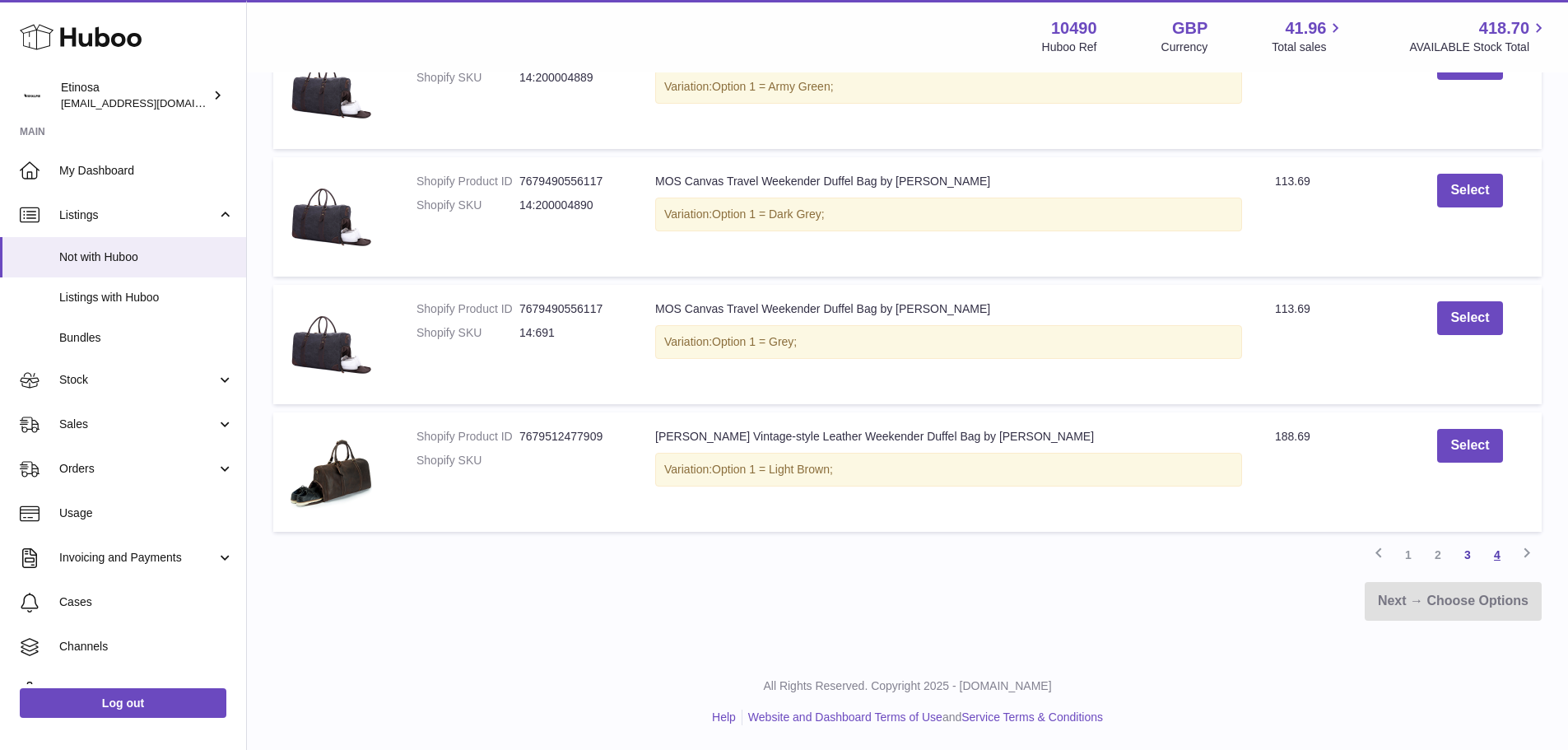
click at [1486, 557] on link "4" at bounding box center [1496, 554] width 29 height 29
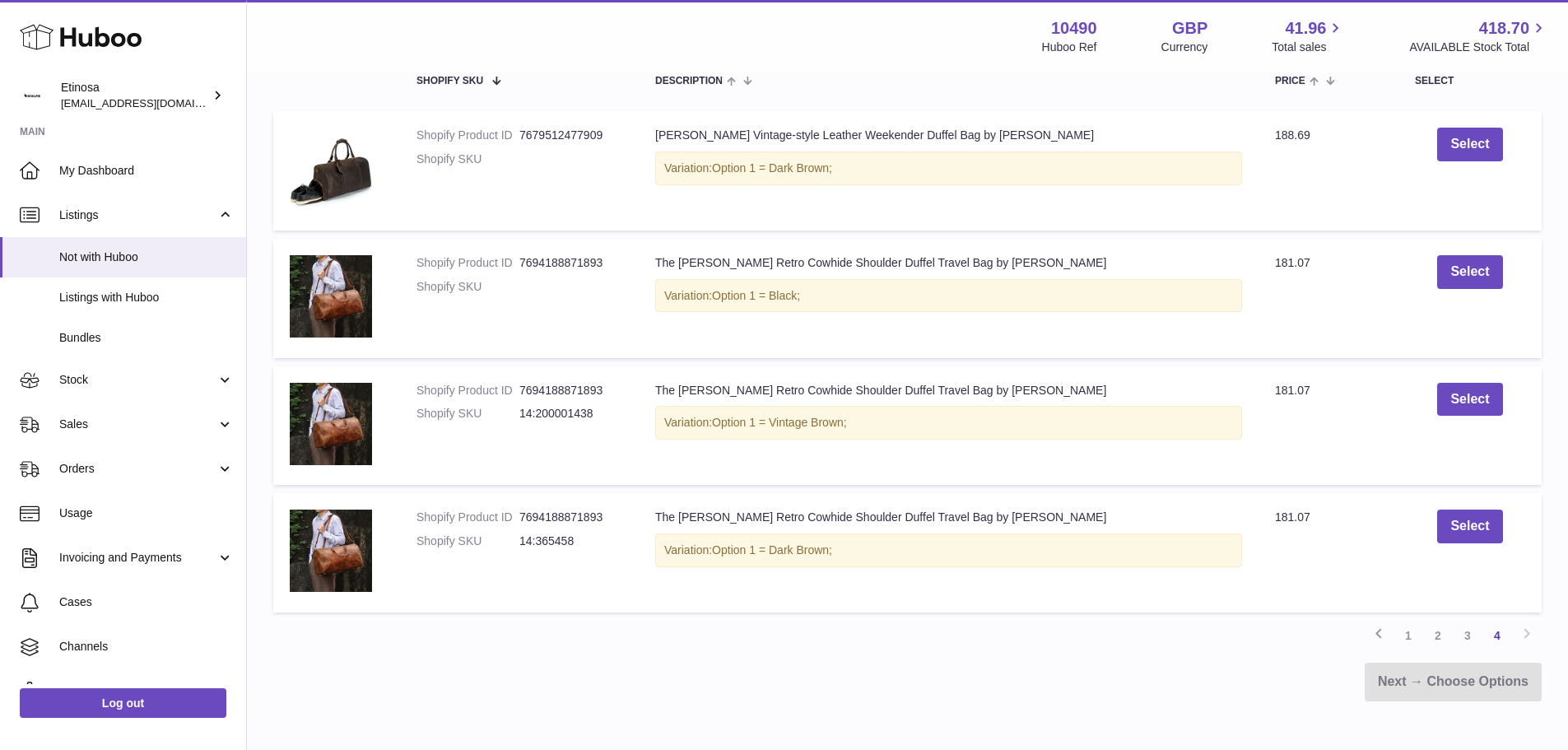
scroll to position [332, 0]
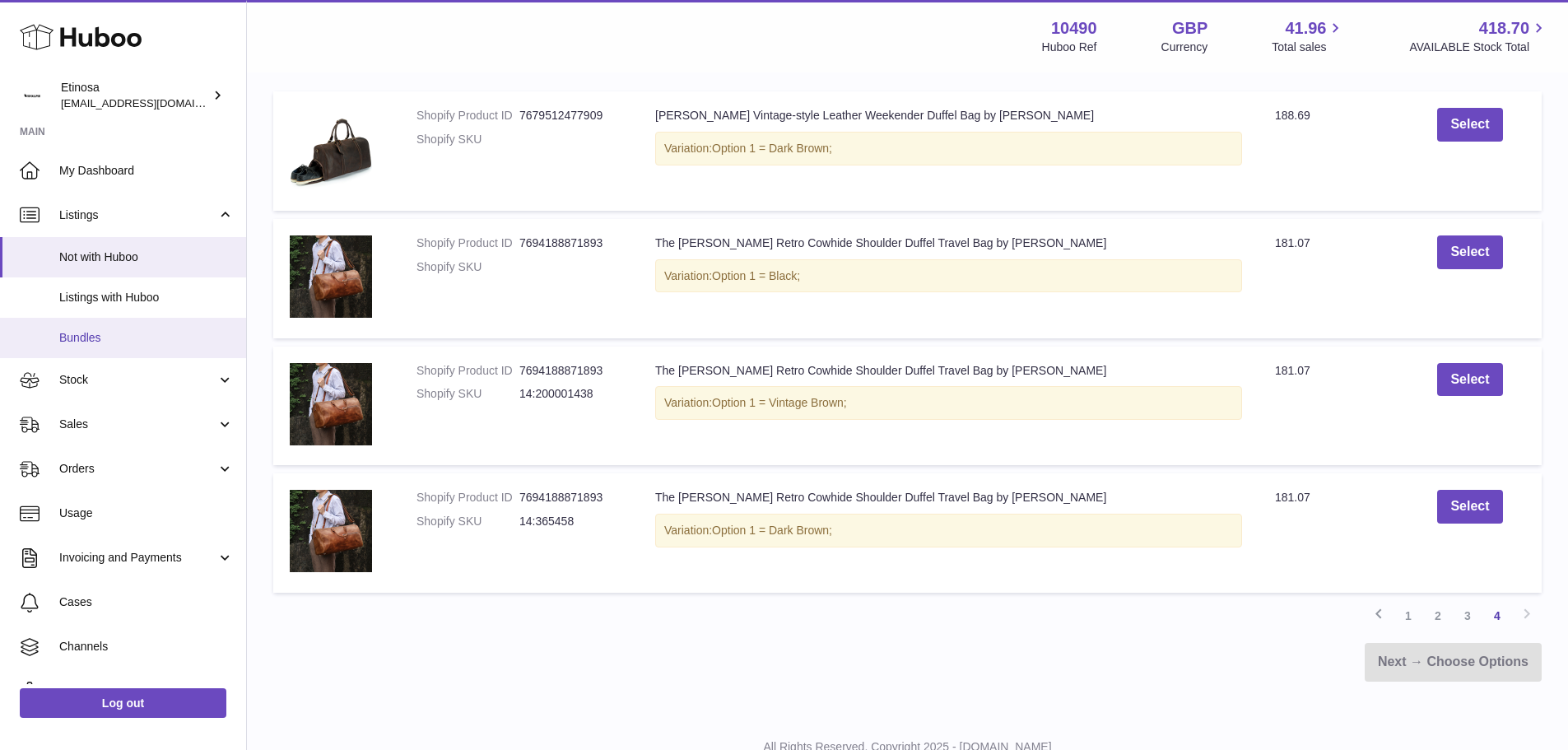
click at [117, 322] on link "Bundles" at bounding box center [123, 337] width 246 height 40
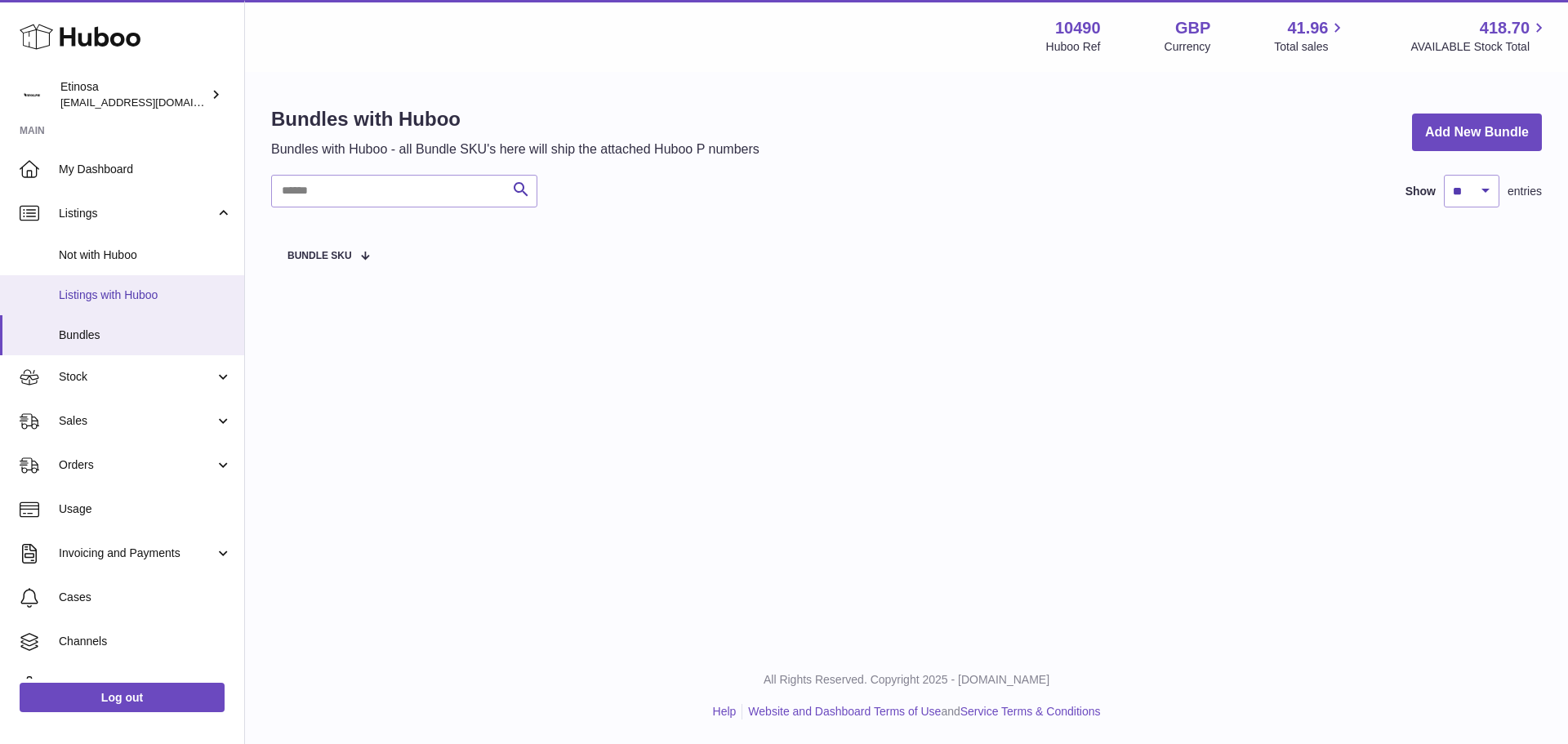
click at [120, 303] on link "Listings with Huboo" at bounding box center [122, 295] width 244 height 40
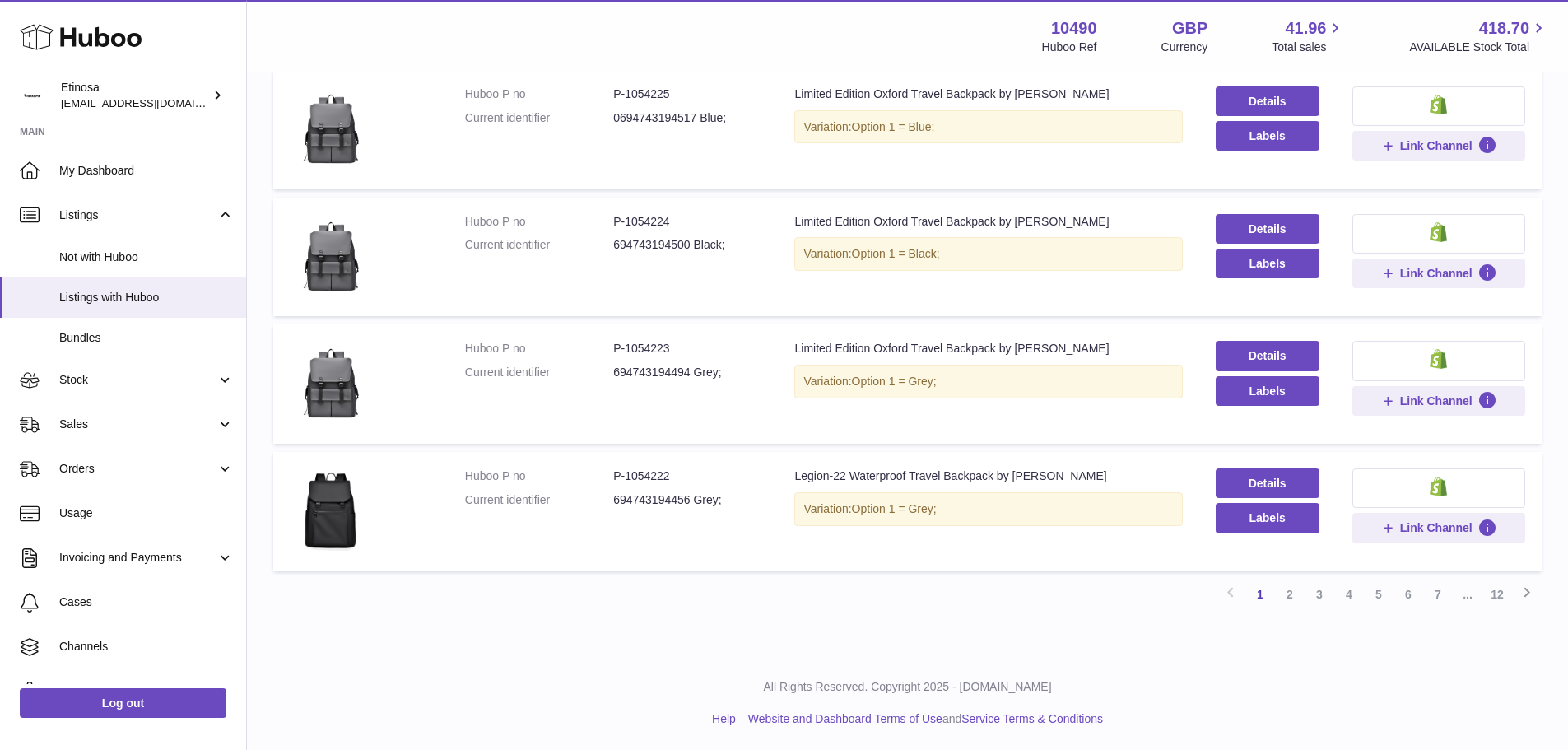
scroll to position [989, 0]
click at [1287, 593] on link "2" at bounding box center [1289, 592] width 29 height 29
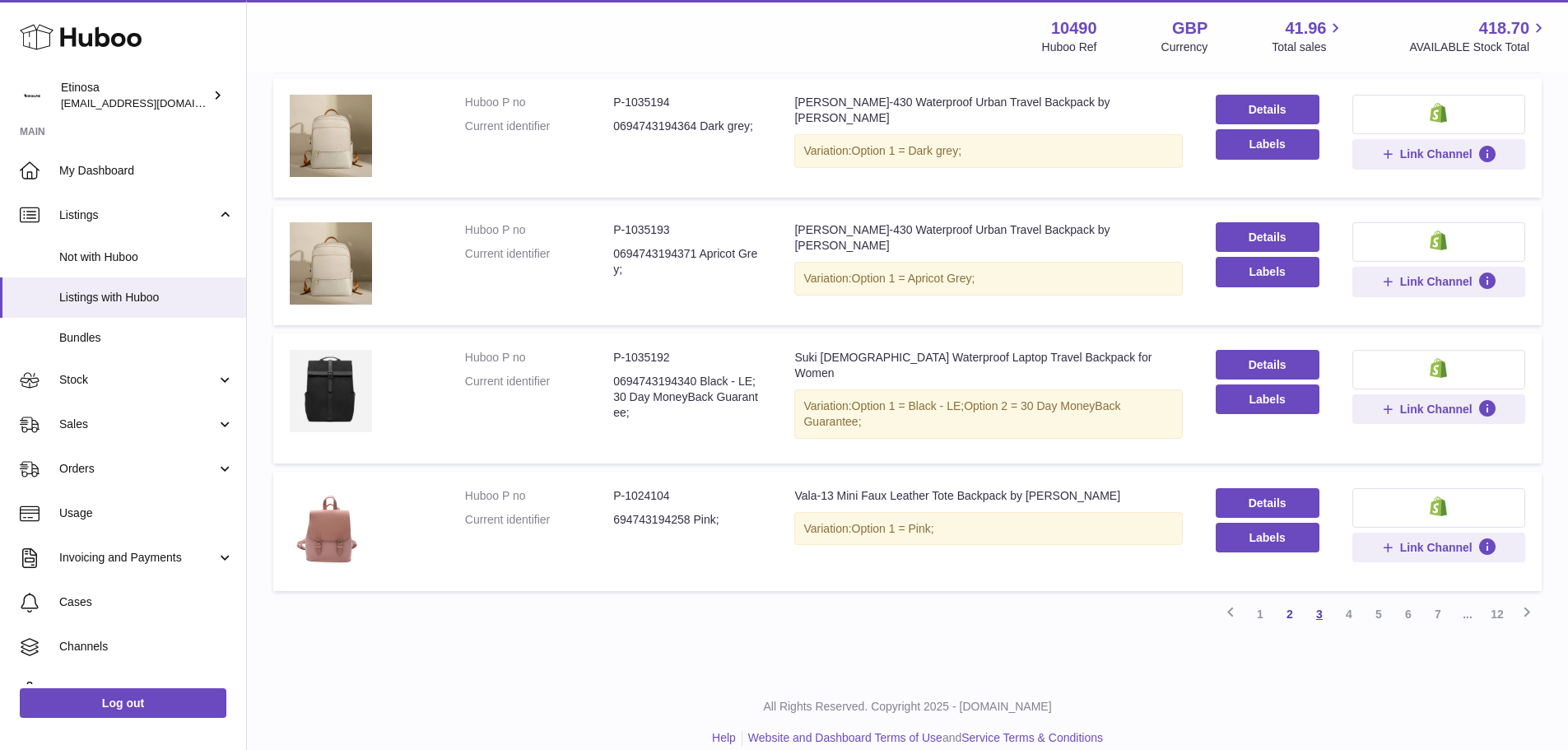
click at [1308, 599] on link "3" at bounding box center [1319, 613] width 29 height 29
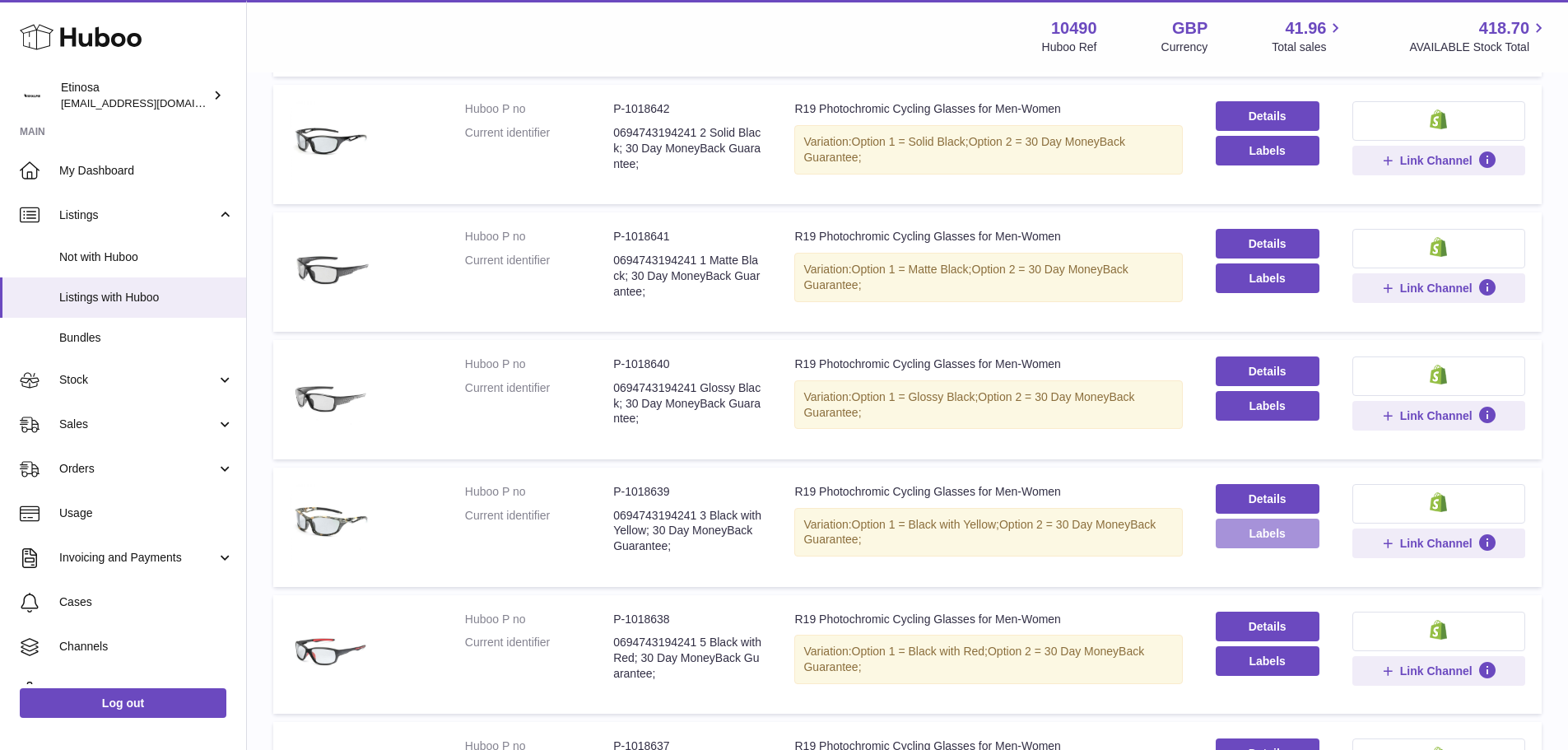
scroll to position [897, 0]
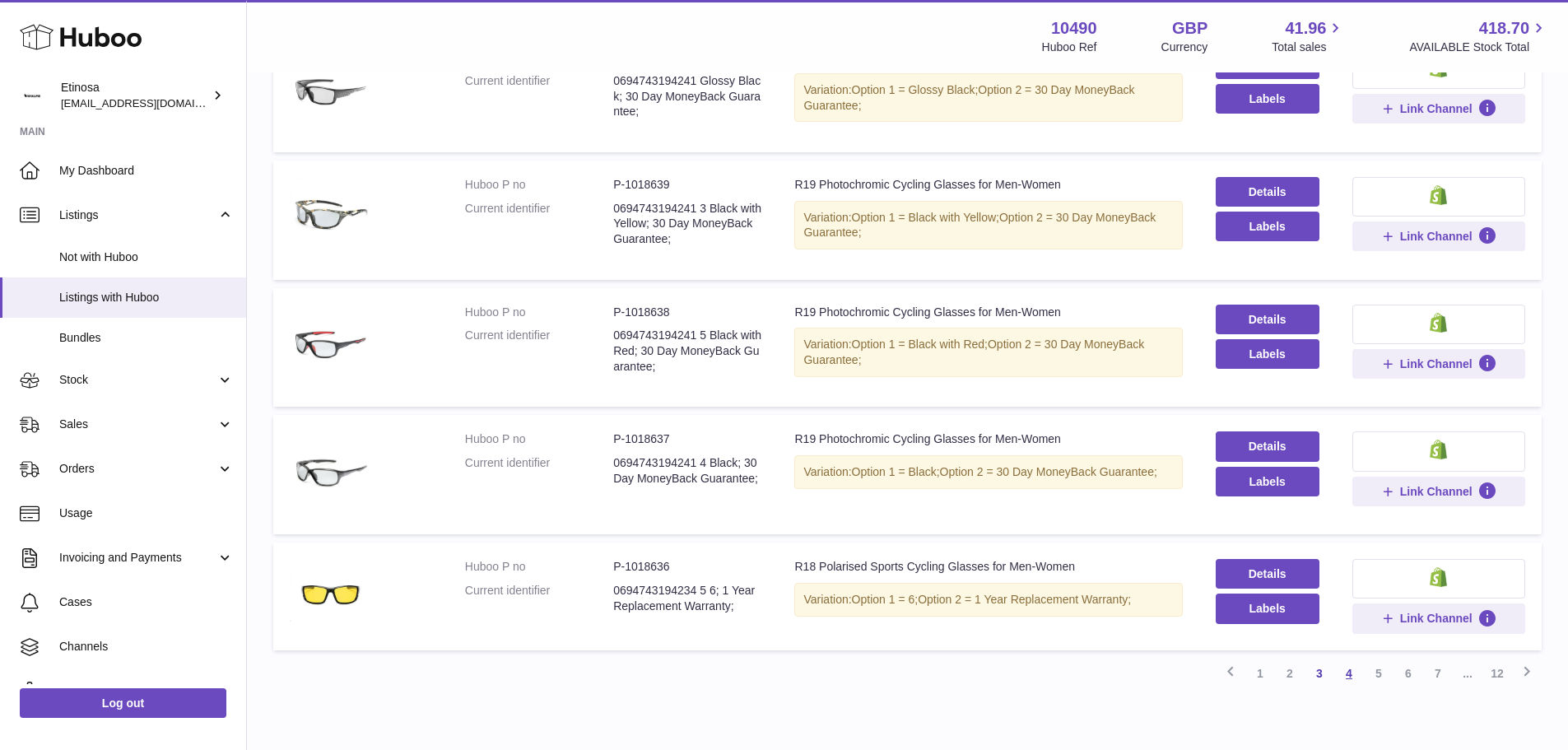
click at [1353, 669] on link "4" at bounding box center [1348, 673] width 29 height 29
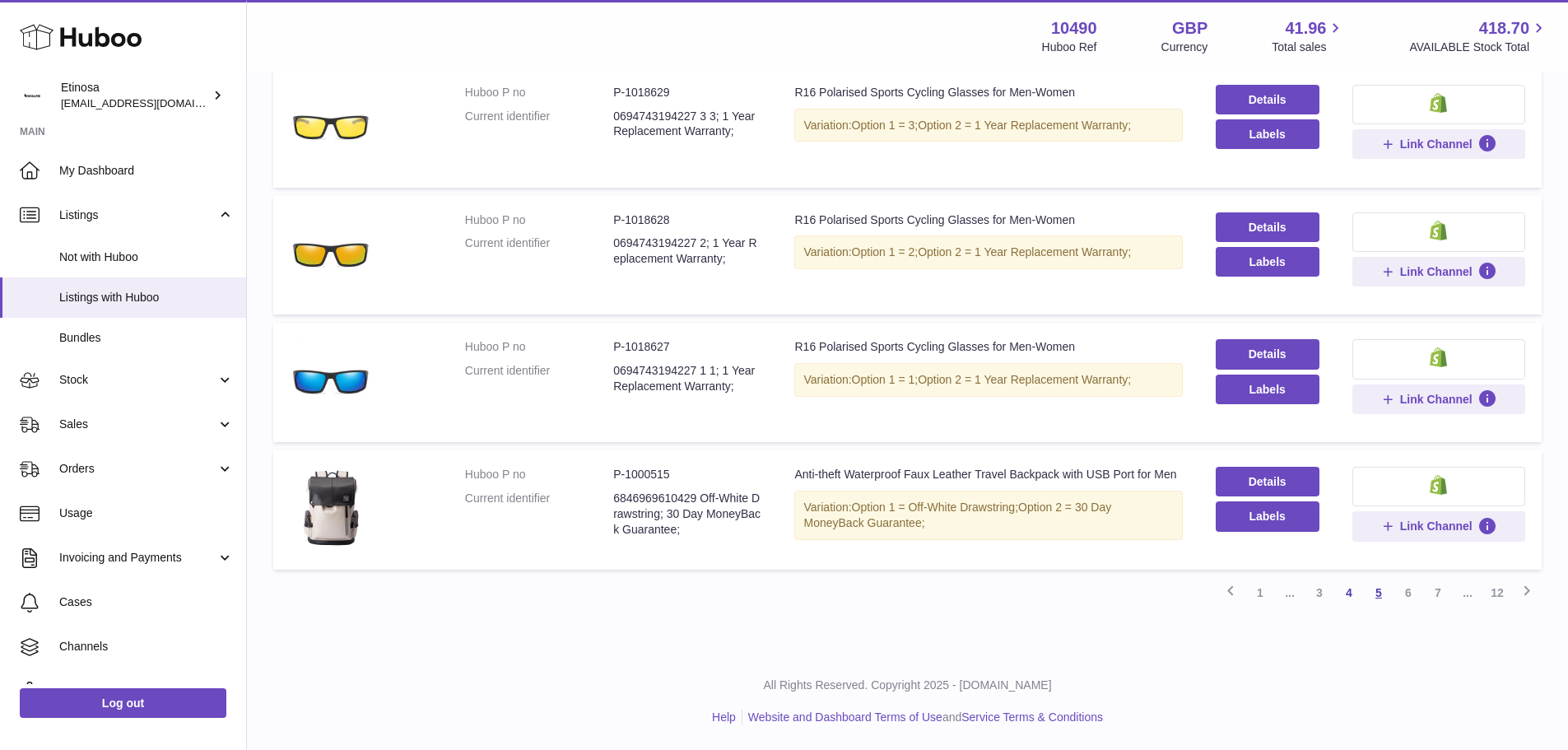
click at [1375, 593] on link "5" at bounding box center [1378, 592] width 29 height 29
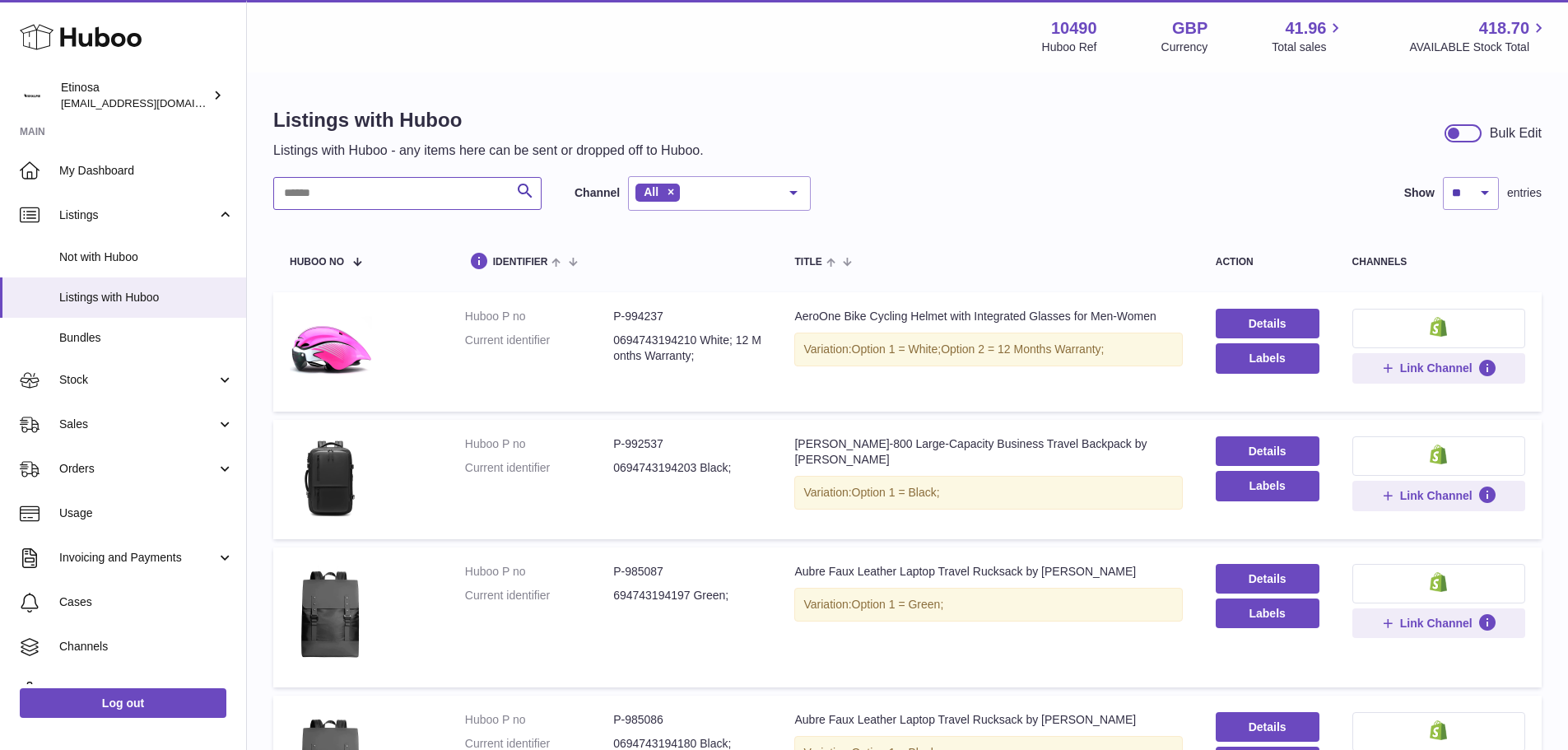
click at [353, 188] on input "text" at bounding box center [407, 193] width 269 height 33
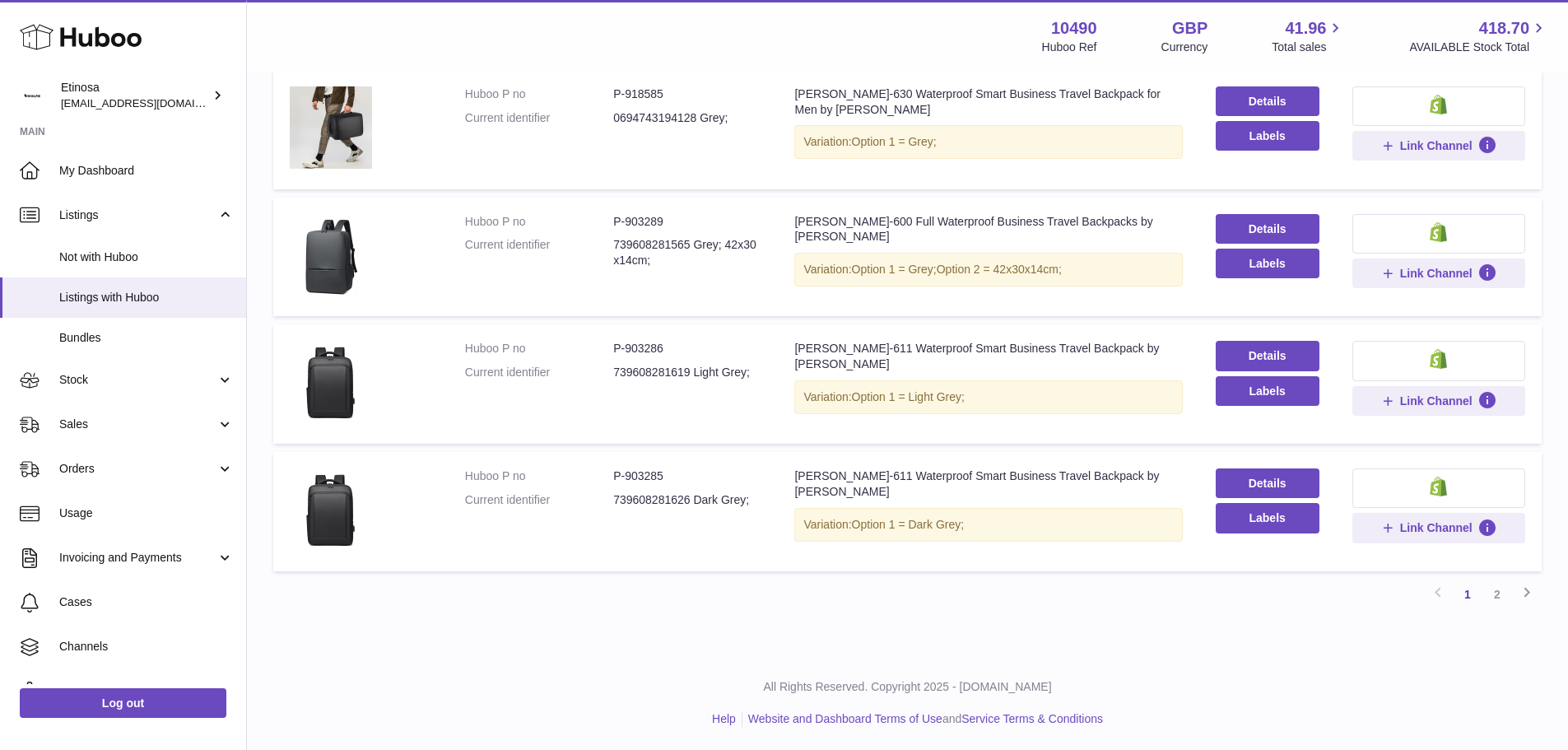
scroll to position [989, 0]
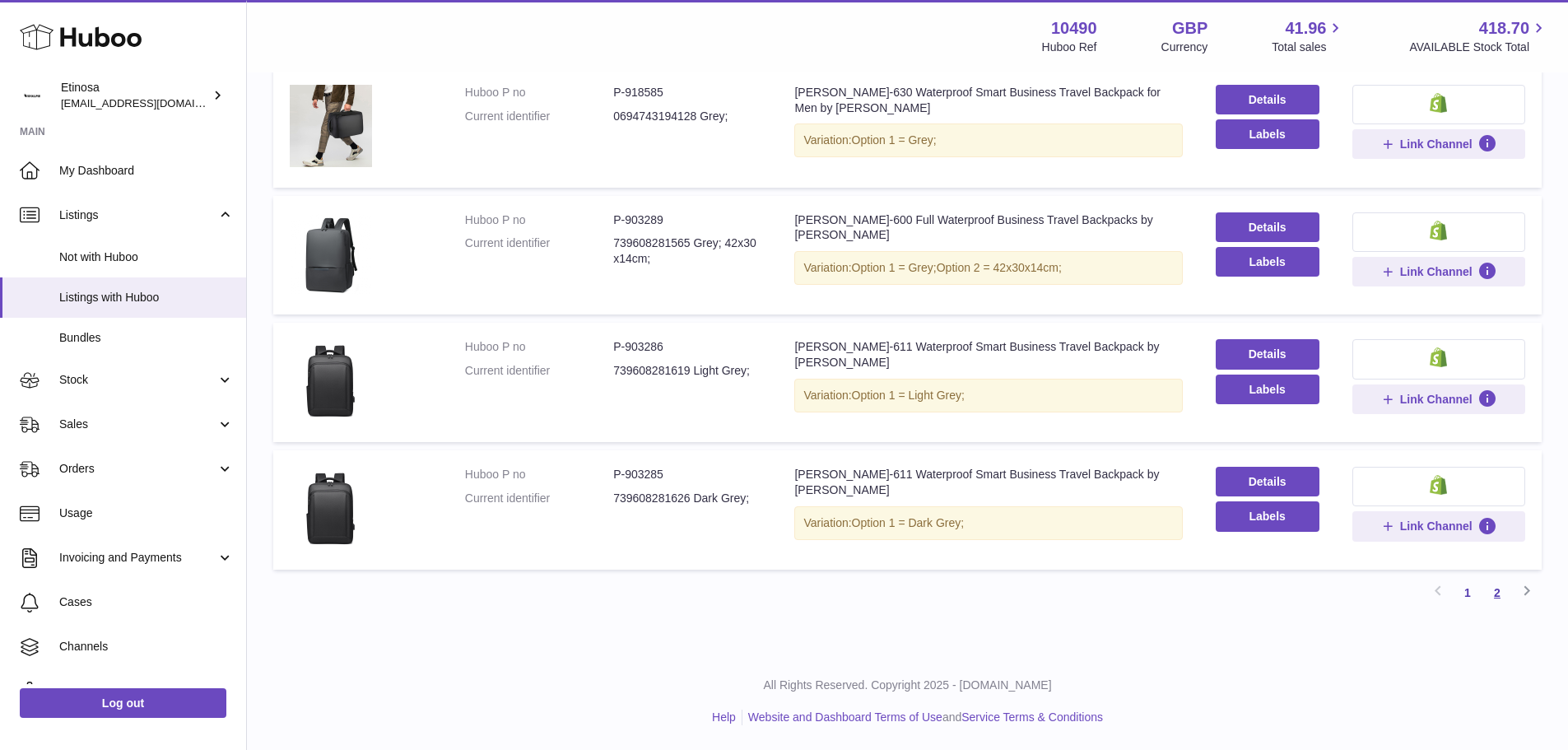
type input "****"
click at [1494, 602] on link "2" at bounding box center [1496, 592] width 29 height 29
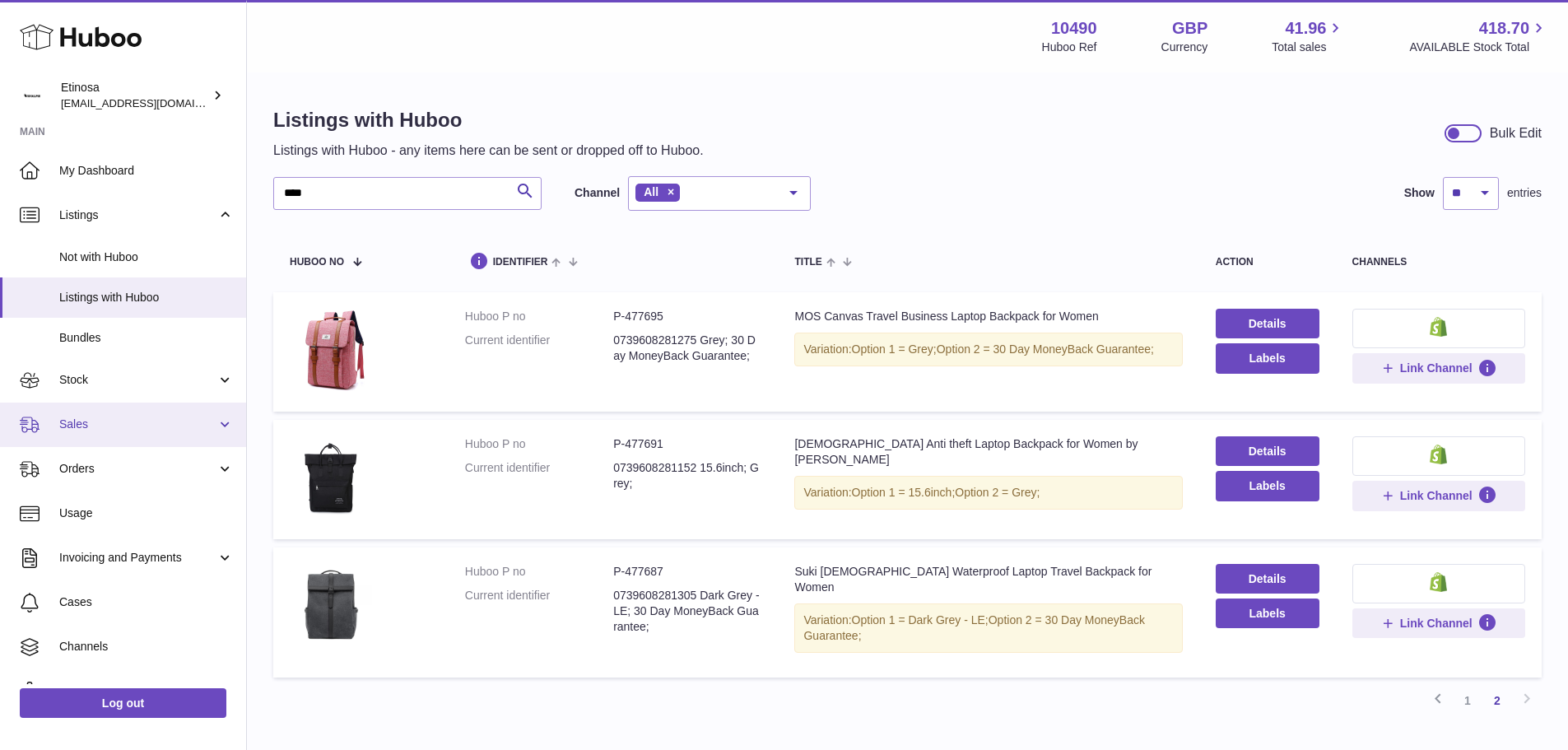
click at [98, 423] on span "Sales" at bounding box center [137, 425] width 157 height 16
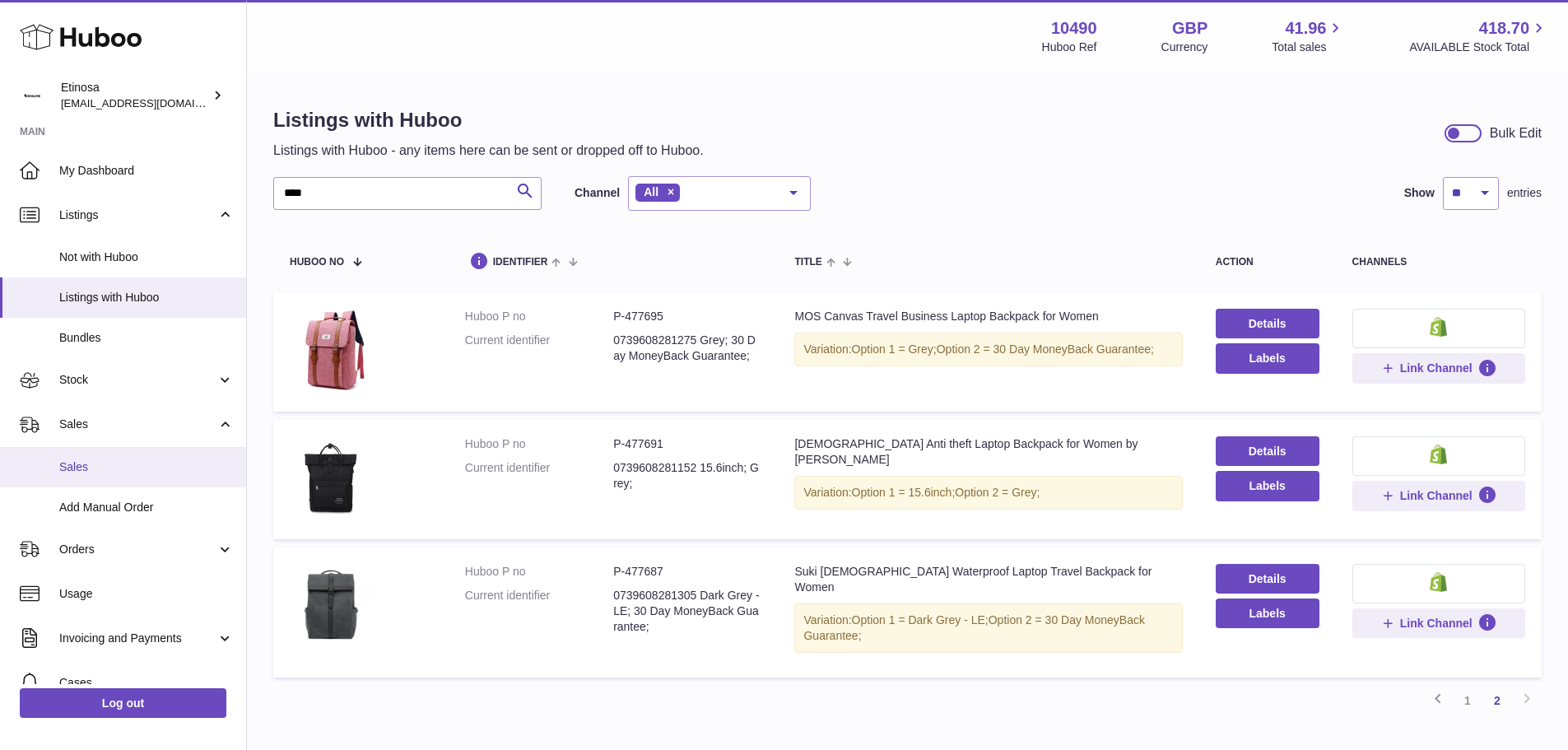
click at [101, 458] on link "Sales" at bounding box center [123, 466] width 246 height 40
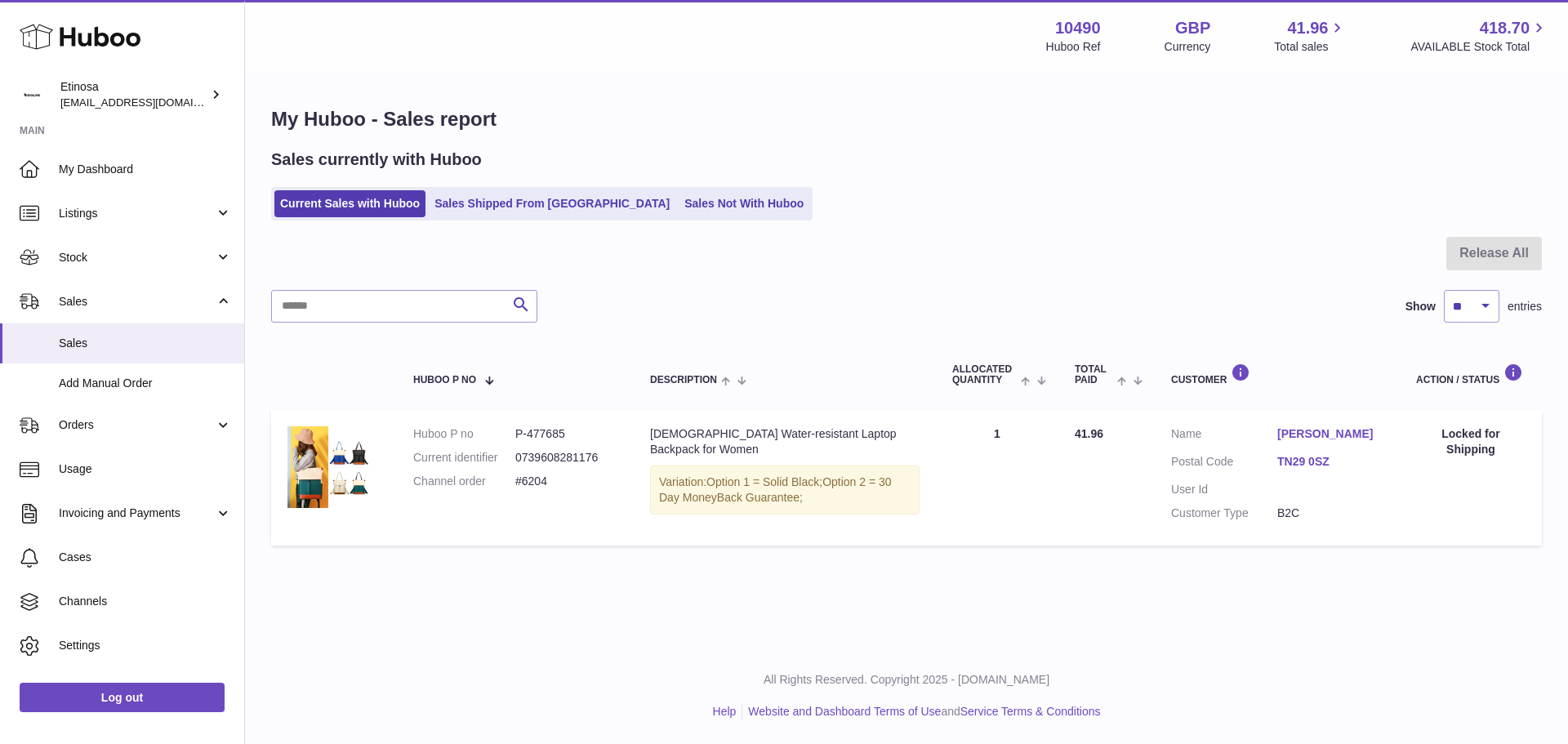
click at [397, 333] on div "Release All Search Show ** ** ** *** entries Huboo P no Description ALLOCATED Q…" at bounding box center [906, 395] width 1271 height 317
click at [394, 316] on input "text" at bounding box center [404, 306] width 266 height 33
paste input "*****"
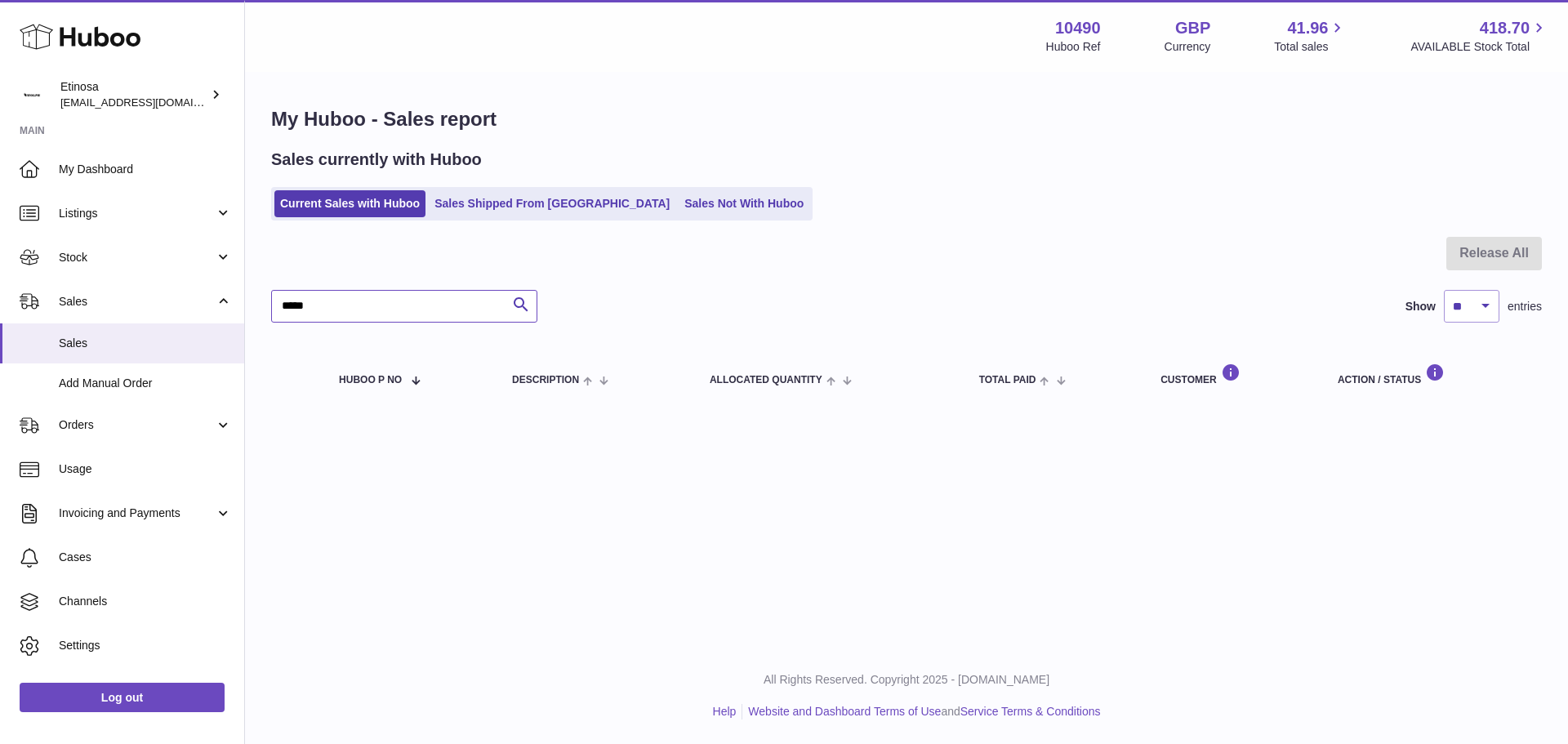
click at [288, 310] on input "*****" at bounding box center [404, 306] width 266 height 33
type input "****"
click at [516, 214] on link "Sales Shipped From [GEOGRAPHIC_DATA]" at bounding box center [551, 203] width 246 height 27
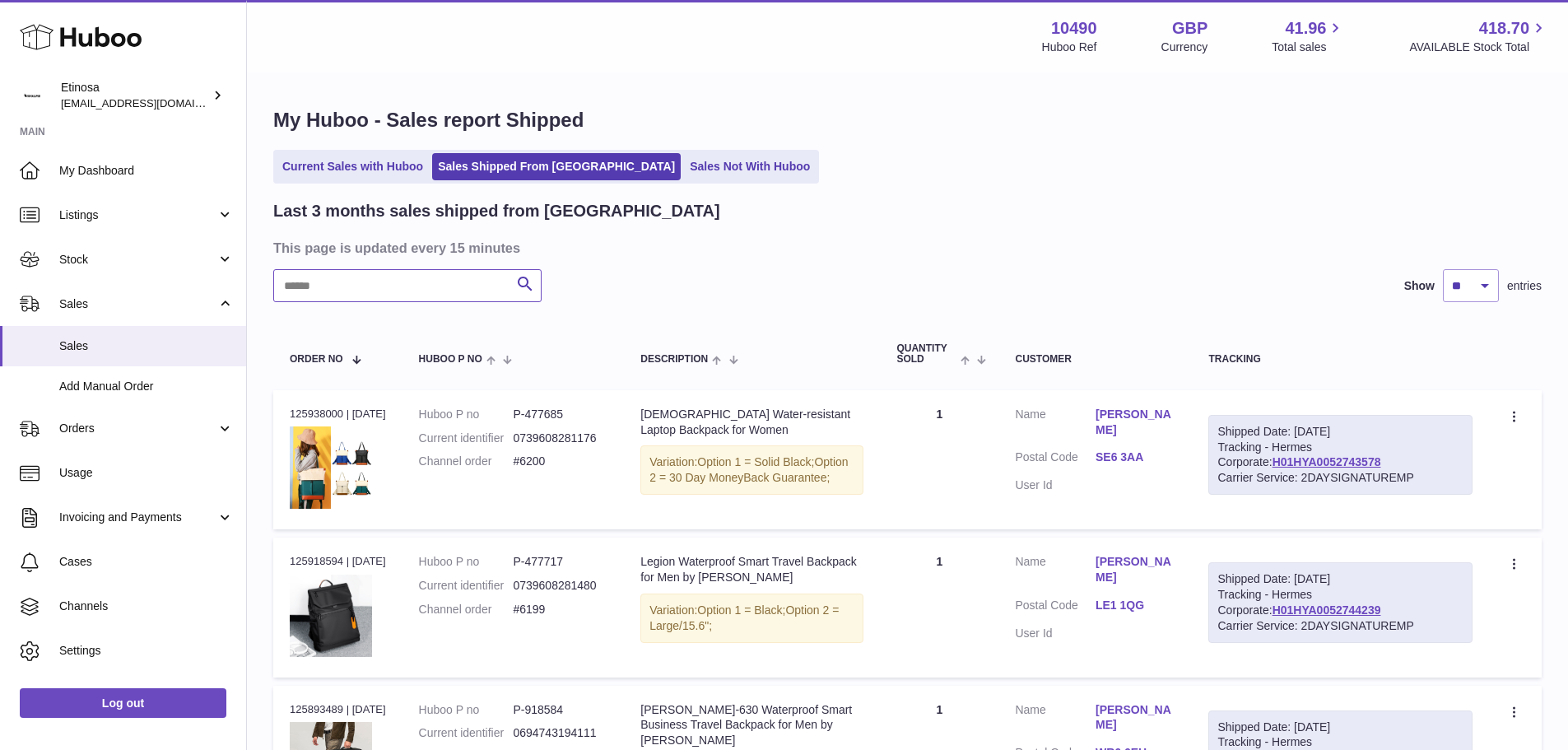
click at [448, 287] on input "text" at bounding box center [407, 285] width 269 height 33
paste input "*****"
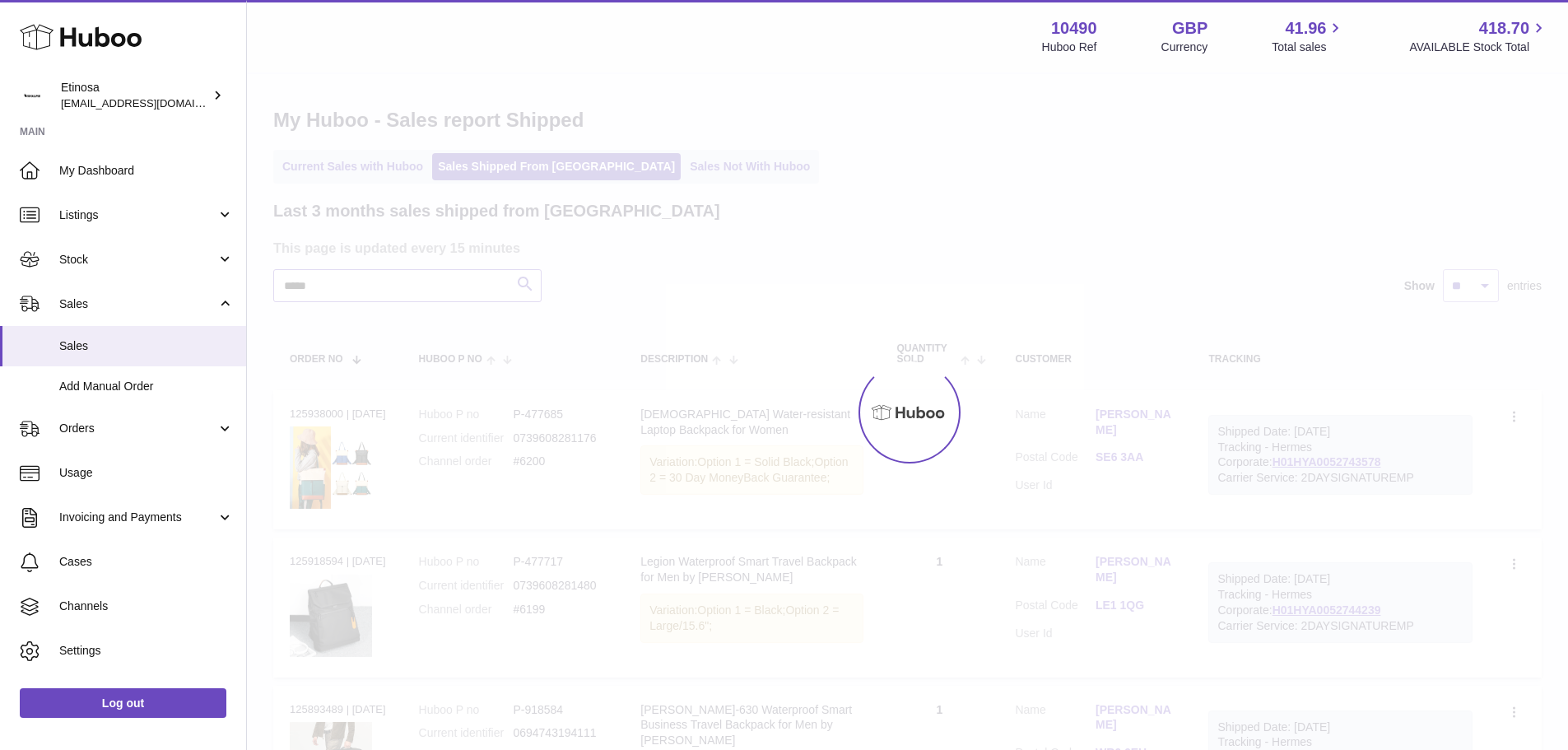
type input "*****"
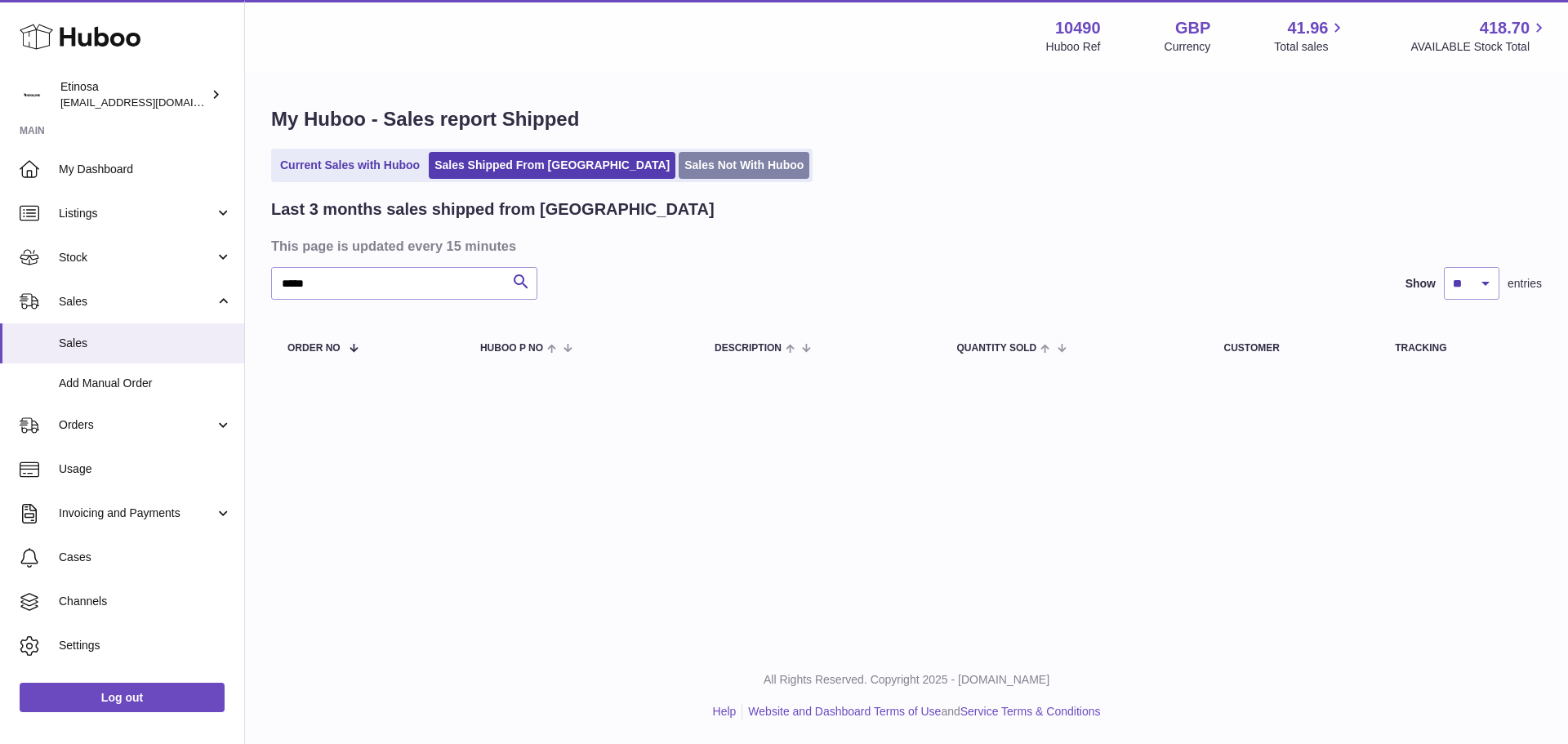
click at [679, 164] on link "Sales Not With Huboo" at bounding box center [744, 165] width 131 height 27
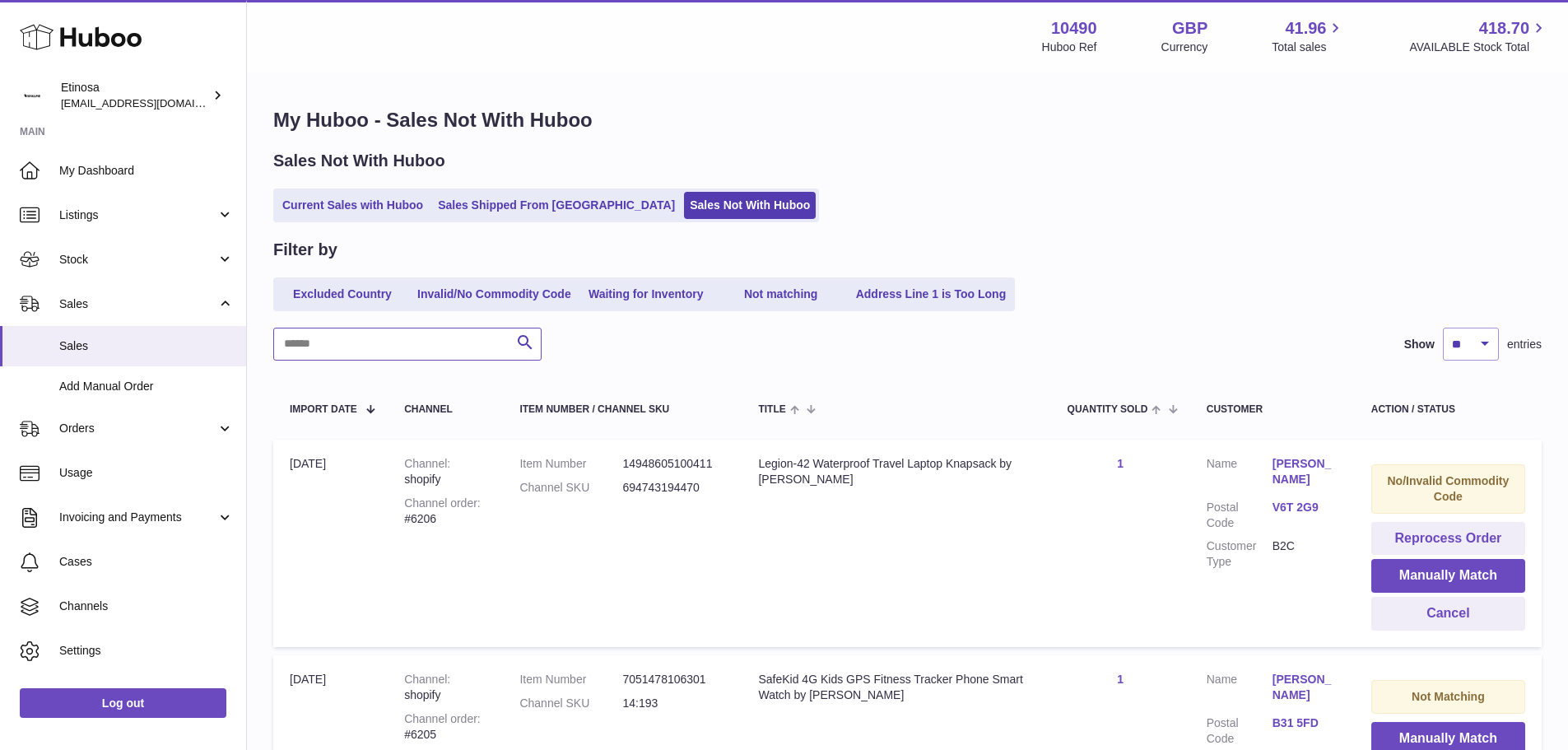
click at [332, 348] on input "text" at bounding box center [407, 344] width 269 height 33
paste input "*****"
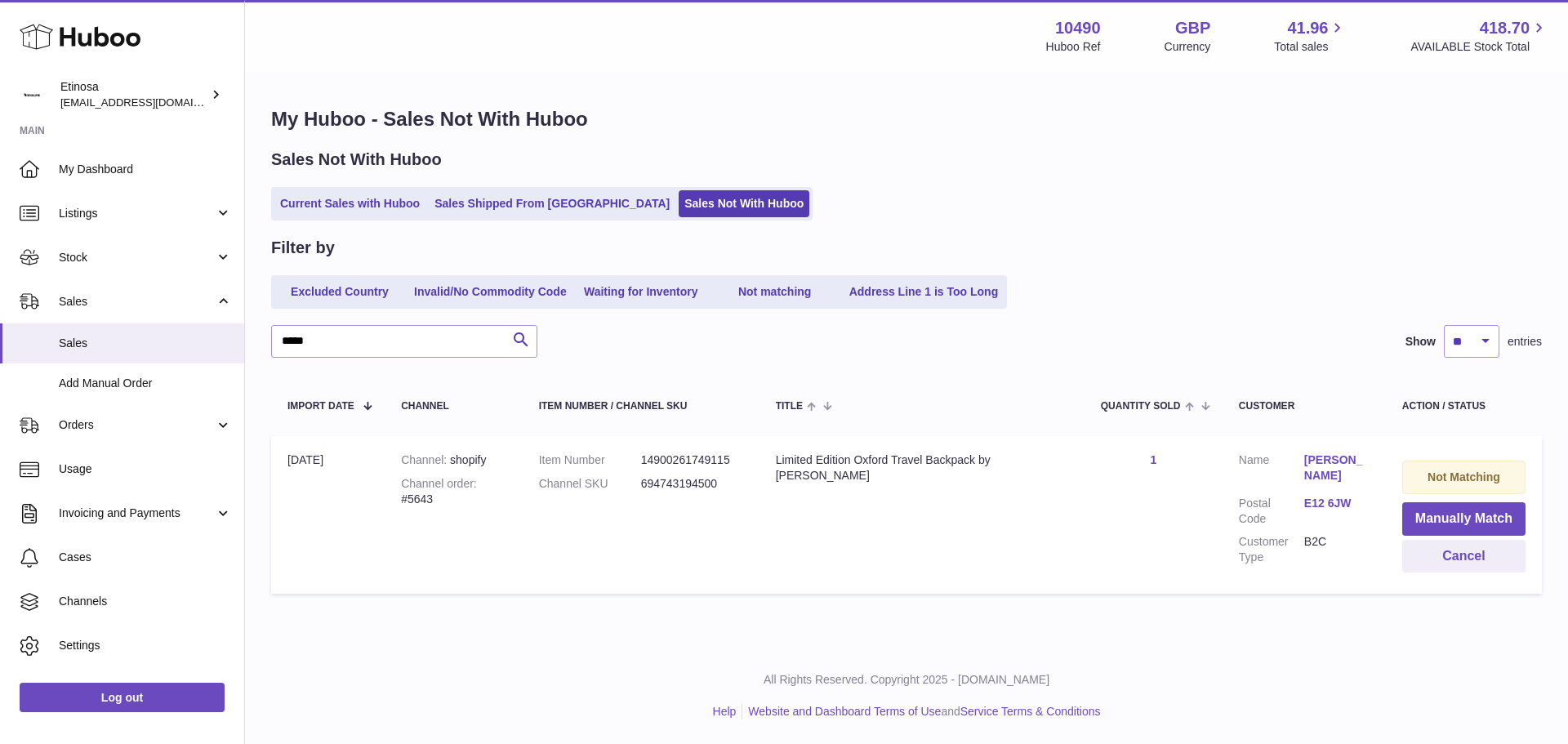
click at [668, 465] on dd "14900261749115" at bounding box center [692, 460] width 102 height 16
copy dd "14900261749115"
click at [825, 470] on div "Limited Edition Oxford Travel Backpack by Wolph" at bounding box center [922, 467] width 292 height 31
drag, startPoint x: 791, startPoint y: 459, endPoint x: 898, endPoint y: 485, distance: 110.1
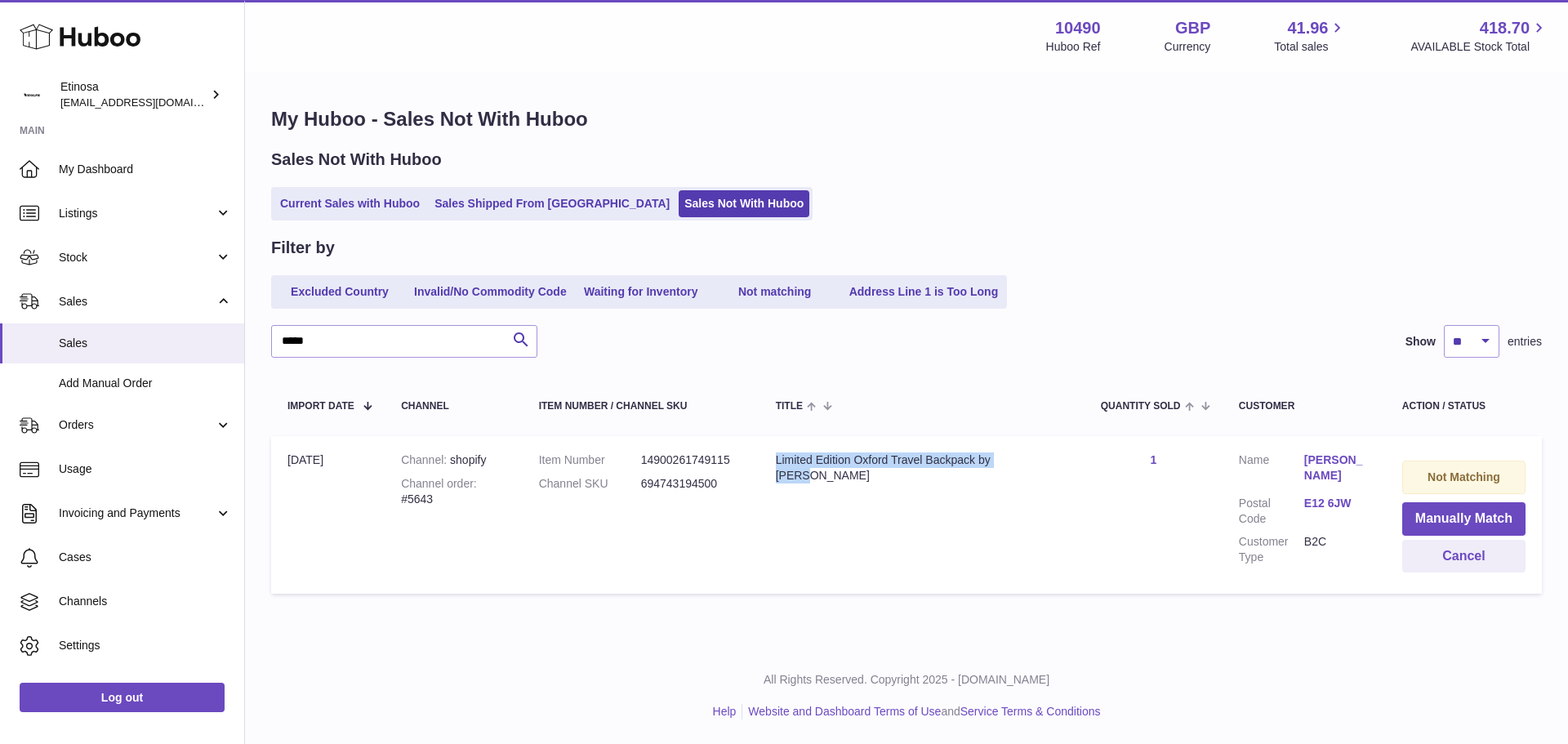
click at [898, 485] on td "Title Limited Edition Oxford Travel Backpack by Wolph" at bounding box center [923, 514] width 325 height 157
copy div "Limited Edition Oxford Travel Backpack by [PERSON_NAME]"
click at [704, 485] on dd "694743194500" at bounding box center [692, 484] width 102 height 16
copy dd "694743194500"
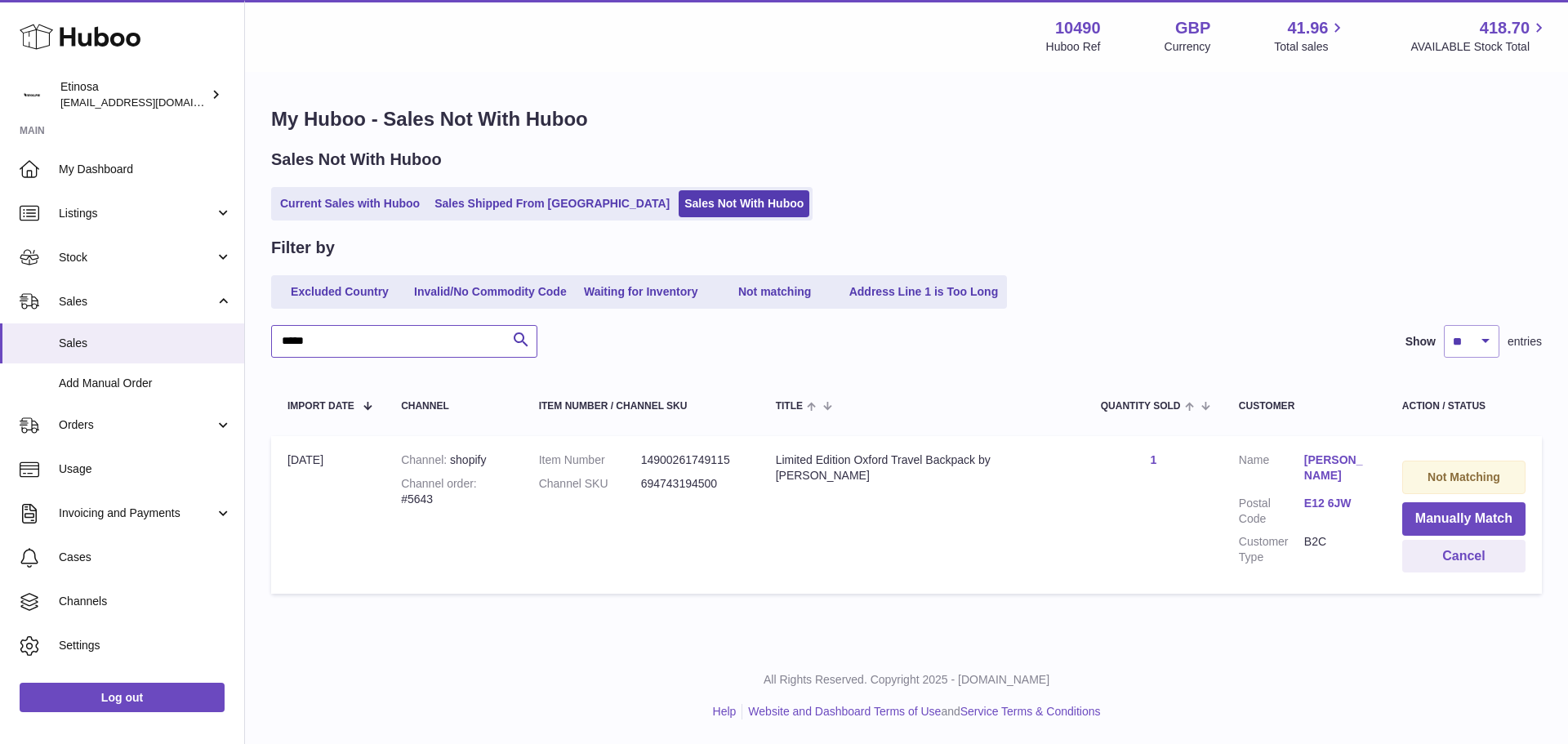
click at [328, 349] on input "*****" at bounding box center [404, 341] width 266 height 33
click at [337, 355] on input "*****" at bounding box center [404, 341] width 266 height 33
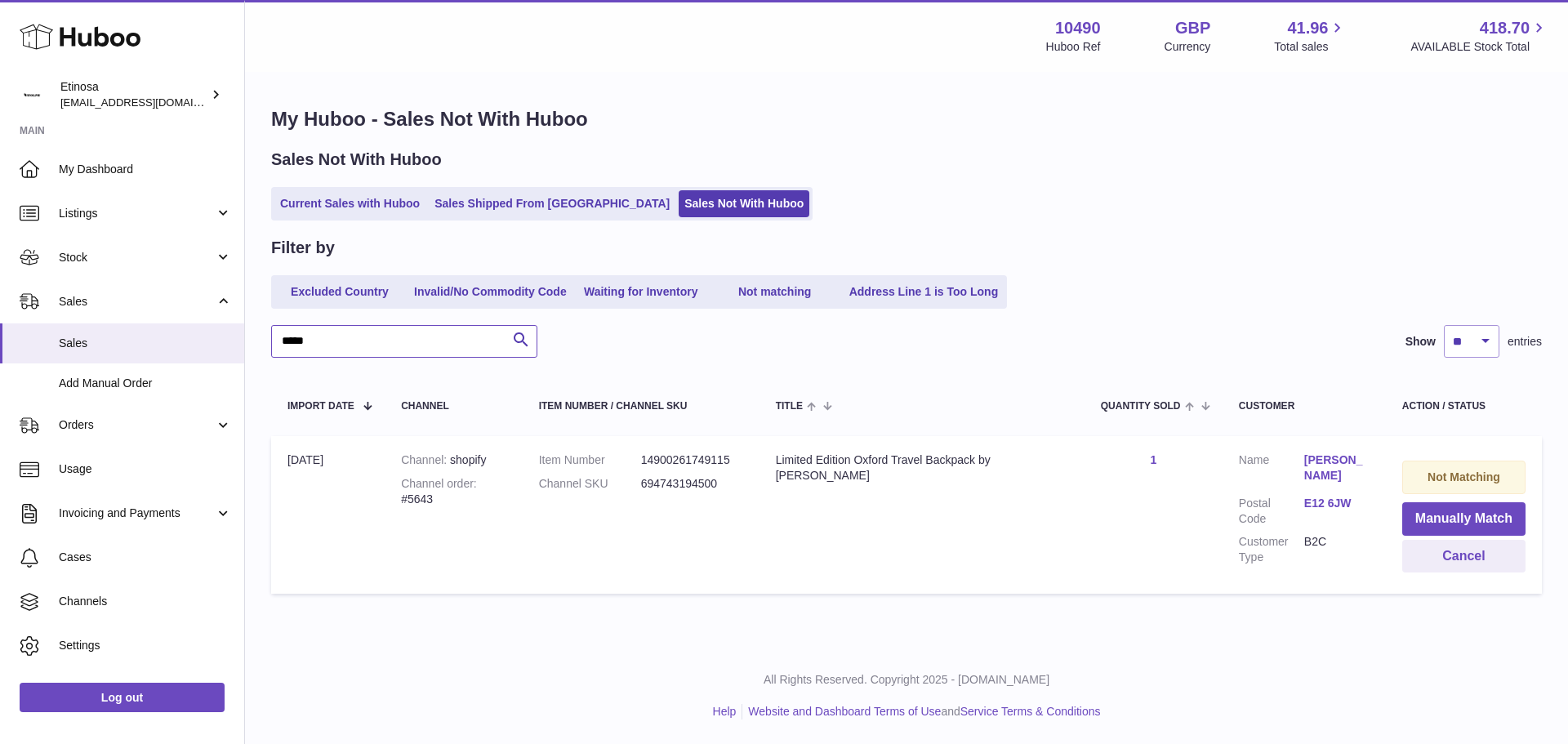
paste input "text"
type input "*****"
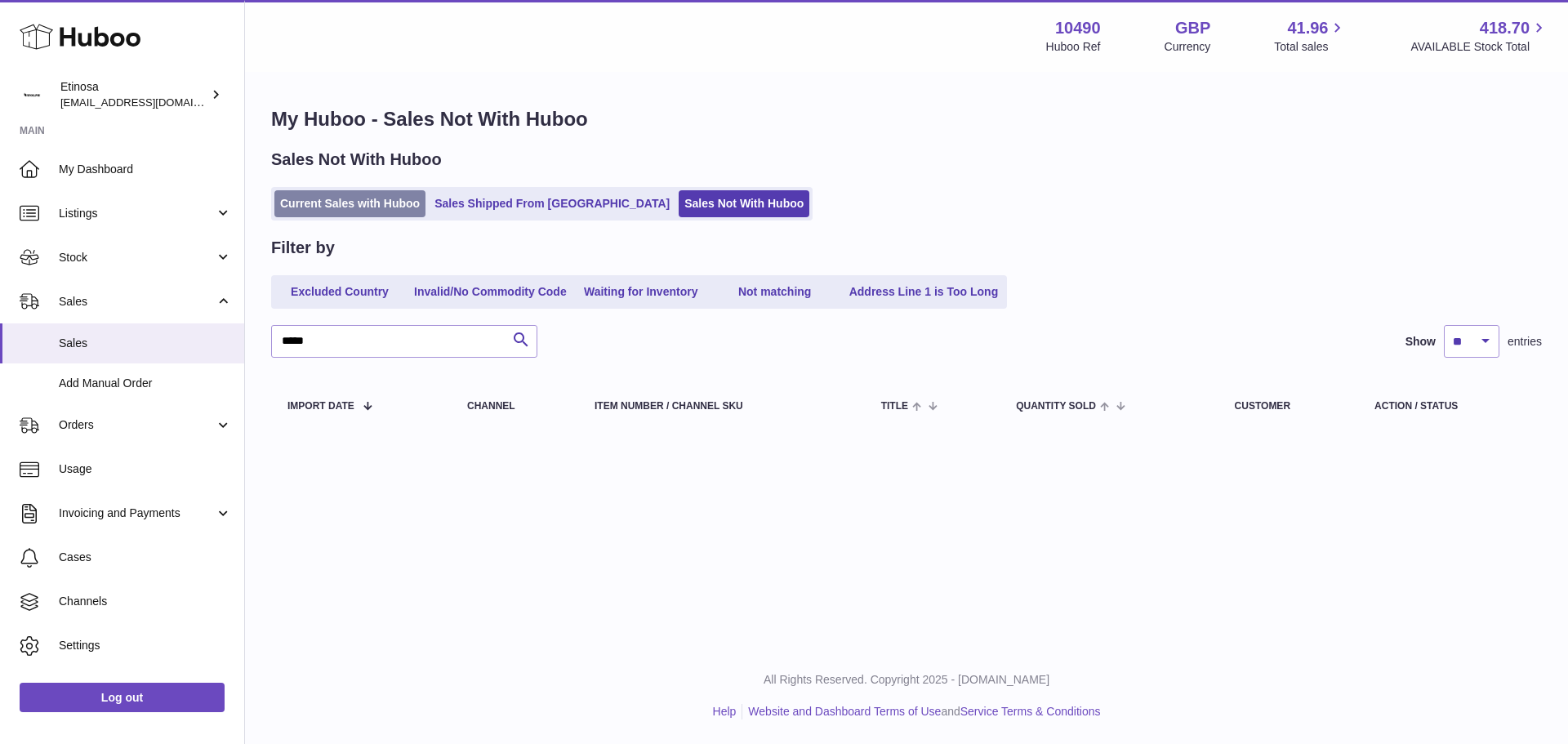
click at [390, 201] on link "Current Sales with Huboo" at bounding box center [350, 203] width 151 height 27
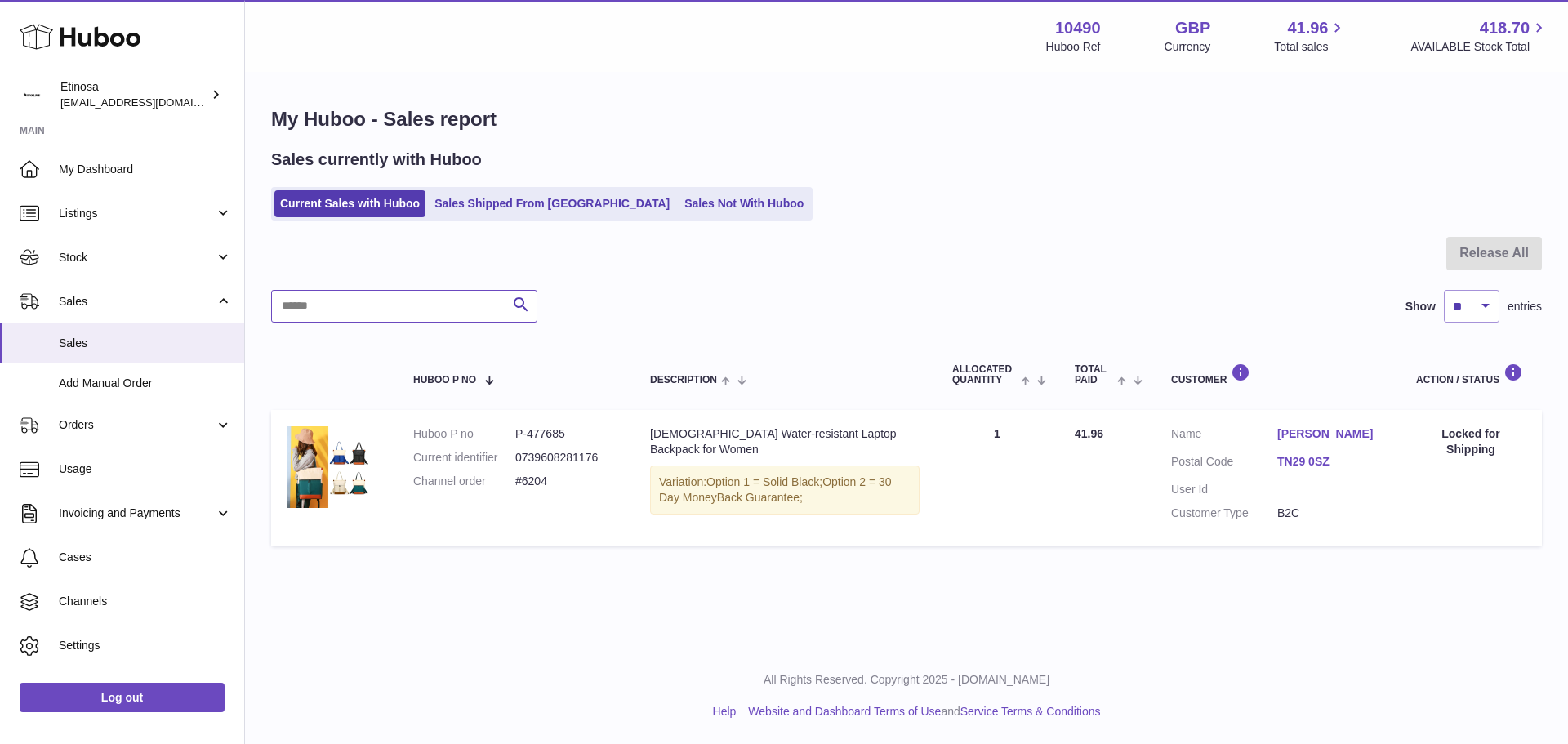
click at [398, 308] on input "text" at bounding box center [404, 306] width 266 height 33
paste input "*****"
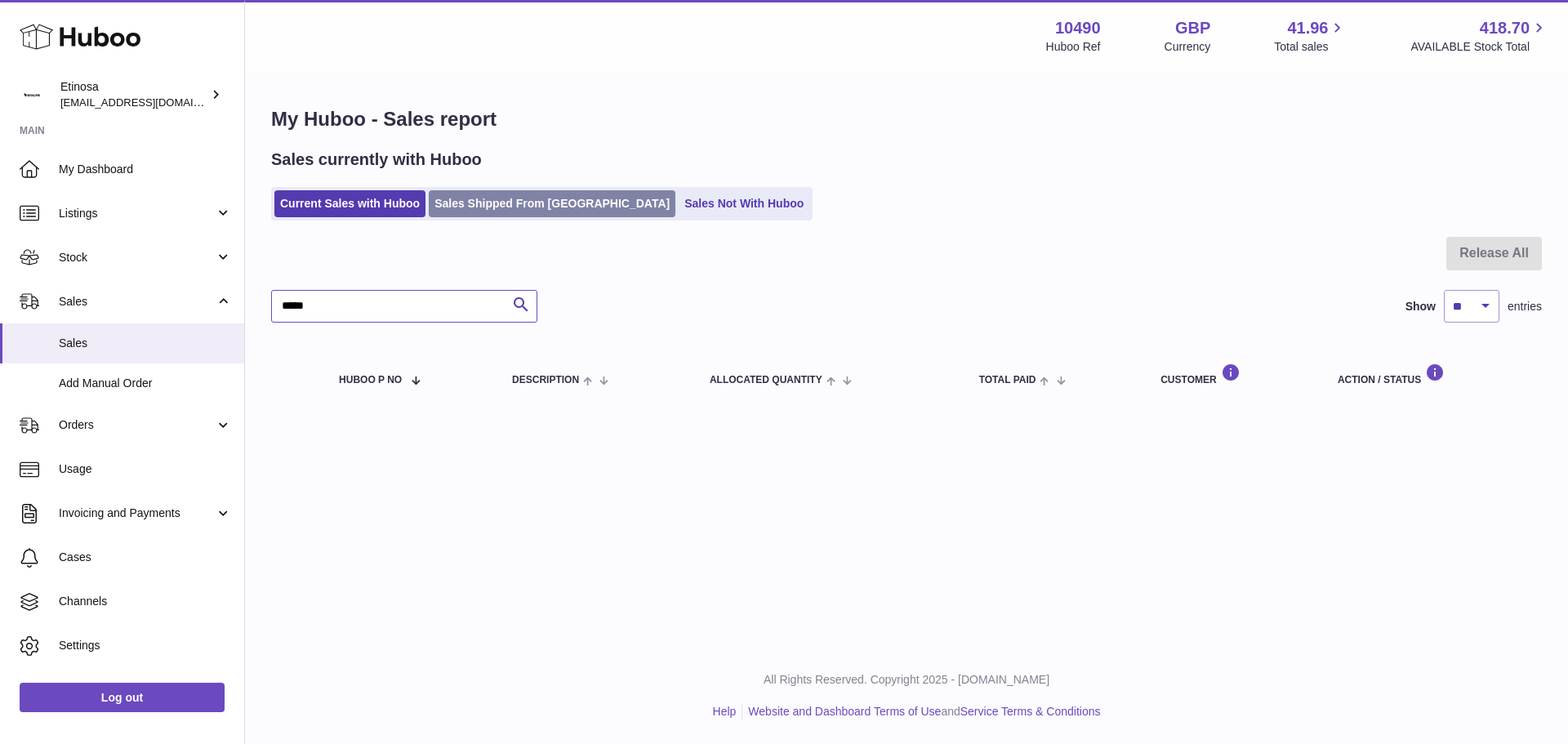
type input "*****"
click at [470, 207] on link "Sales Shipped From [GEOGRAPHIC_DATA]" at bounding box center [551, 203] width 246 height 27
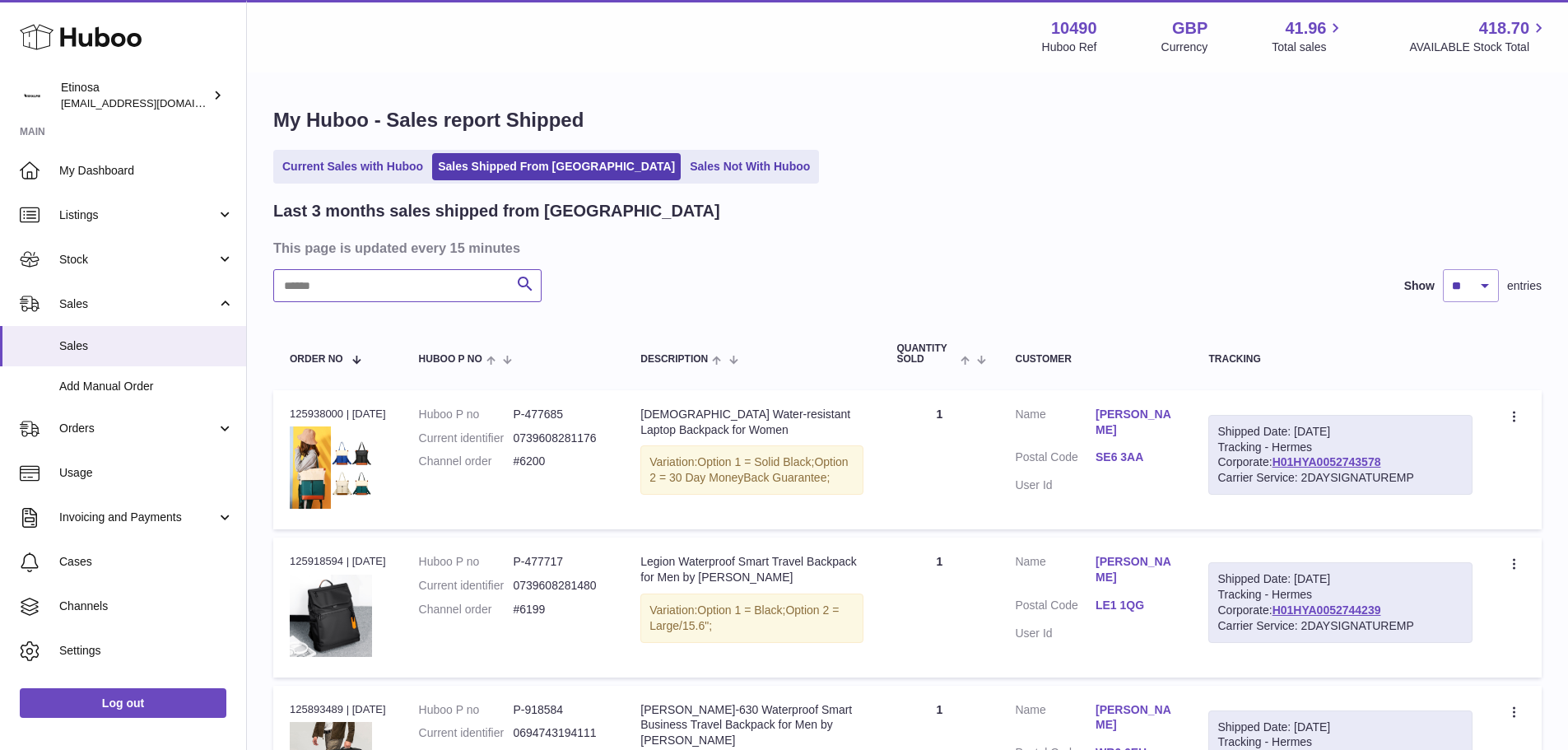
click at [394, 290] on input "text" at bounding box center [407, 285] width 269 height 33
paste input "*****"
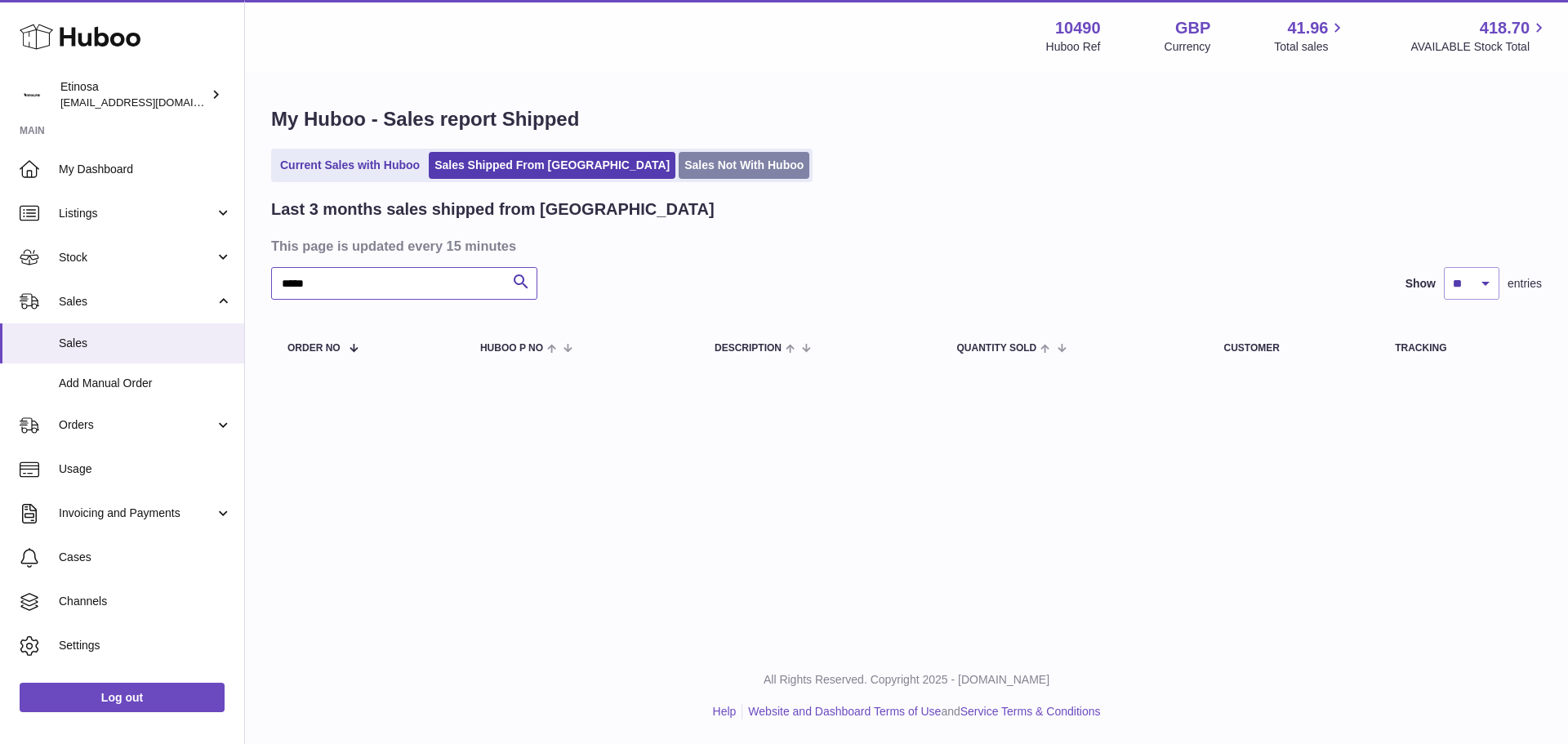
type input "*****"
click at [679, 167] on link "Sales Not With Huboo" at bounding box center [744, 165] width 131 height 27
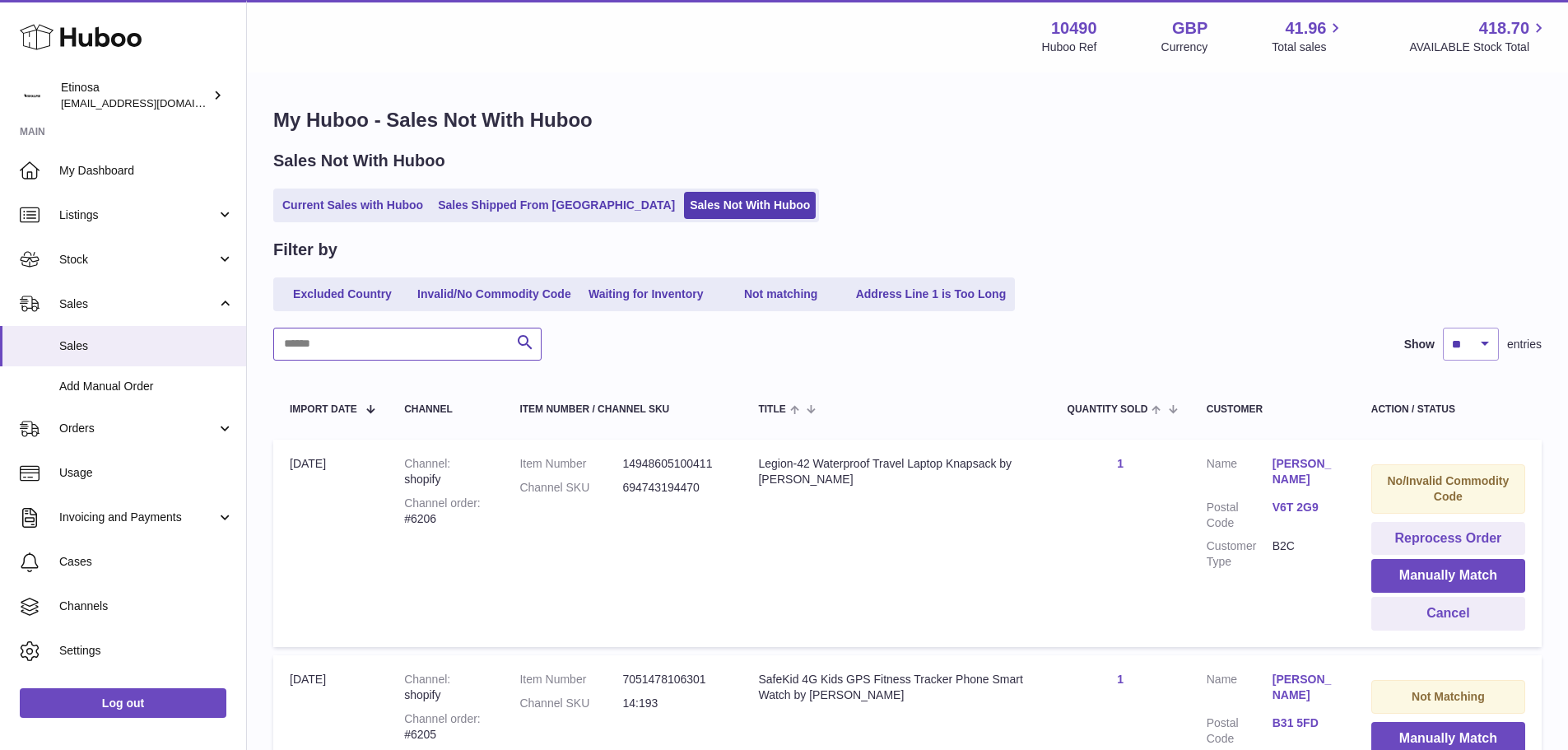
click at [342, 340] on input "text" at bounding box center [407, 344] width 269 height 33
paste input "*****"
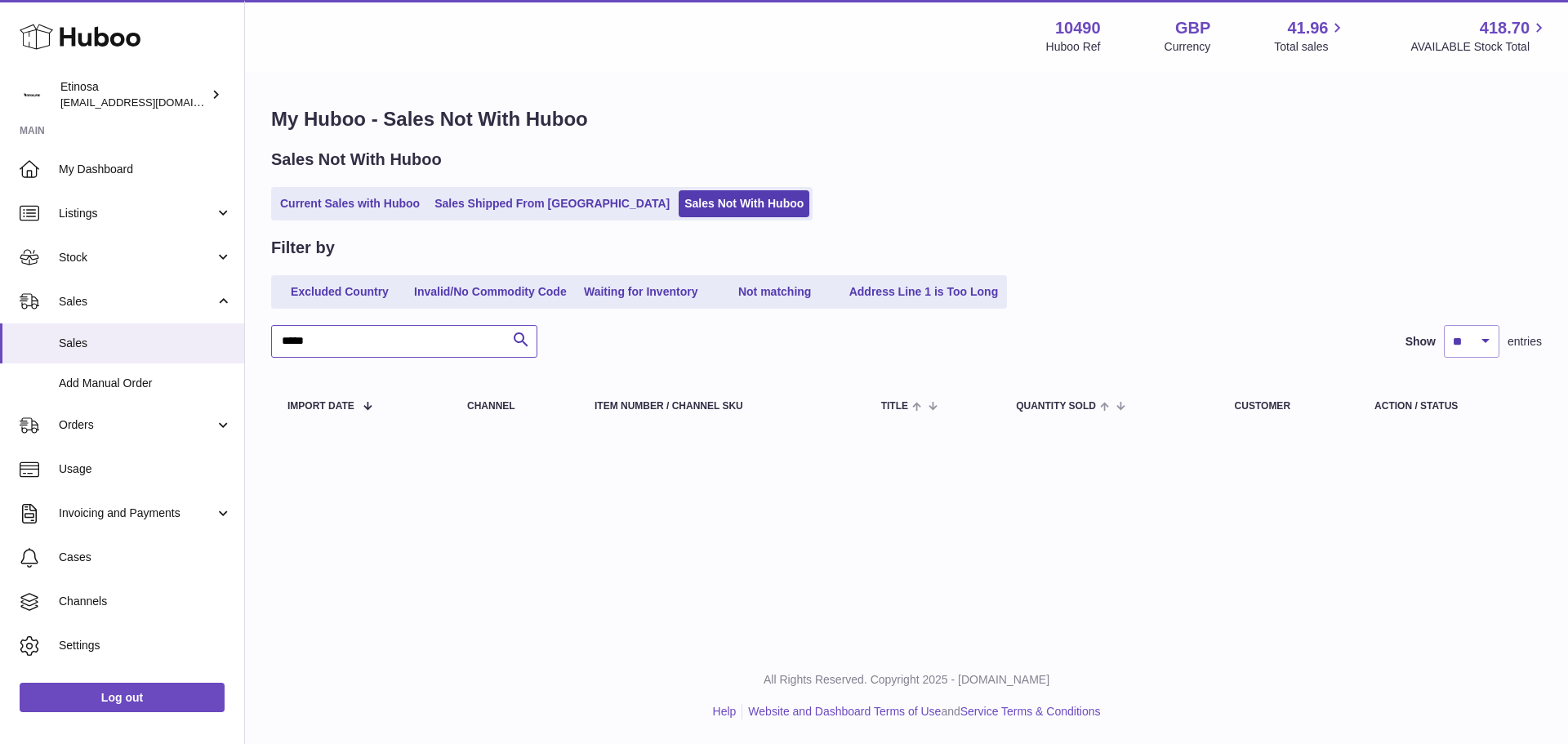
click at [291, 343] on input "*****" at bounding box center [404, 341] width 266 height 33
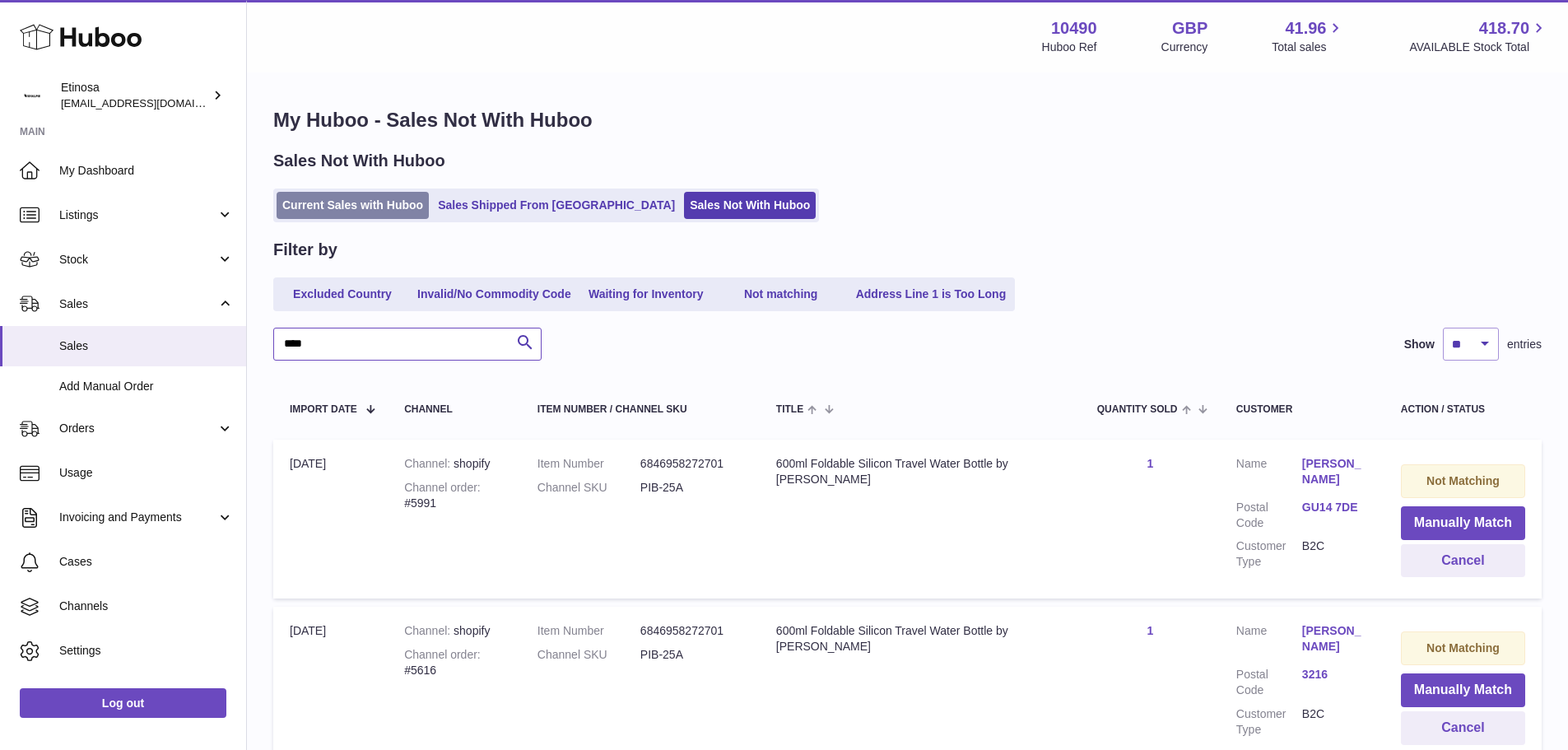
type input "****"
click at [391, 204] on link "Current Sales with Huboo" at bounding box center [353, 205] width 152 height 27
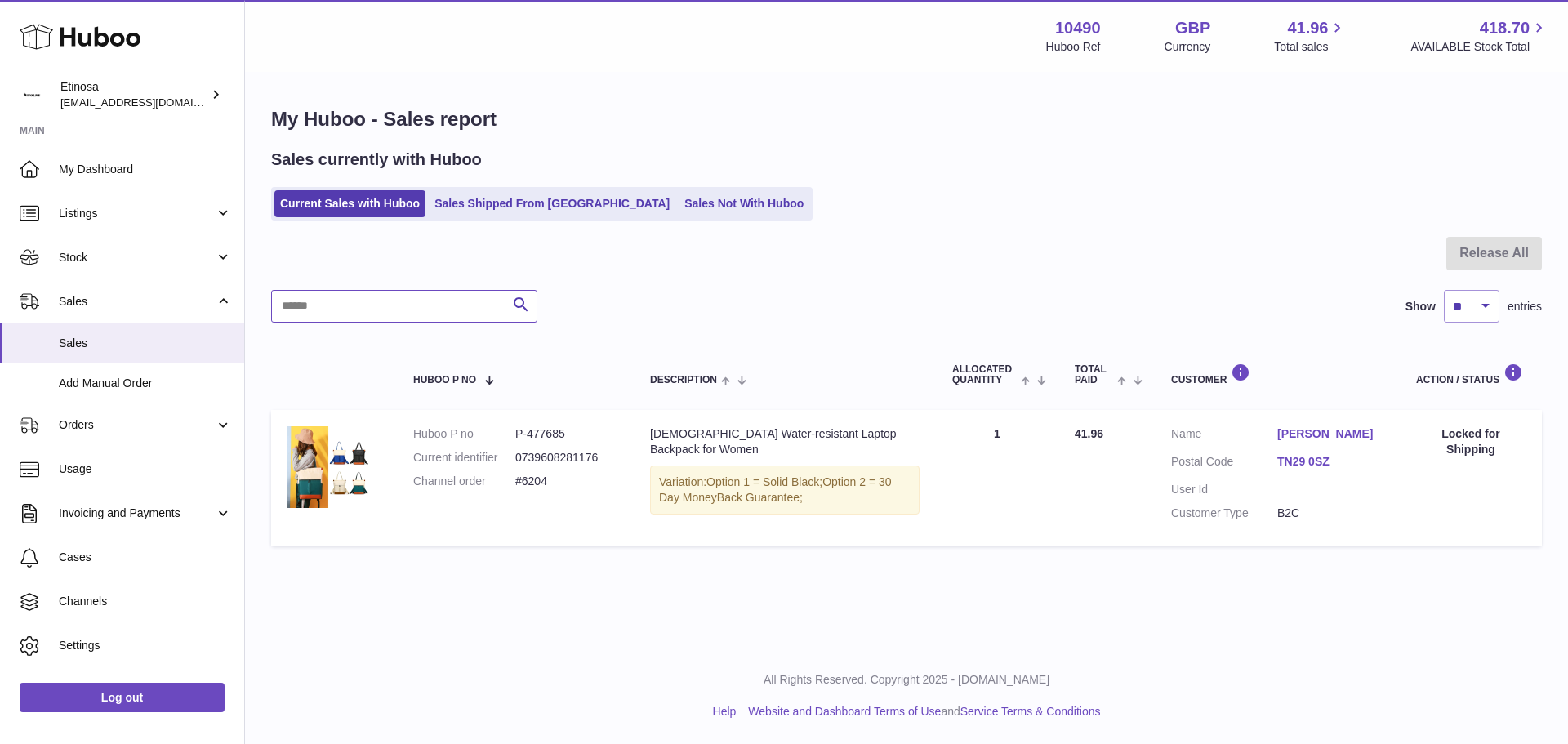
click at [325, 320] on input "text" at bounding box center [404, 306] width 266 height 33
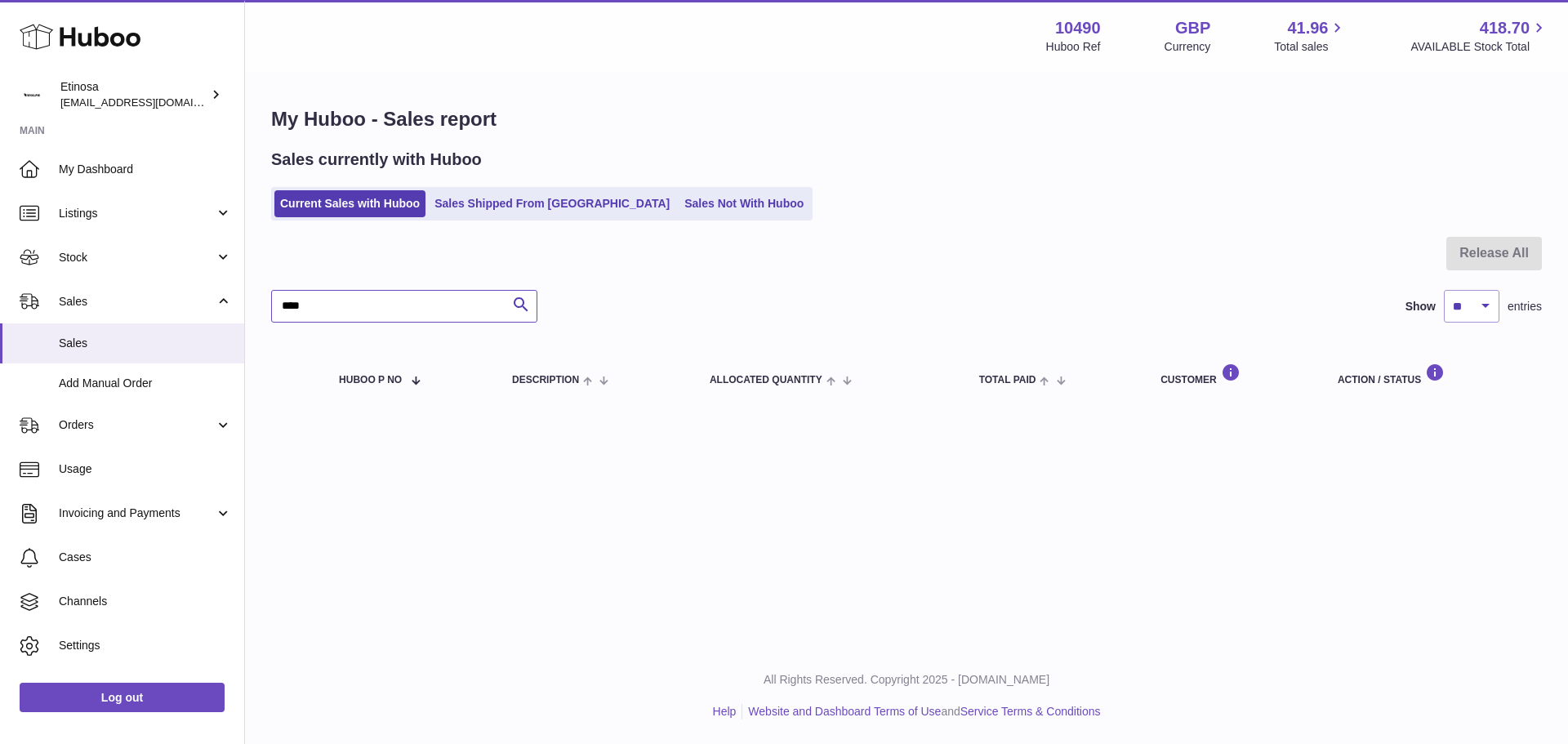
click at [405, 307] on input "****" at bounding box center [404, 306] width 266 height 33
type input "*****"
click at [514, 192] on link "Sales Shipped From [GEOGRAPHIC_DATA]" at bounding box center [551, 203] width 246 height 27
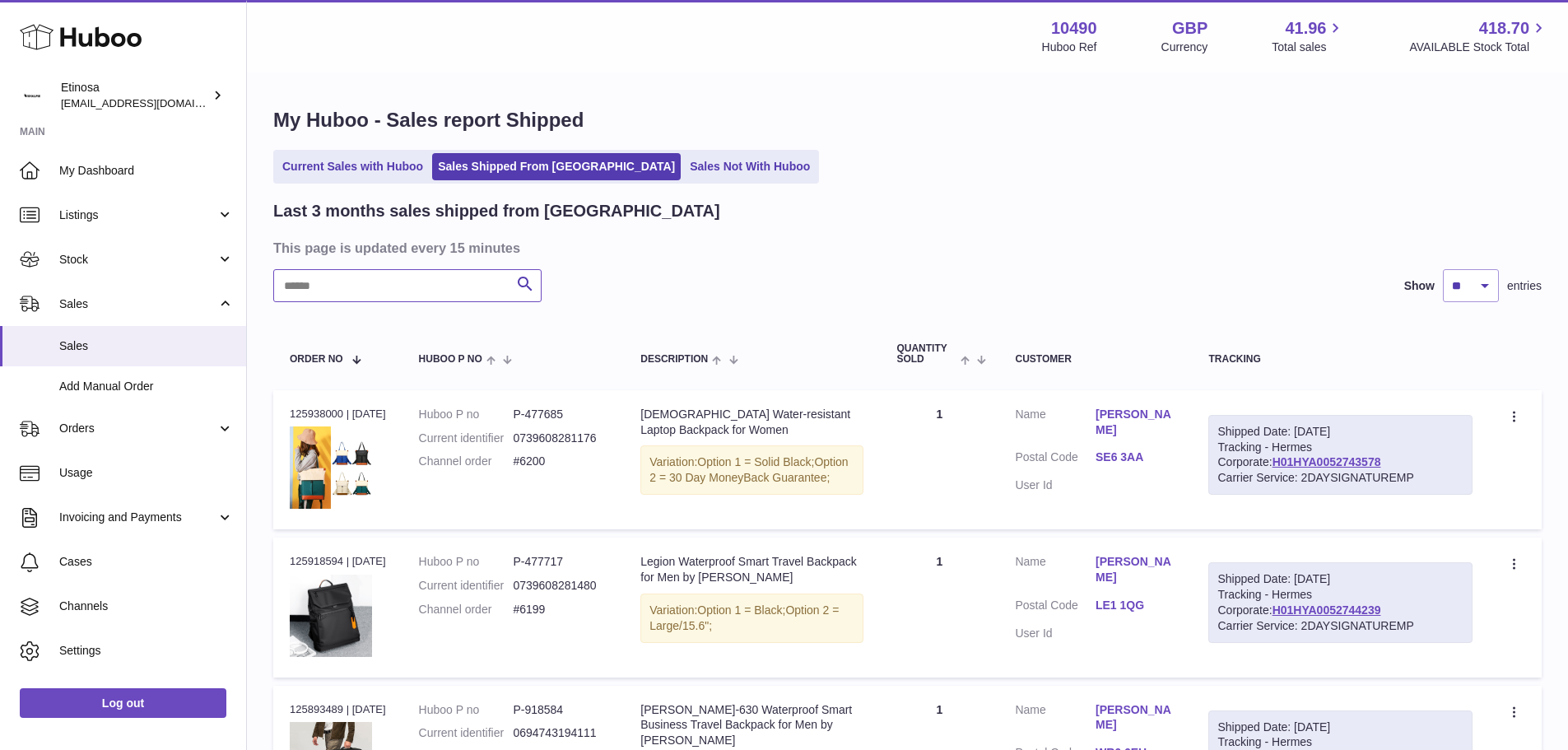
click at [379, 293] on input "text" at bounding box center [407, 285] width 269 height 33
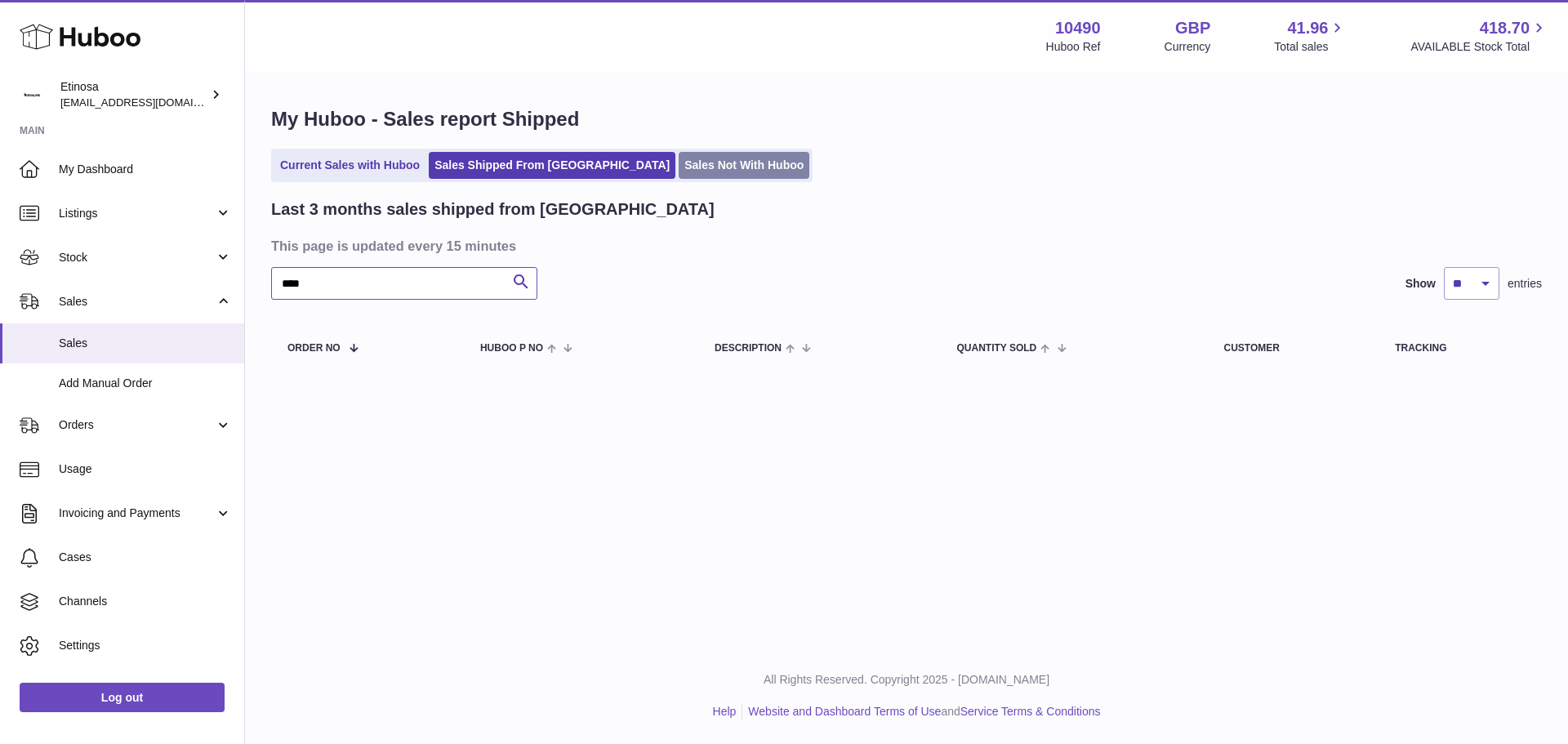
type input "****"
click at [679, 159] on link "Sales Not With Huboo" at bounding box center [744, 165] width 131 height 27
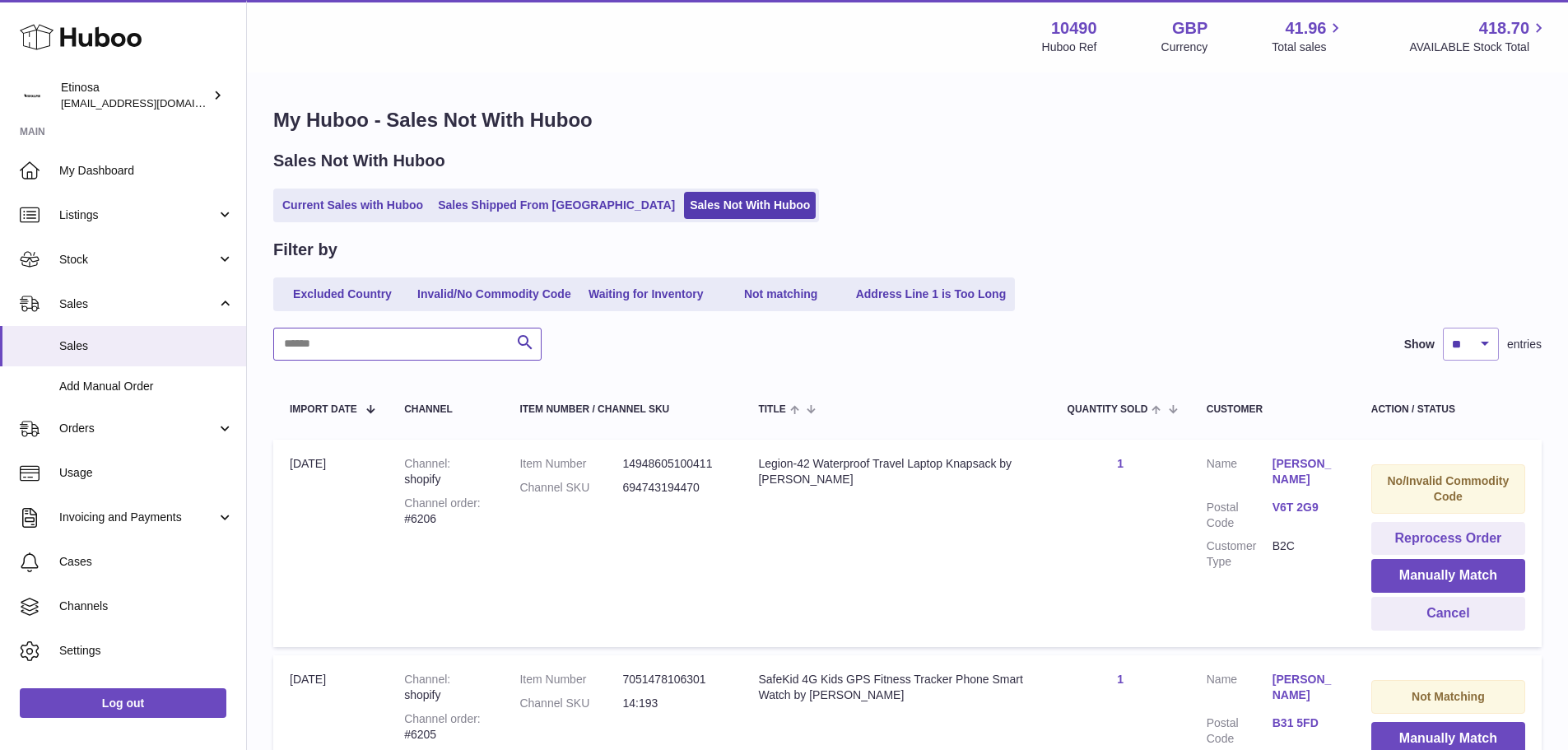
click at [318, 348] on input "text" at bounding box center [407, 344] width 269 height 33
type input "****"
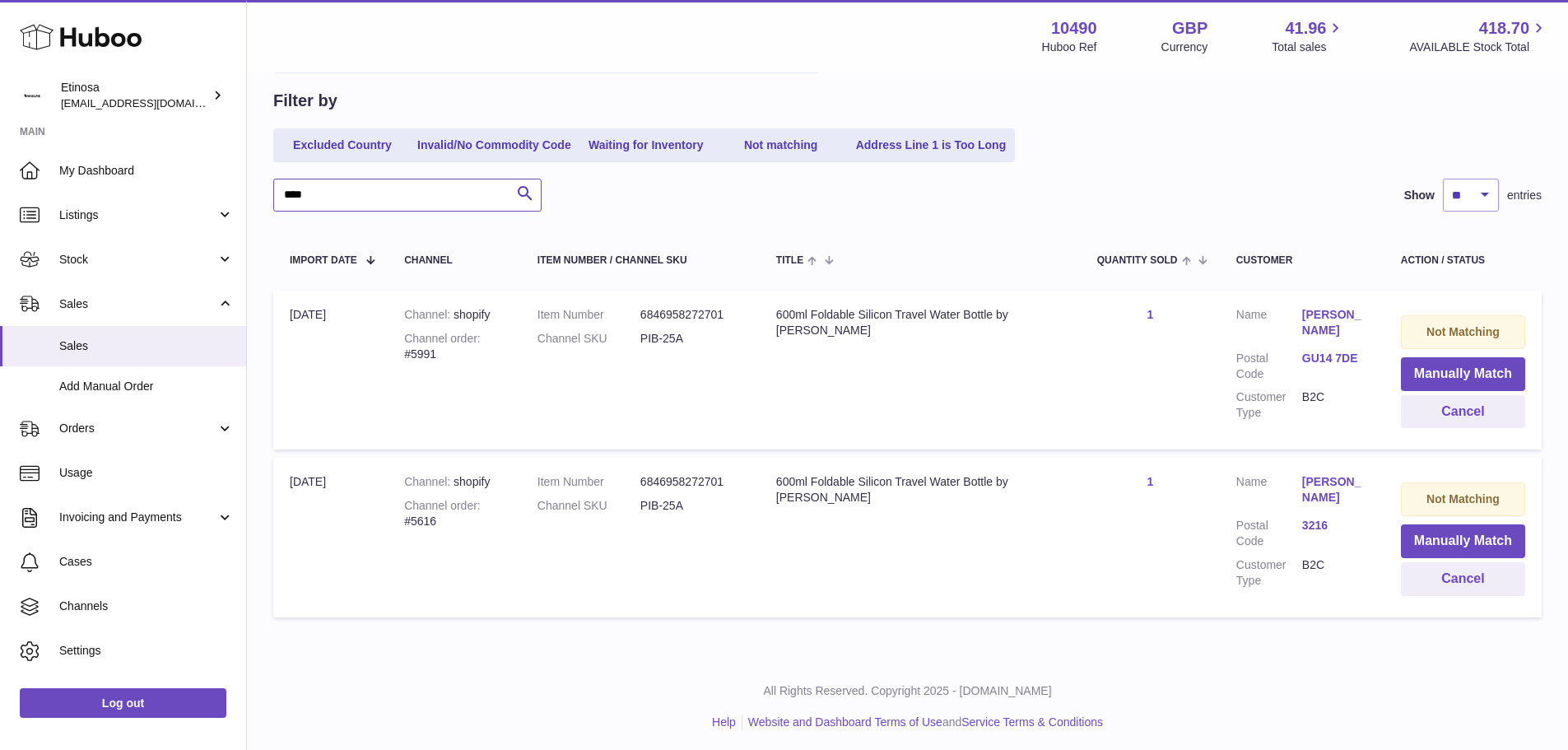
scroll to position [66, 0]
